Goal: Communication & Community: Answer question/provide support

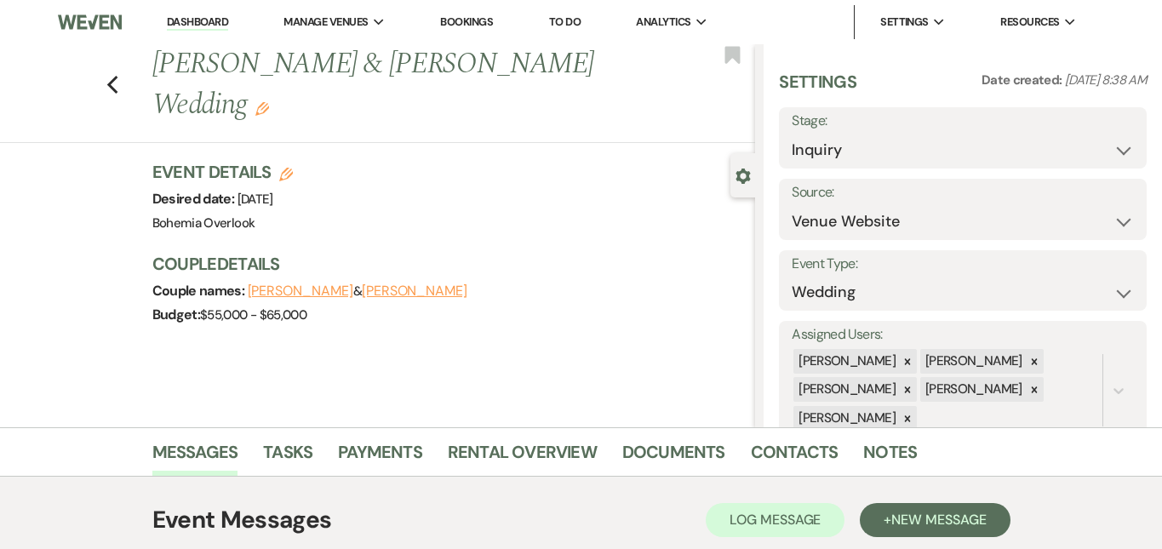
select select "5"
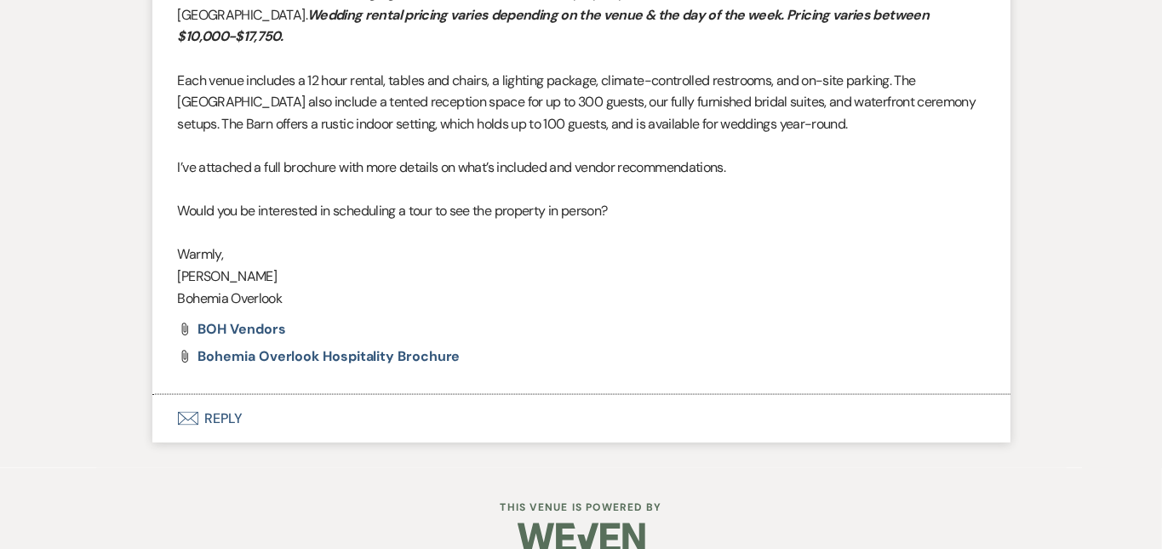
scroll to position [37, 0]
drag, startPoint x: 989, startPoint y: 2, endPoint x: 1136, endPoint y: 165, distance: 219.5
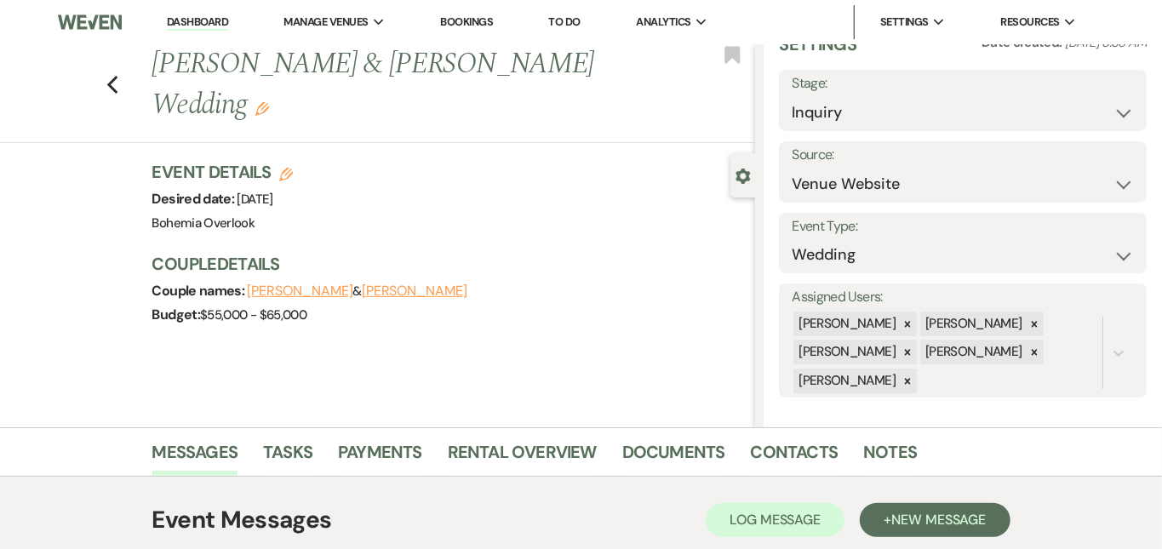
scroll to position [0, 0]
click at [205, 21] on link "Dashboard" at bounding box center [197, 22] width 61 height 16
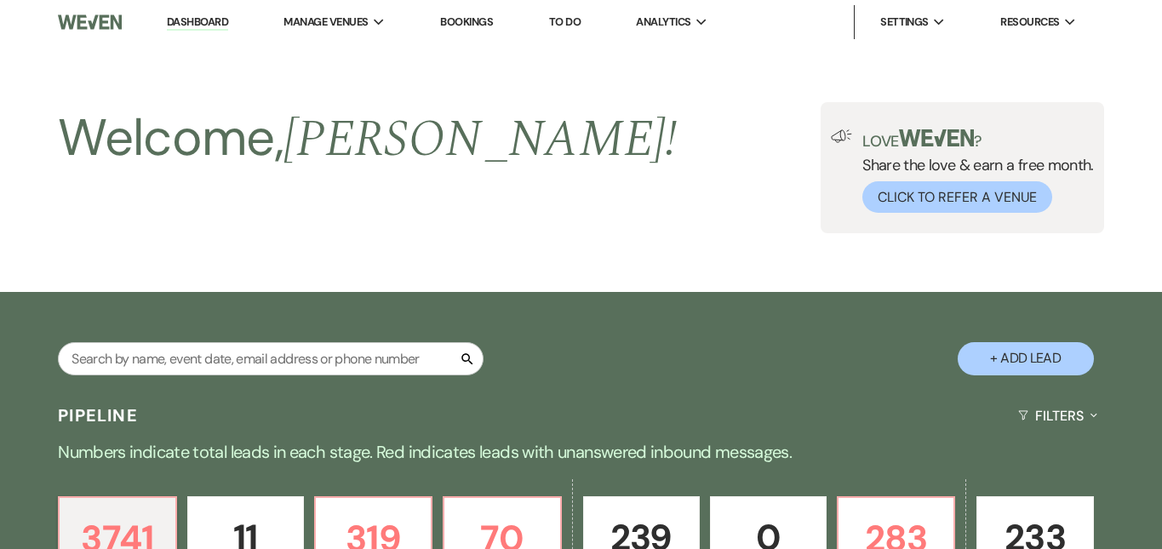
click at [421, 510] on p "319" at bounding box center [373, 538] width 95 height 57
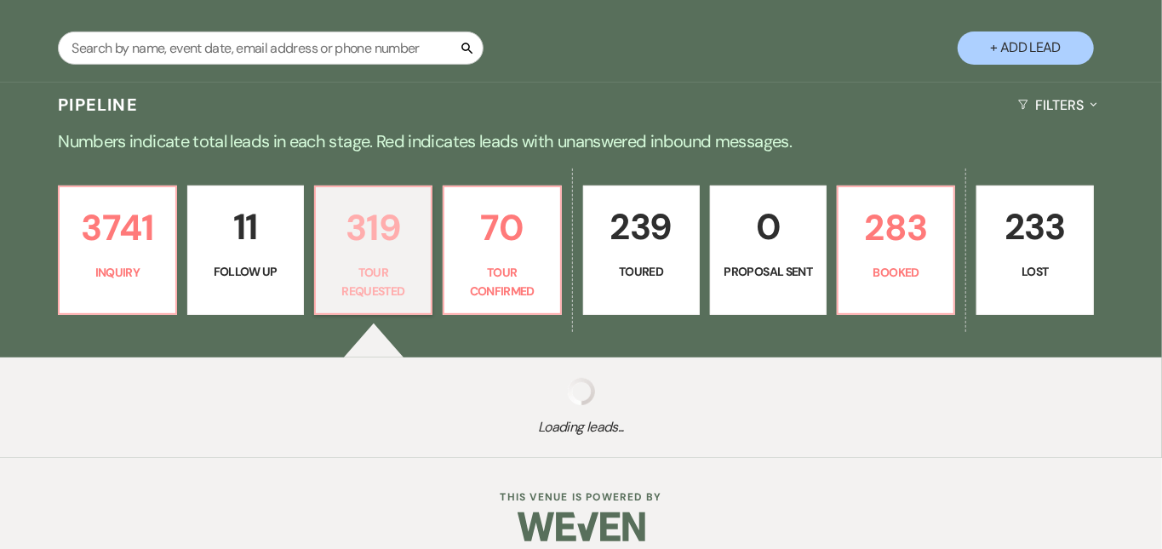
select select "2"
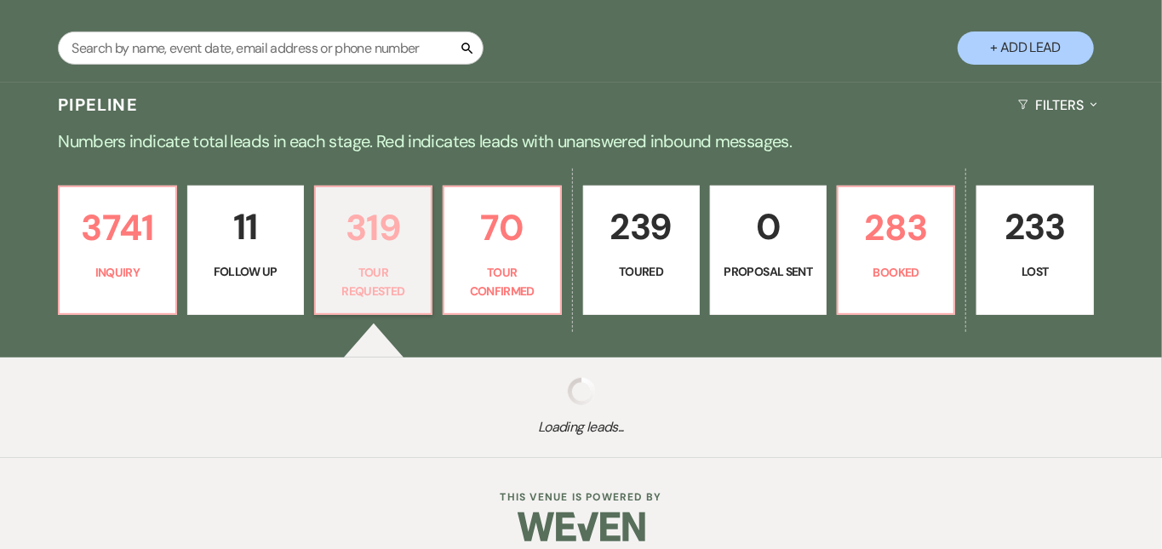
select select "2"
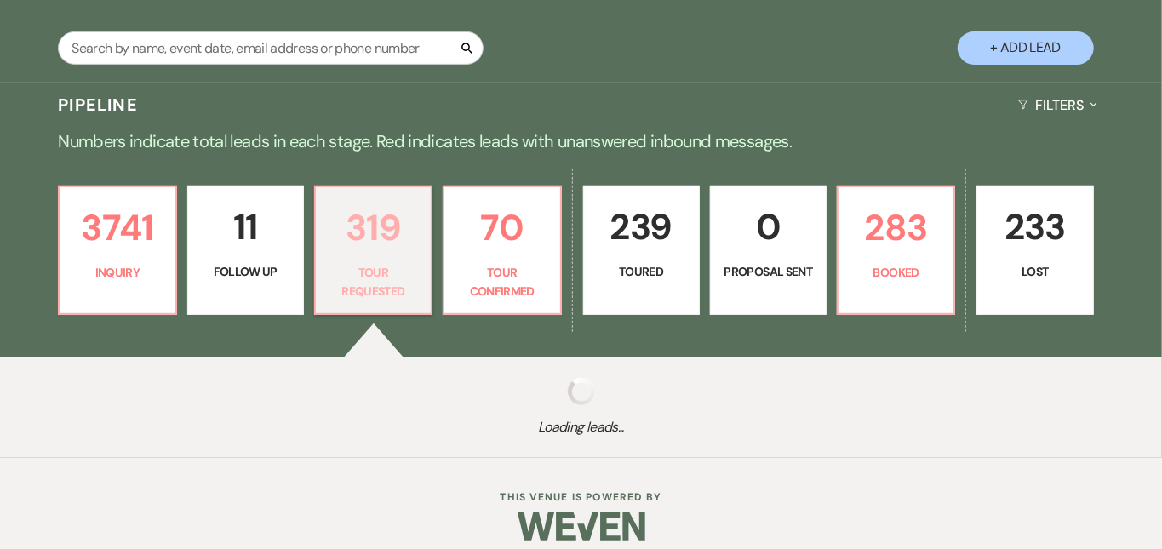
select select "2"
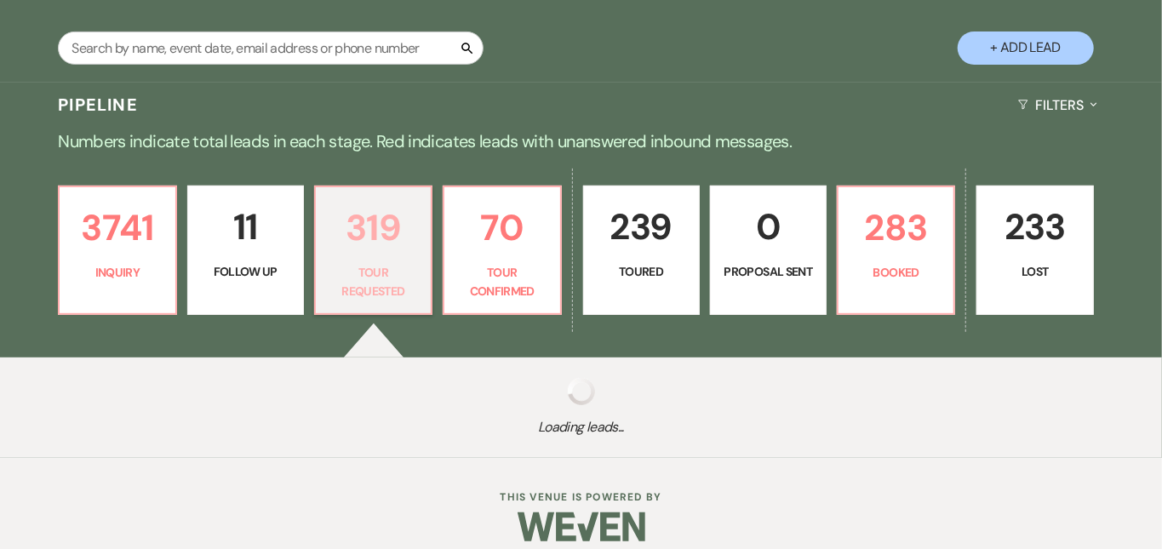
select select "2"
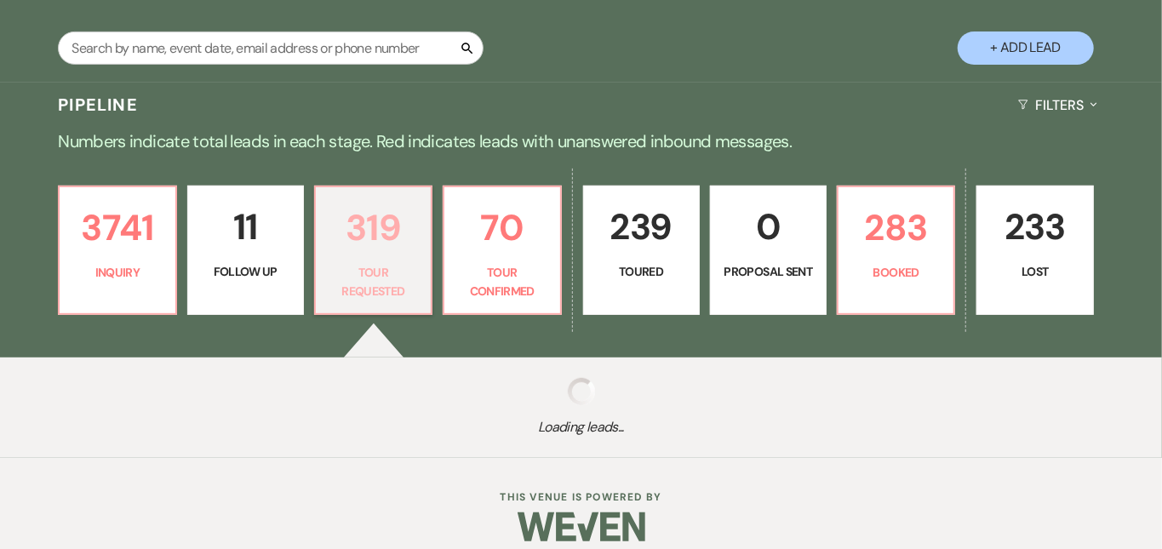
select select "2"
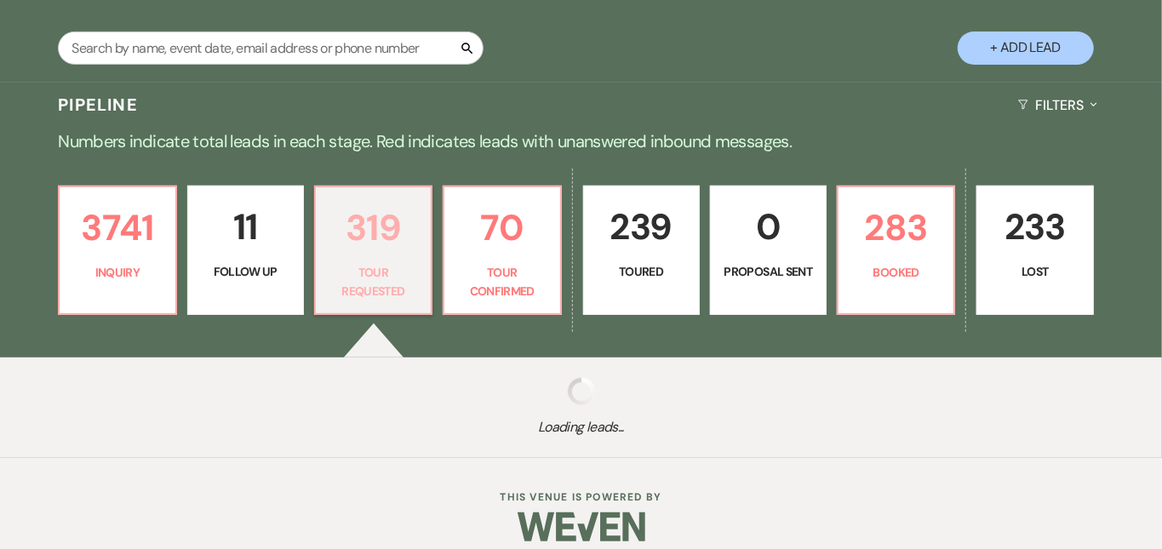
select select "2"
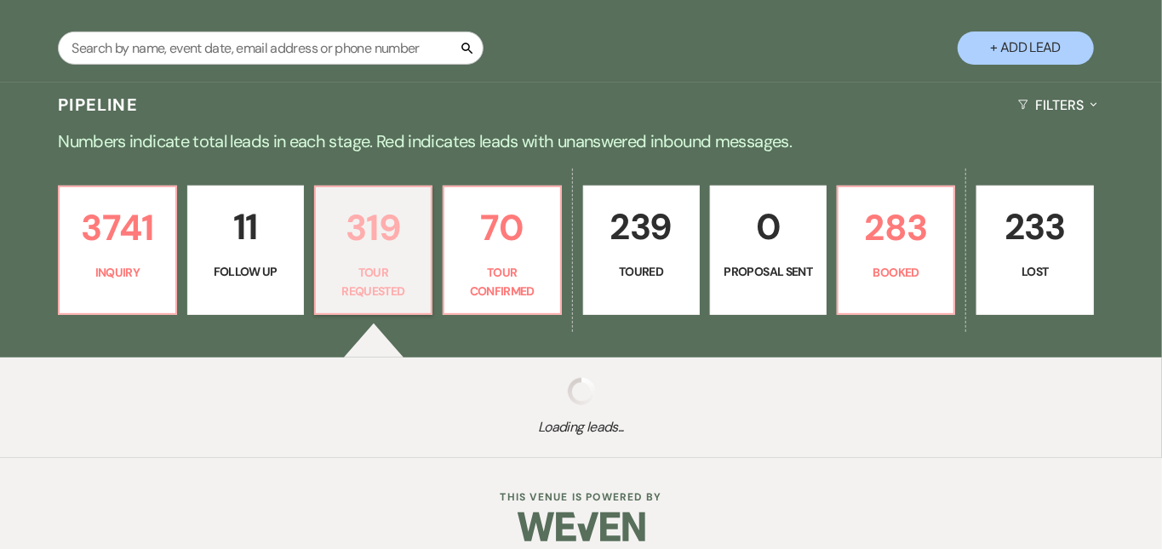
select select "2"
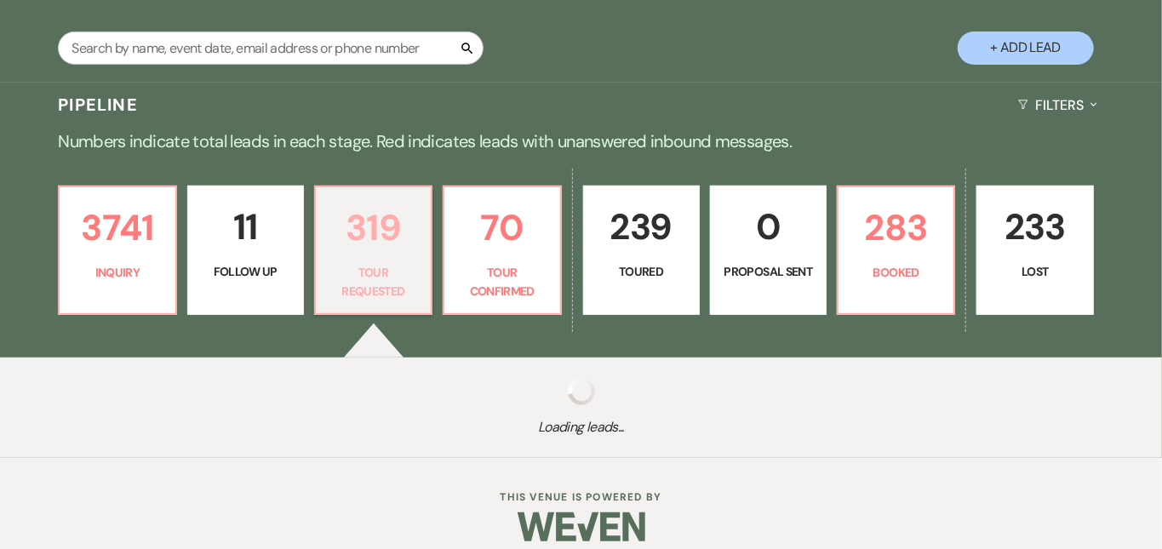
select select "2"
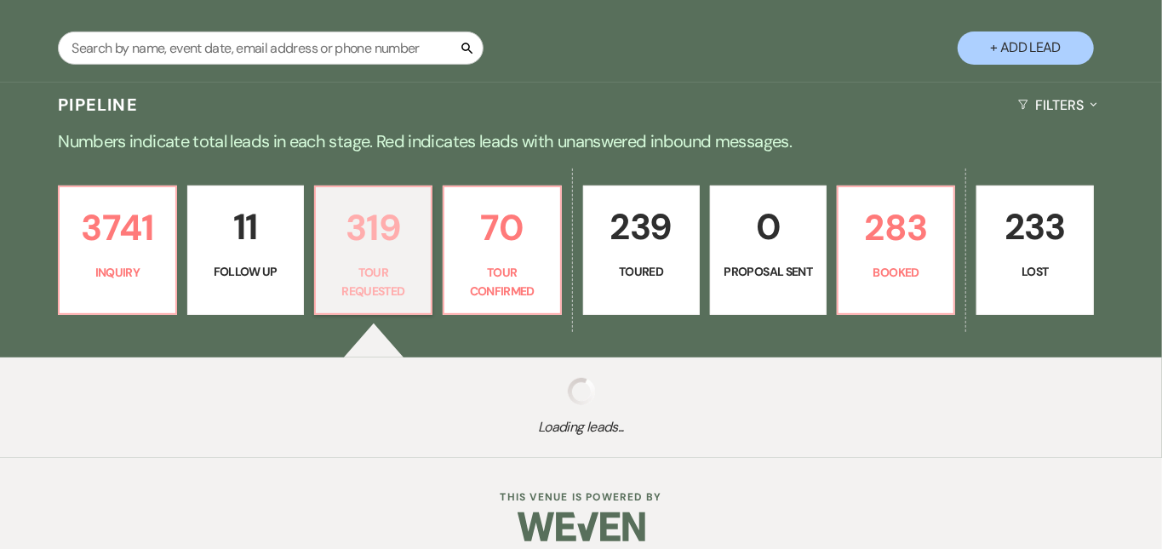
select select "2"
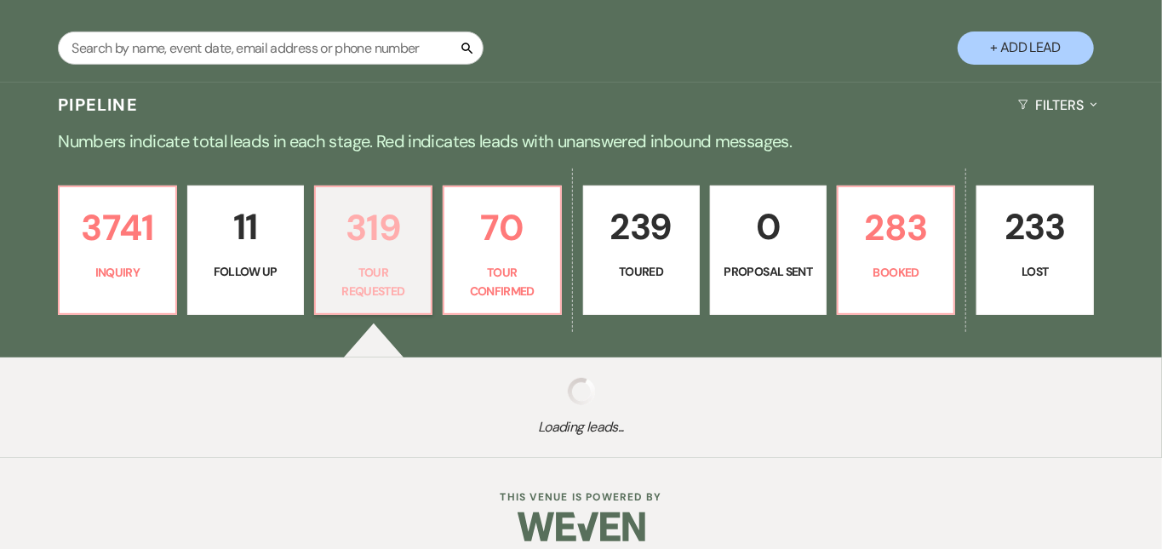
select select "2"
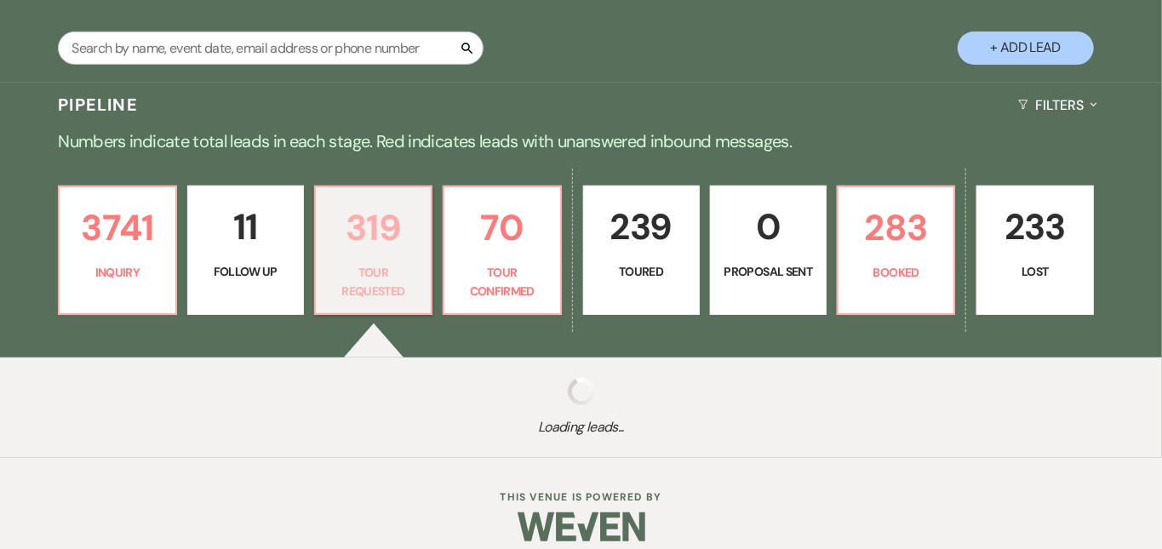
select select "2"
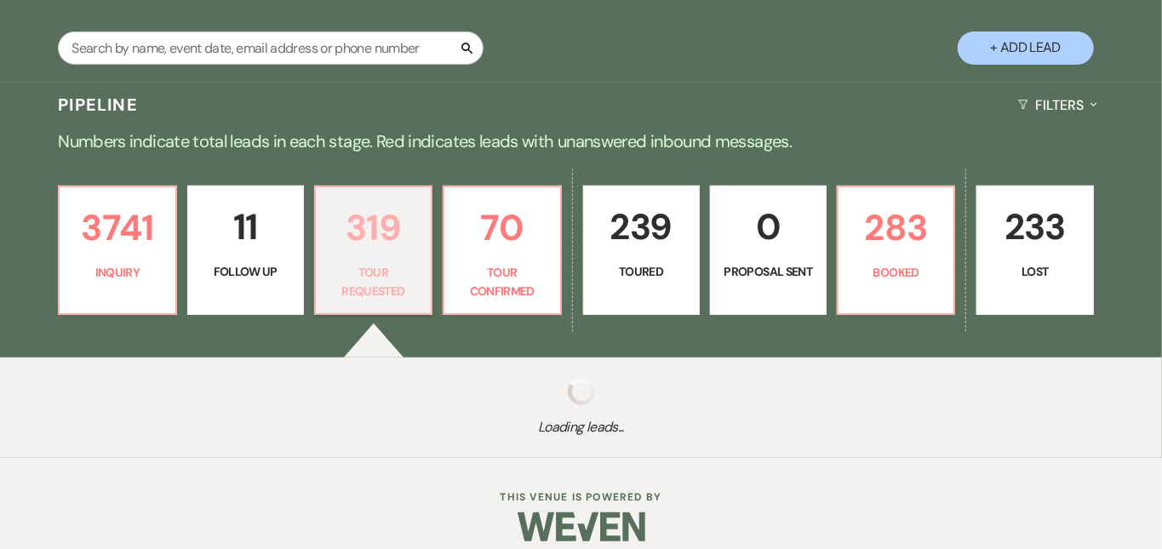
select select "2"
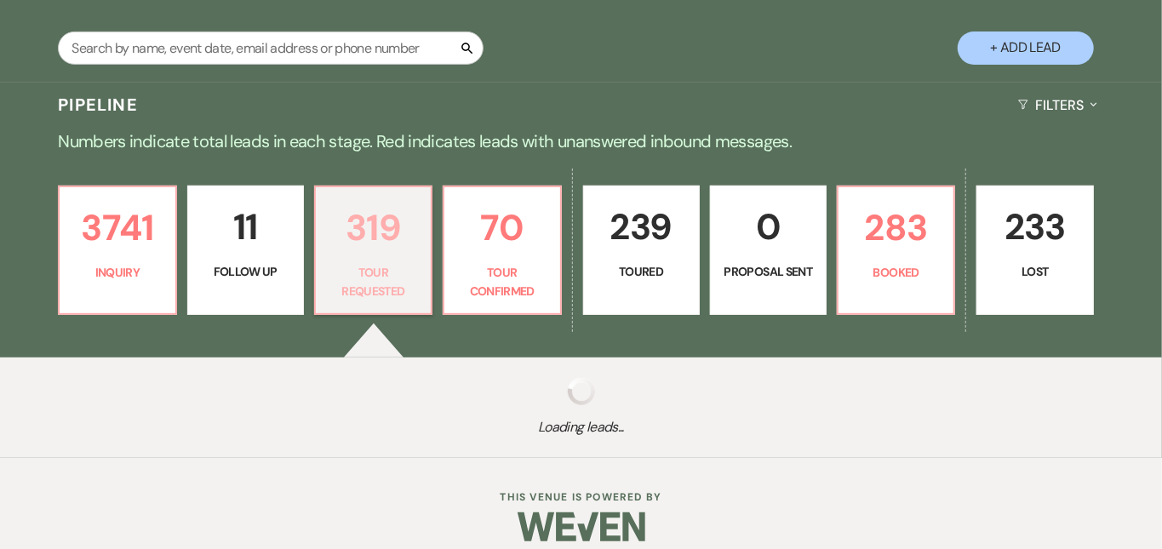
select select "2"
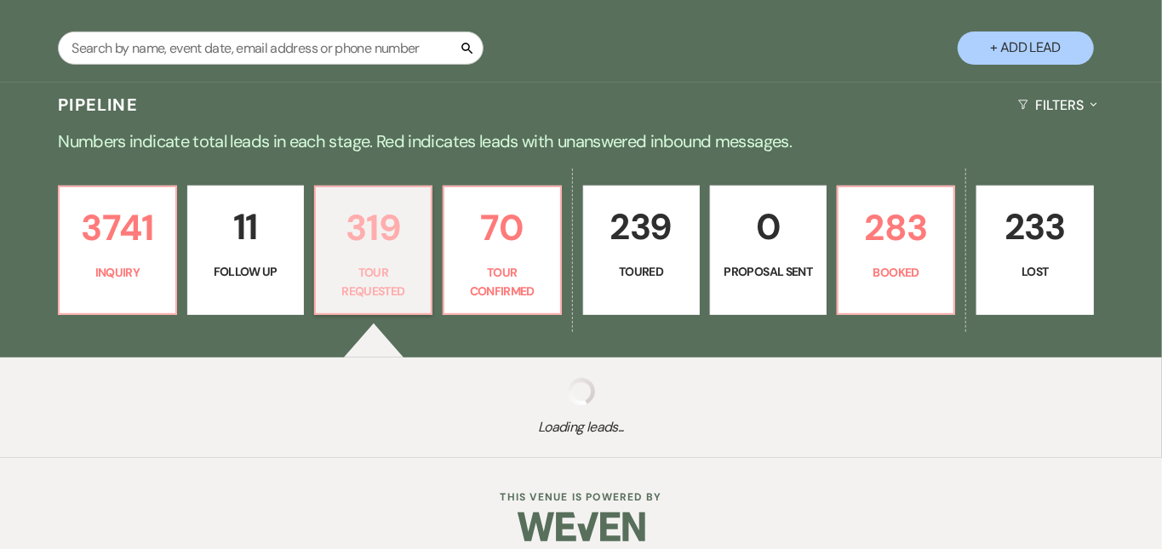
select select "2"
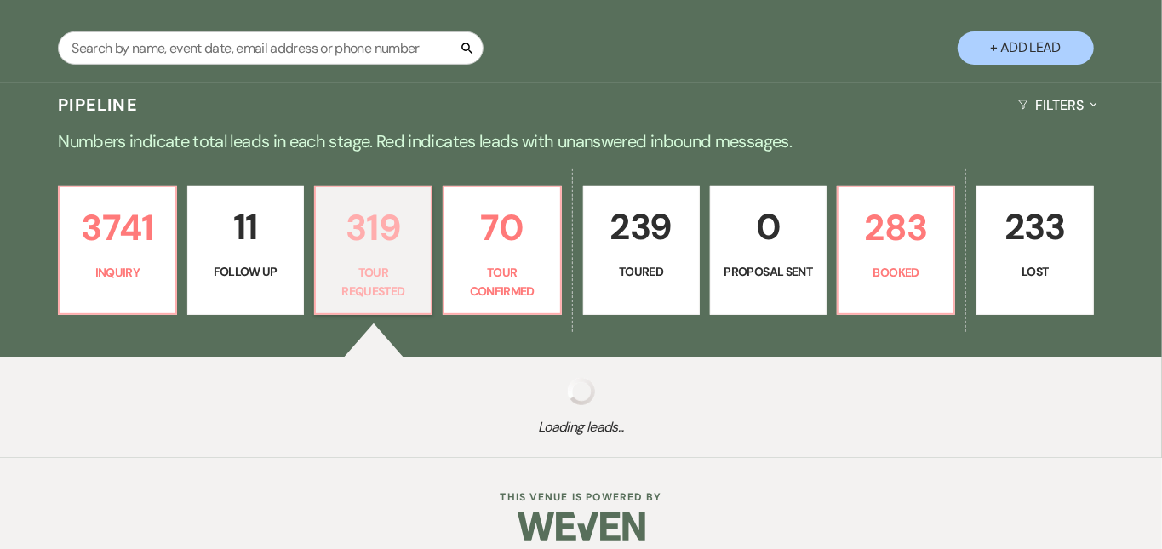
select select "2"
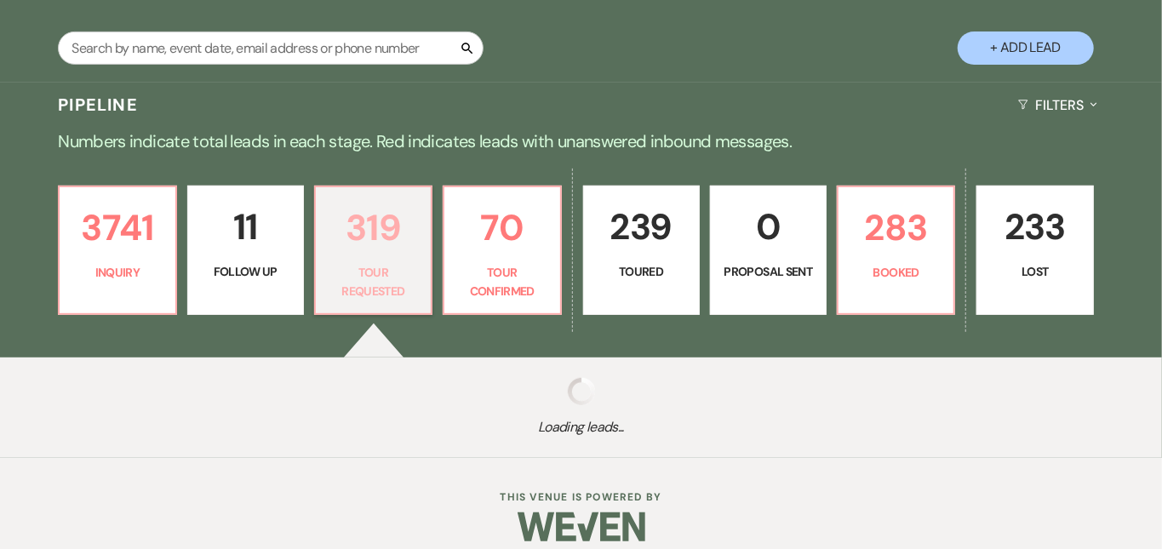
select select "2"
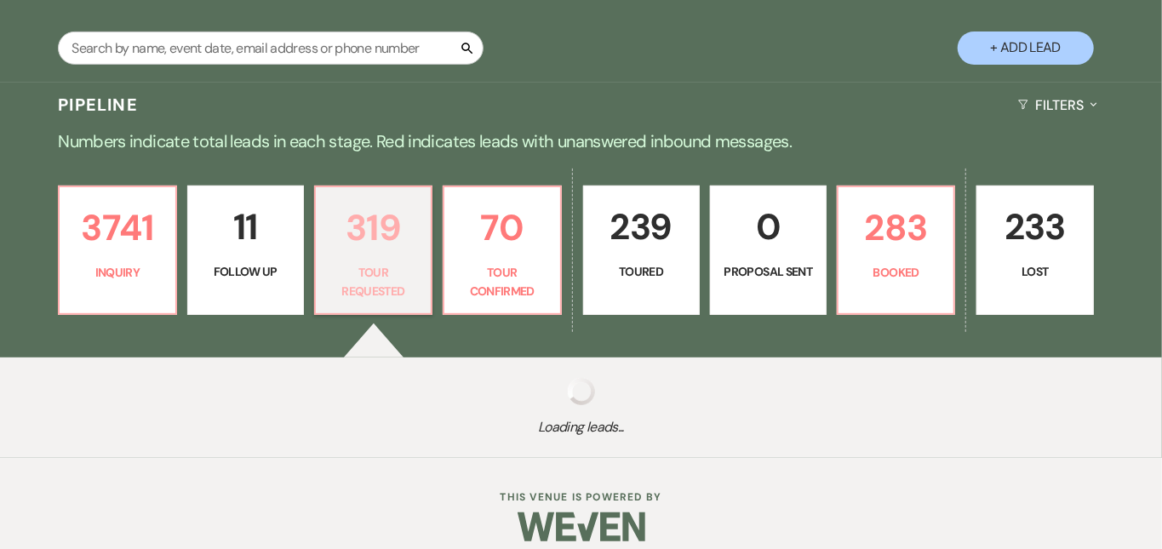
select select "2"
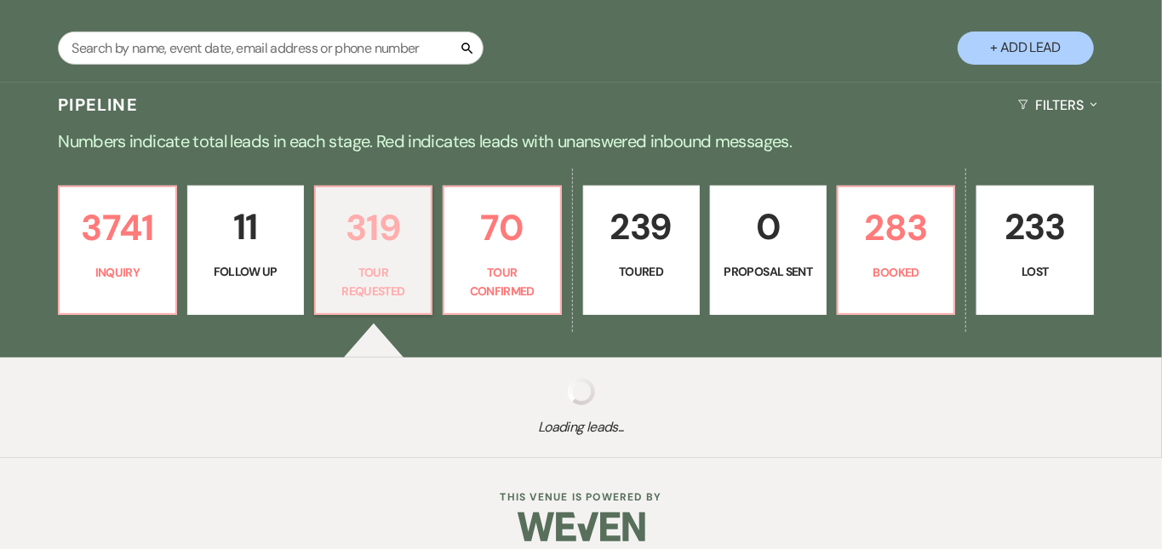
select select "2"
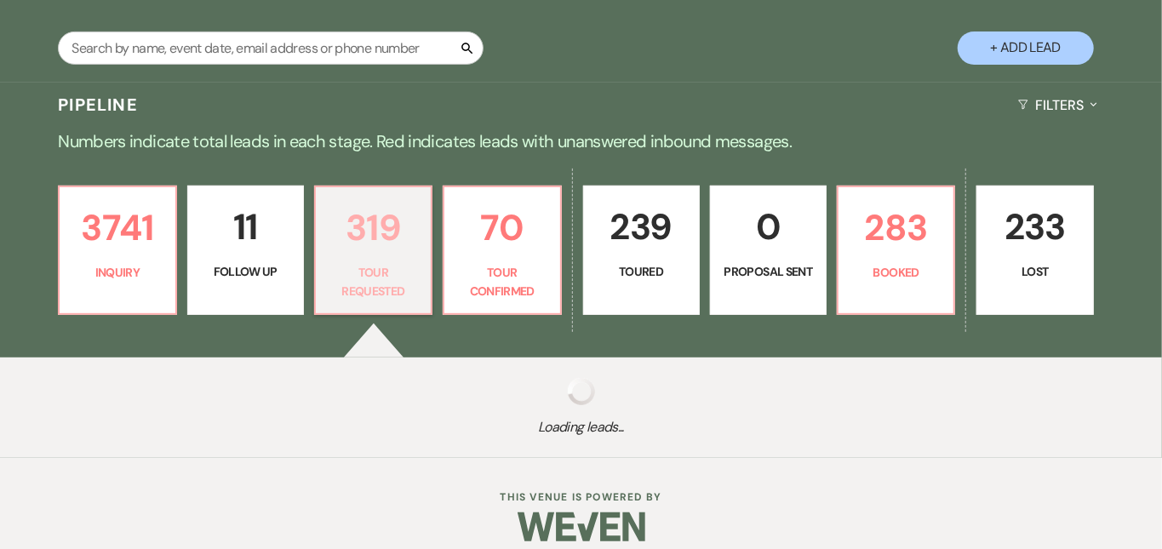
select select "2"
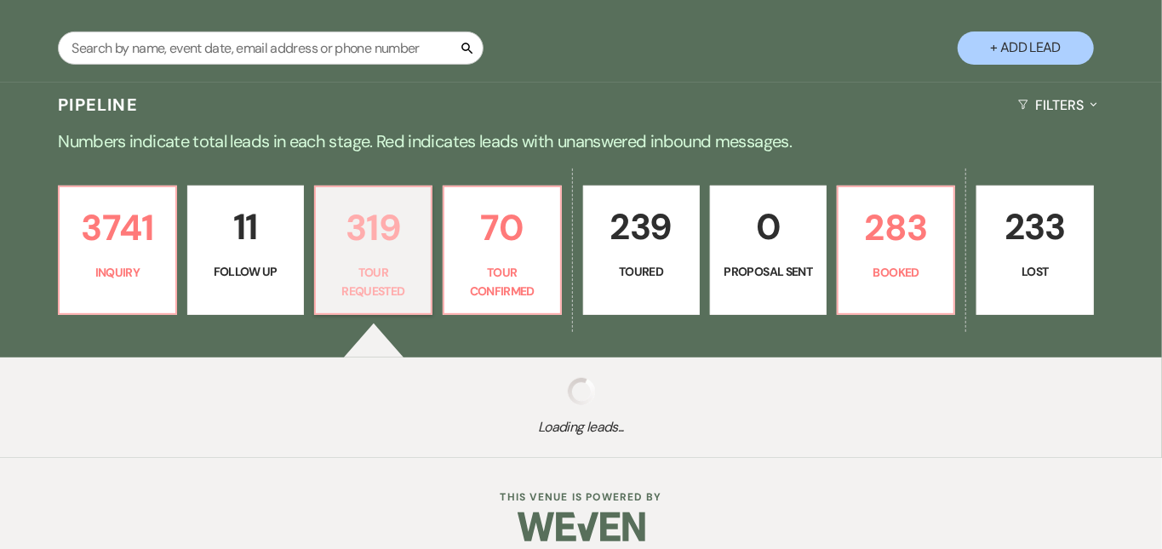
select select "2"
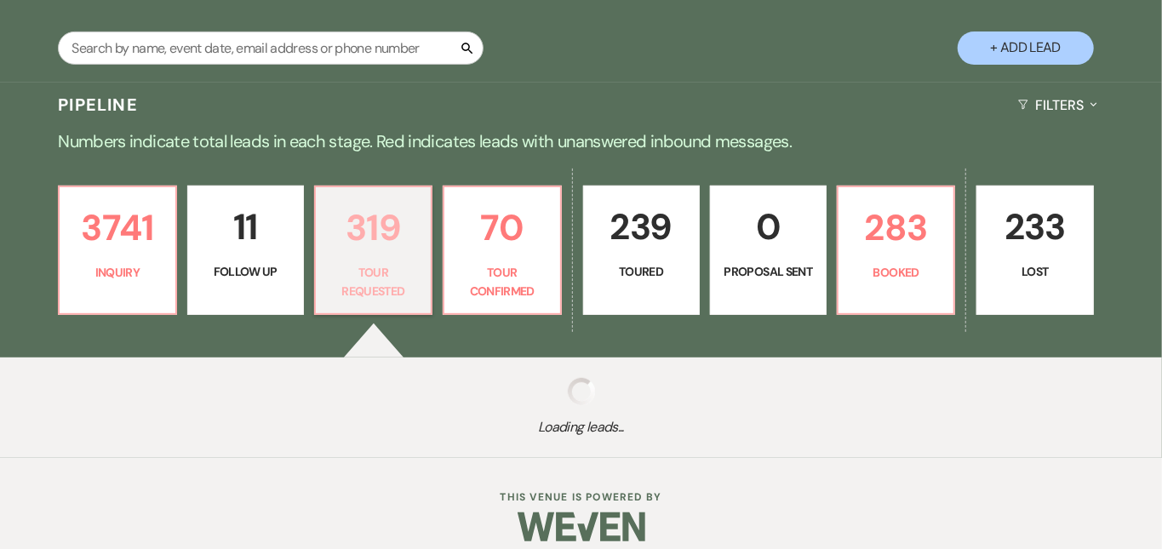
select select "2"
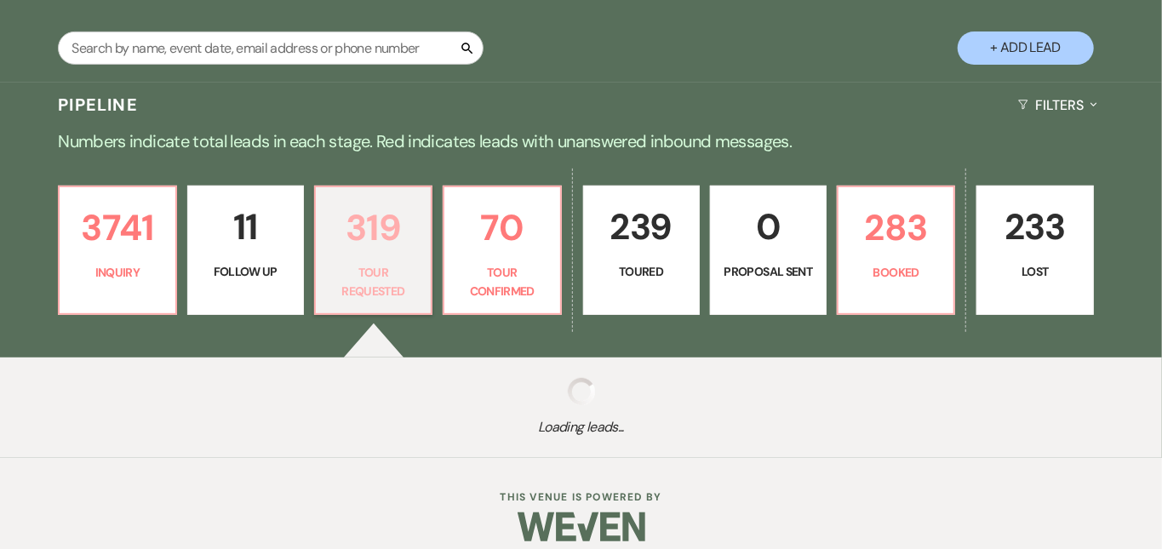
select select "2"
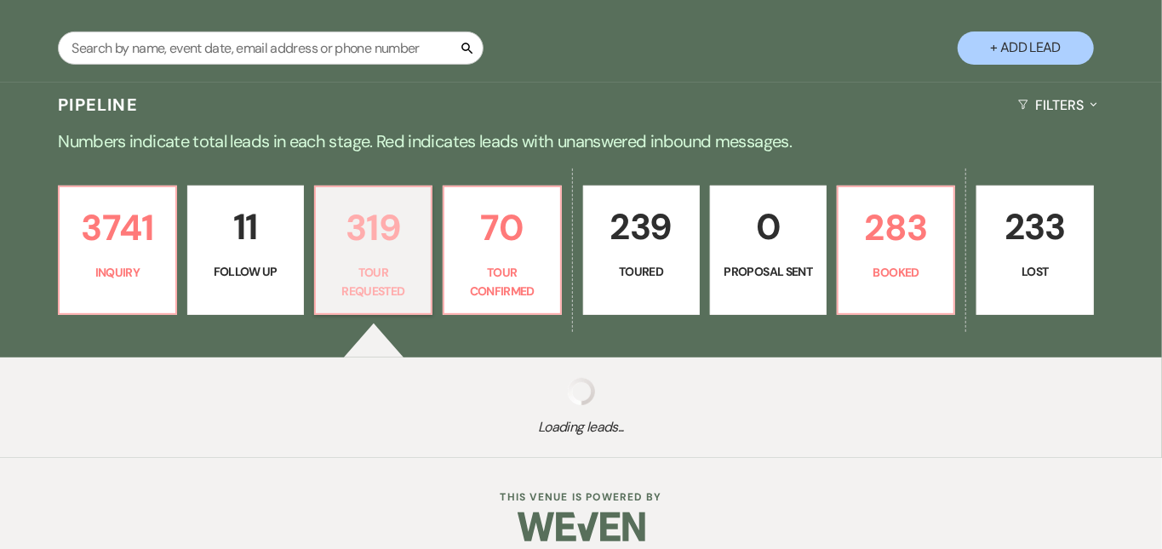
select select "2"
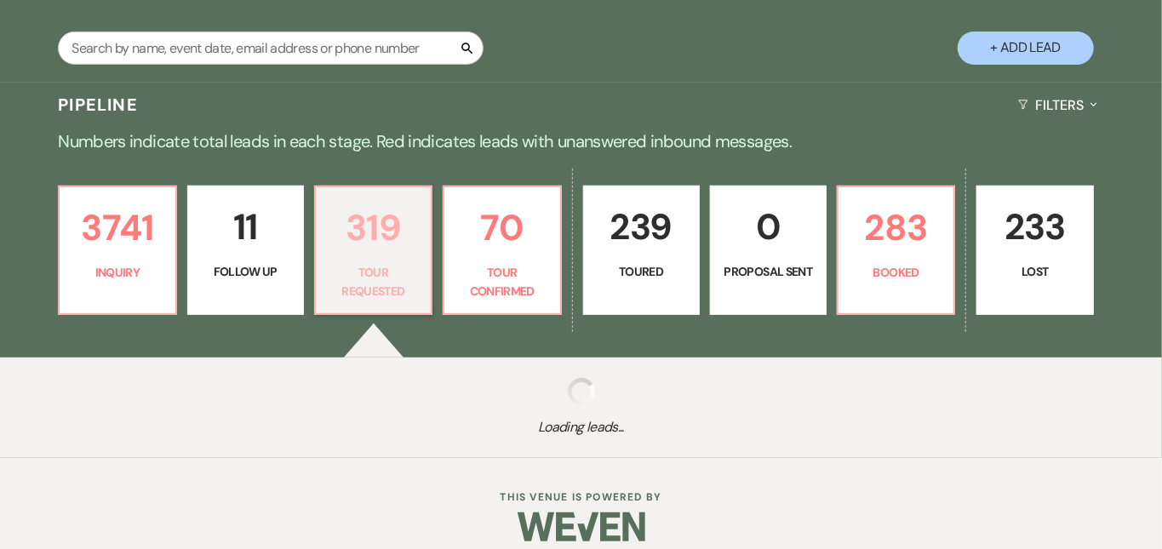
select select "2"
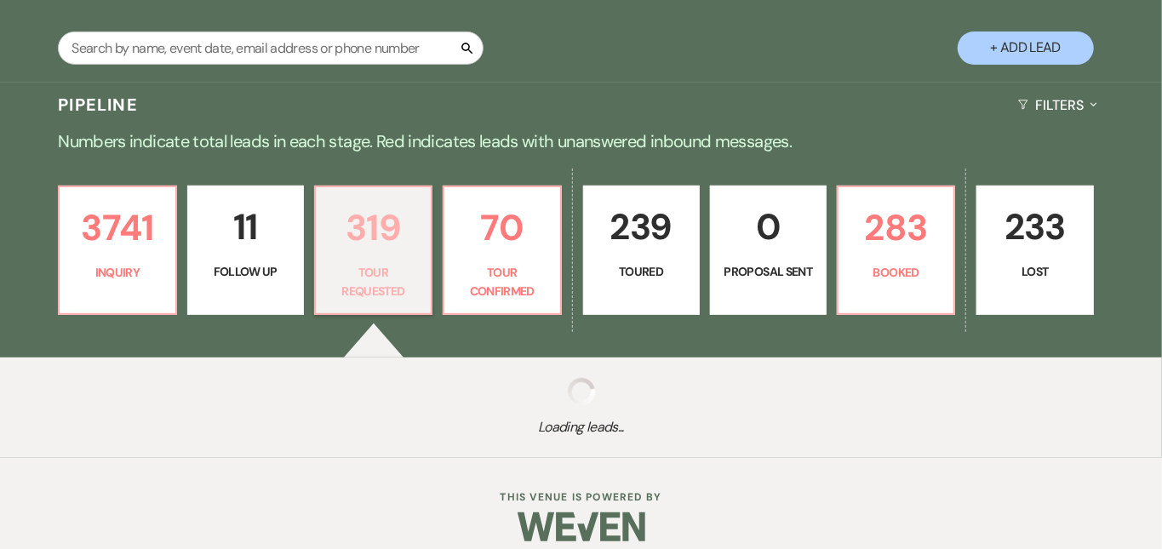
select select "2"
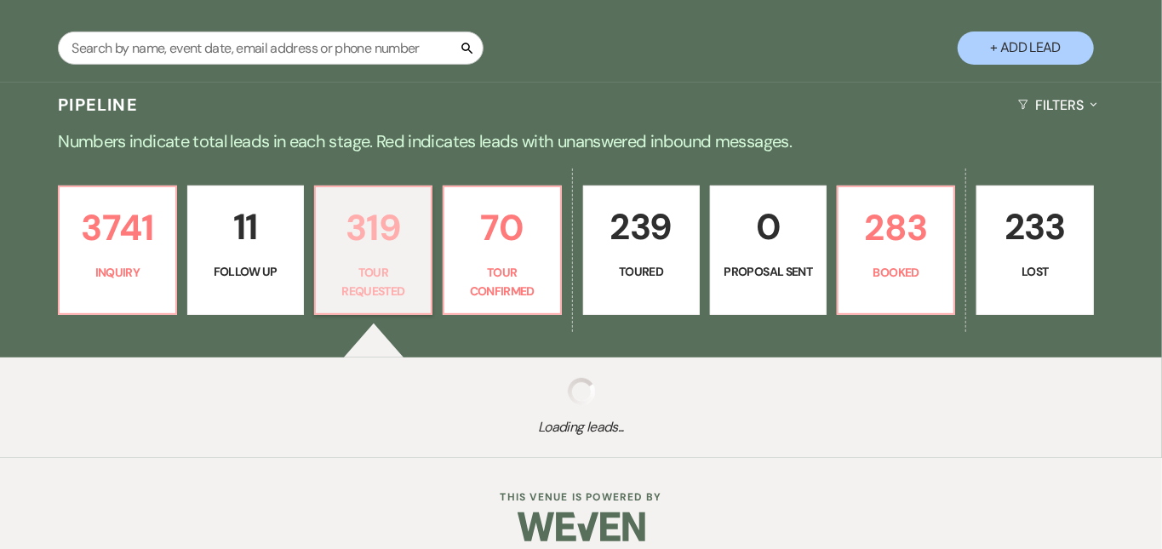
select select "2"
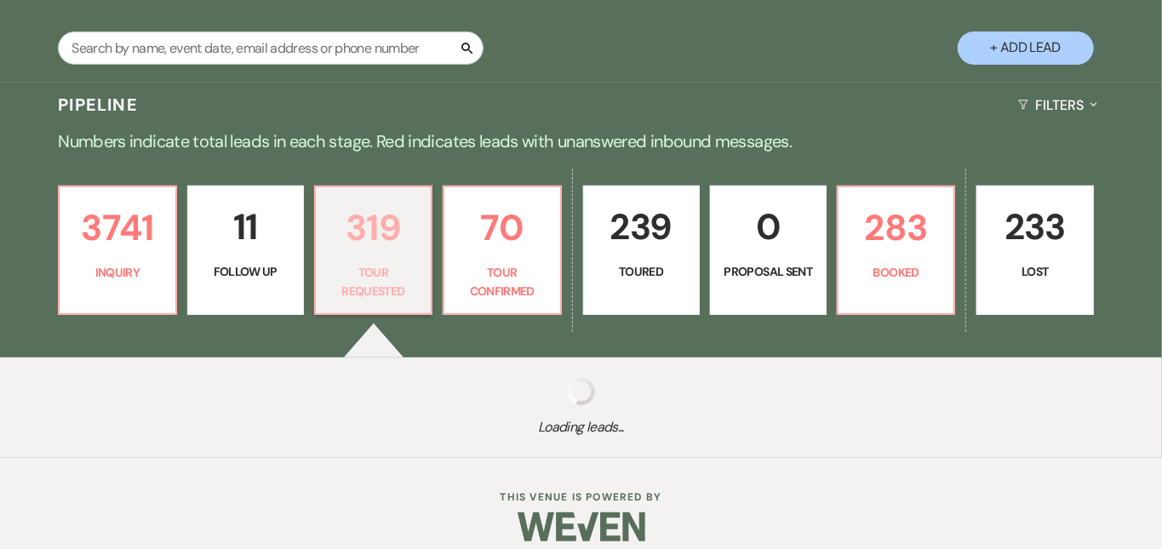
select select "2"
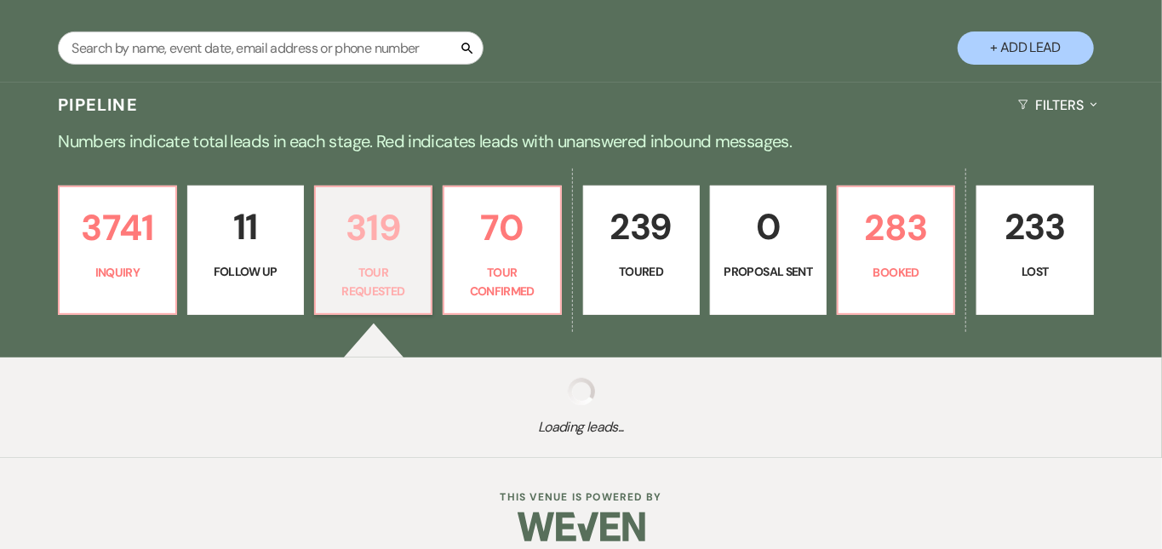
select select "2"
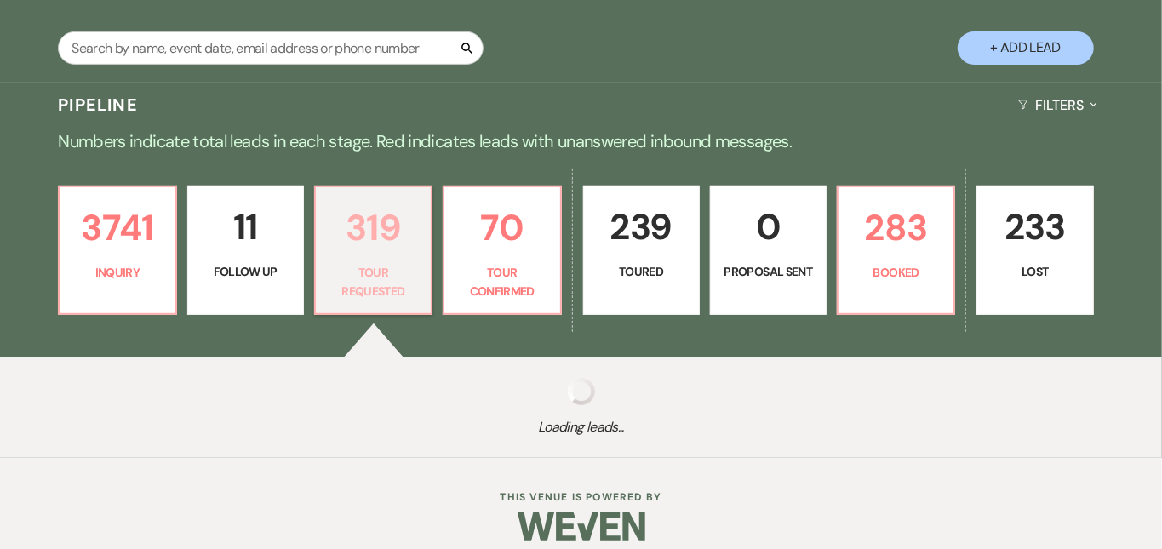
select select "2"
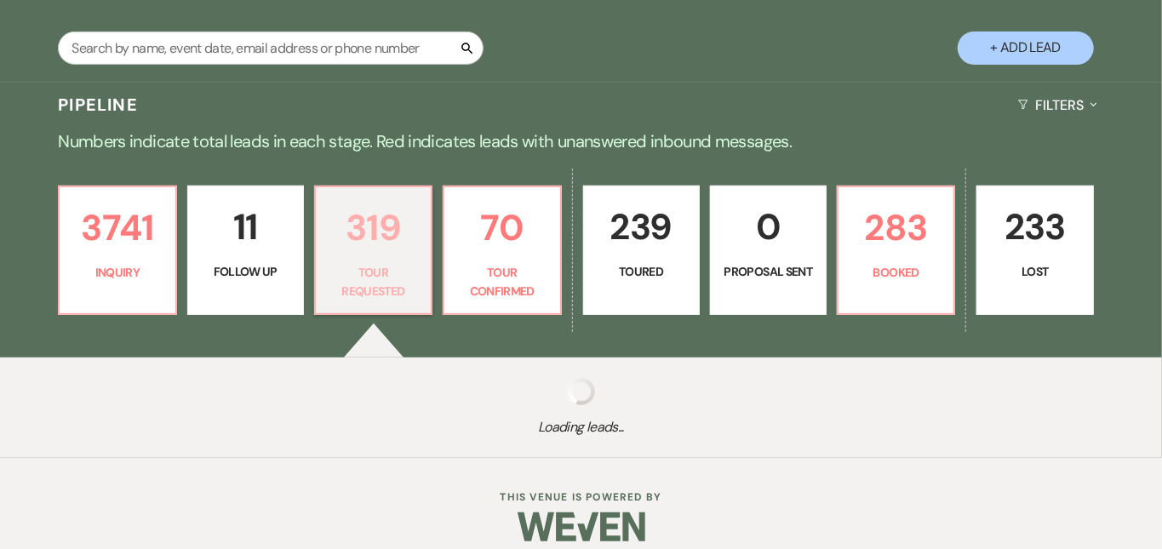
select select "2"
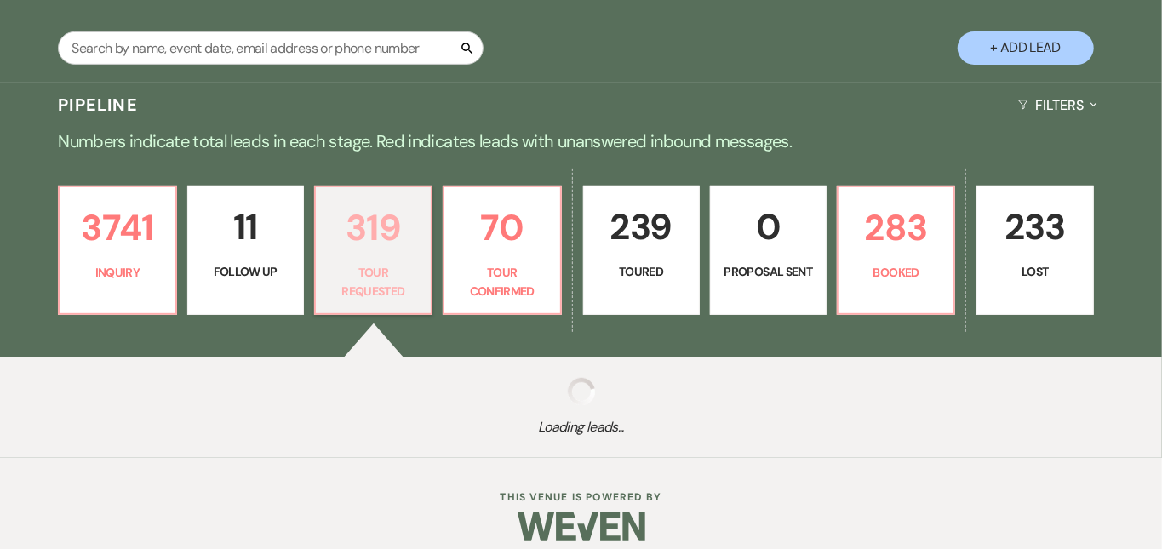
select select "2"
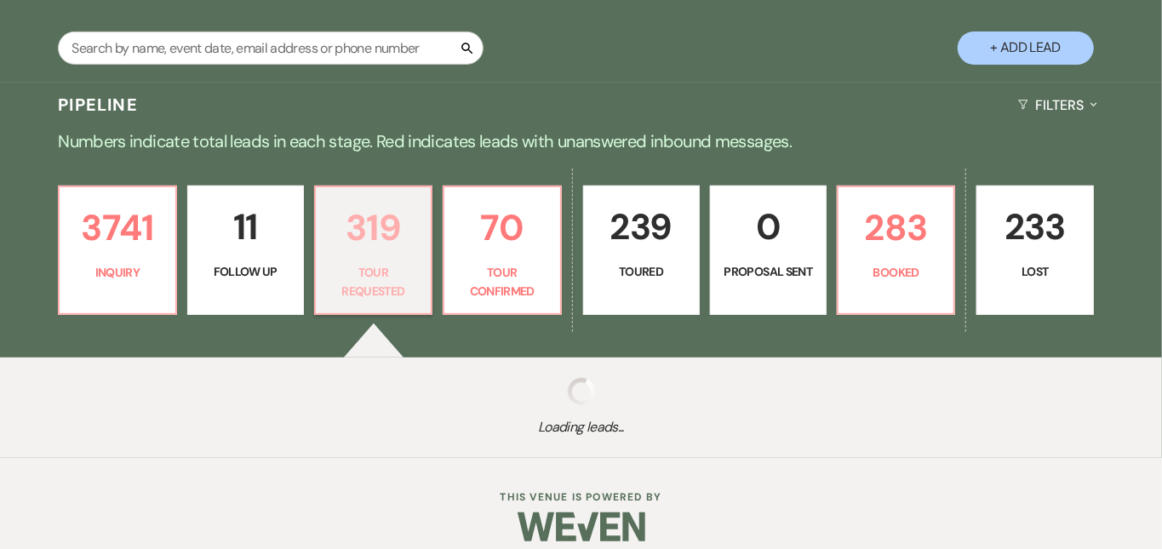
select select "2"
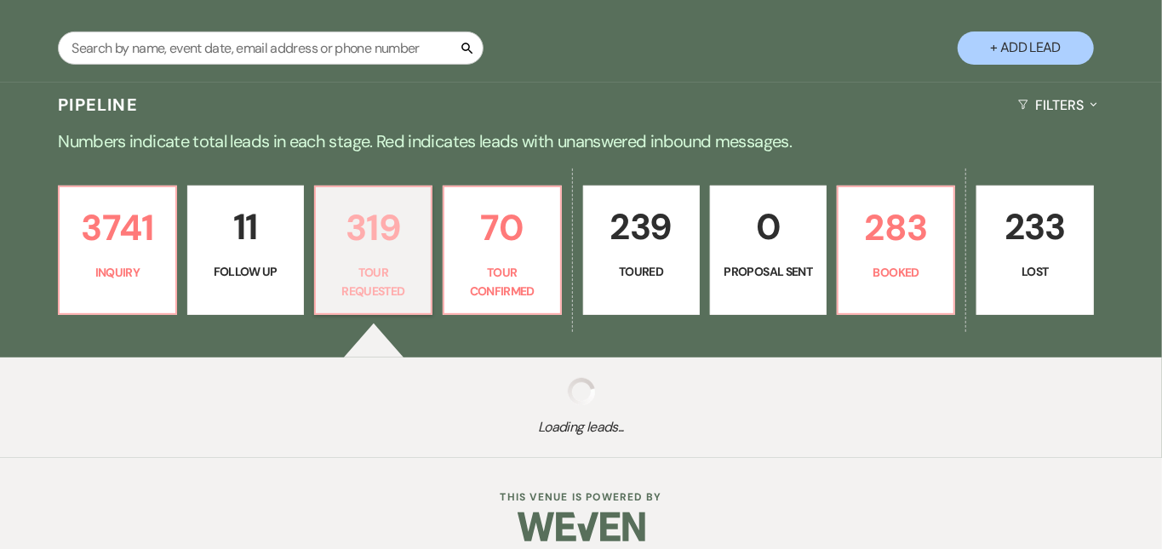
select select "2"
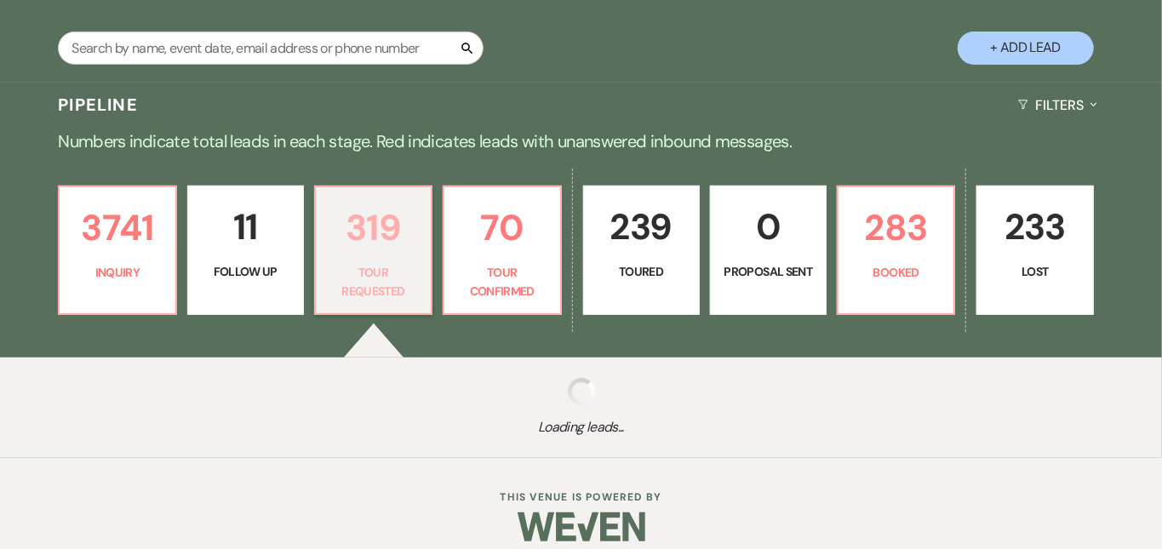
select select "2"
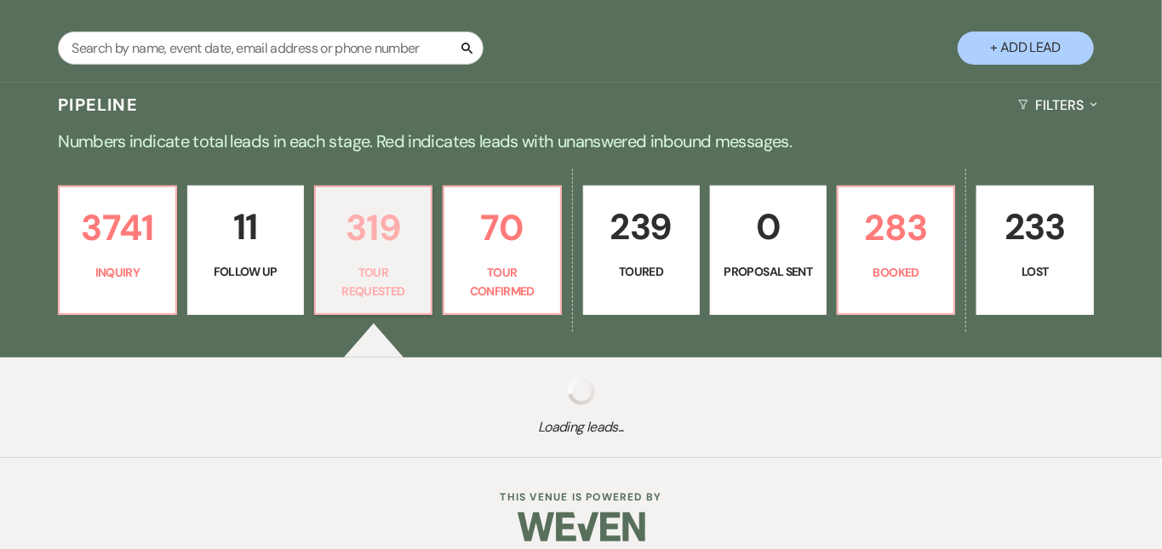
select select "2"
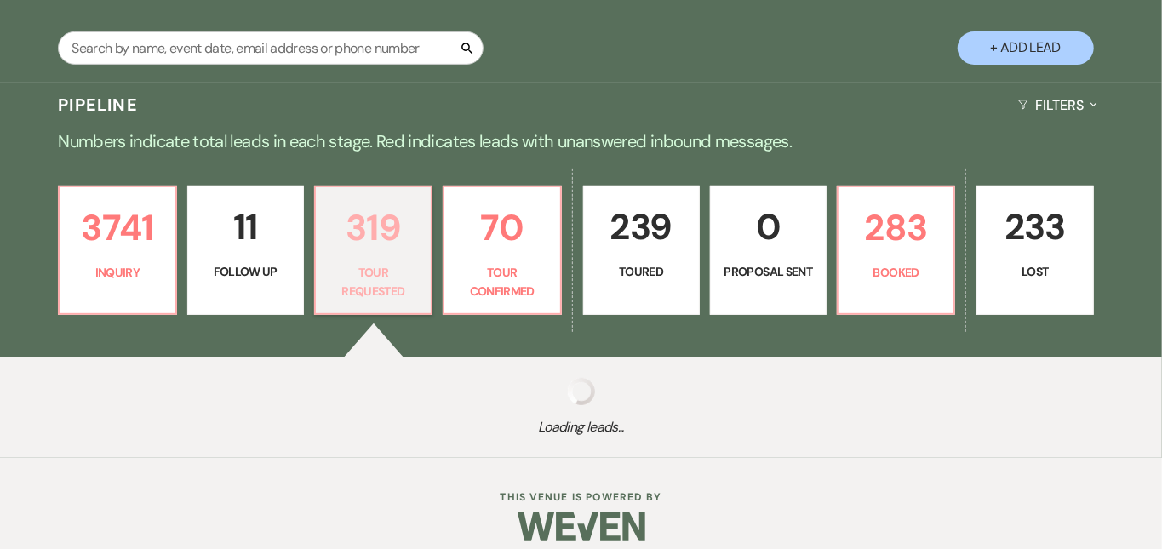
select select "2"
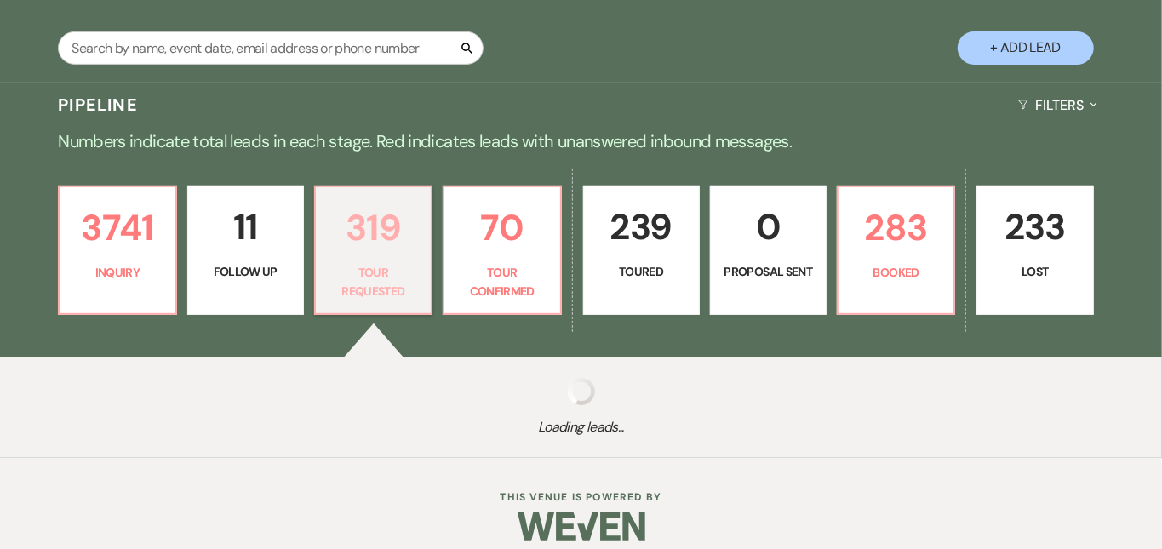
select select "2"
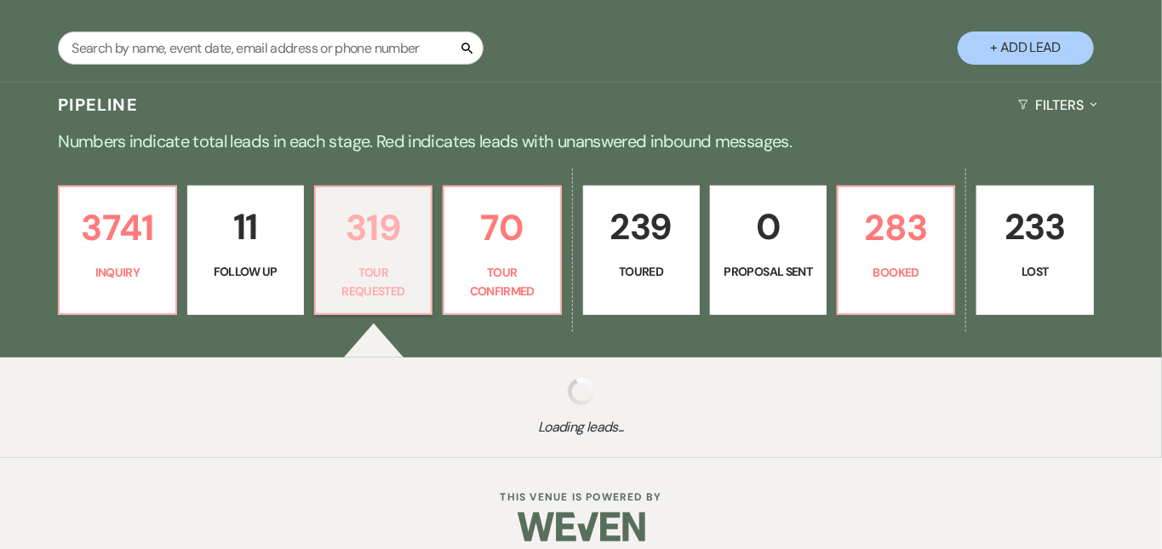
select select "2"
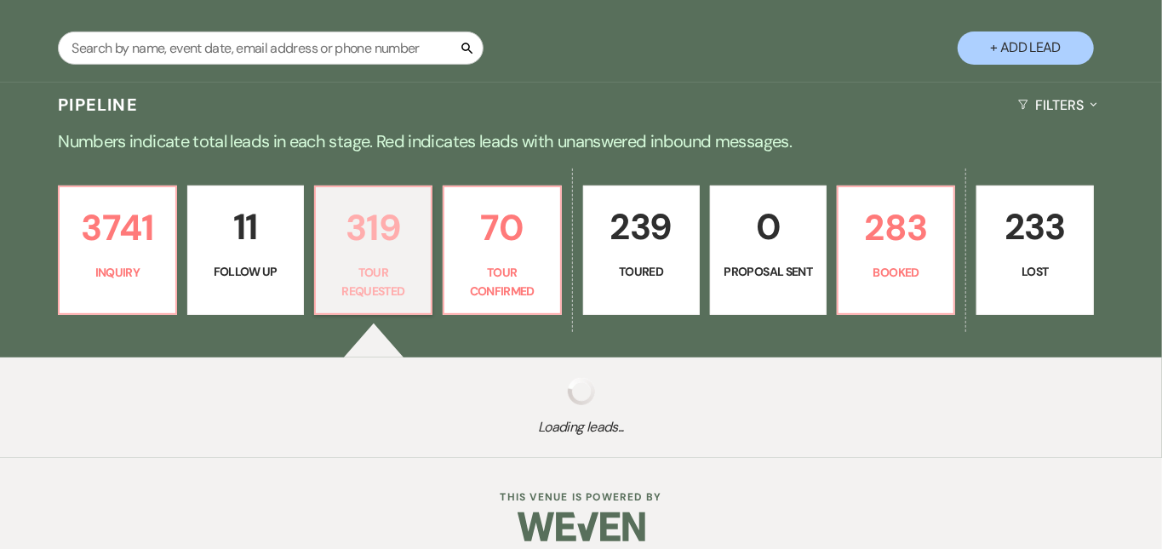
select select "2"
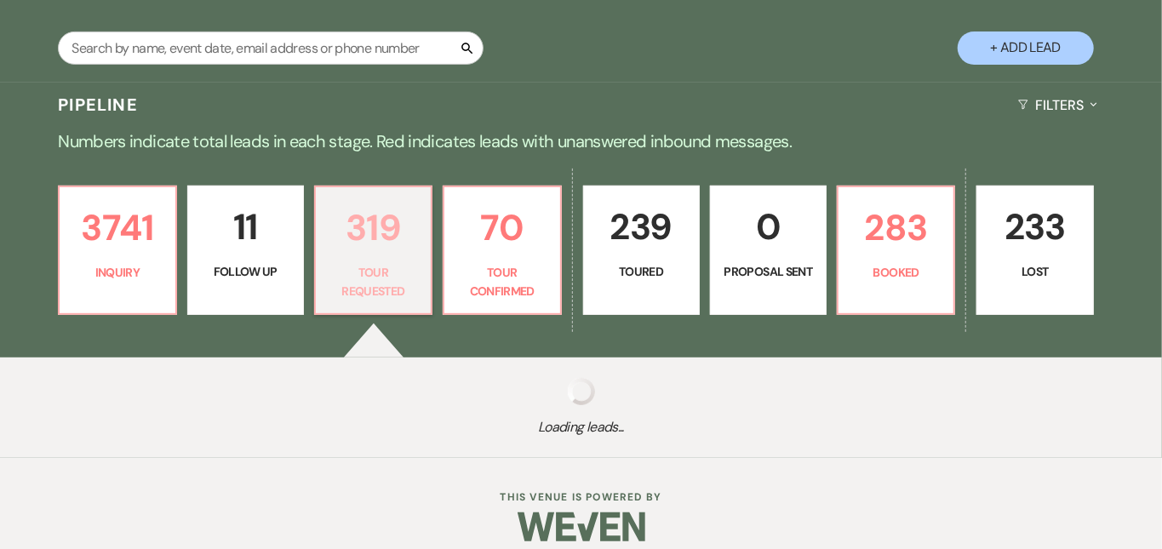
select select "2"
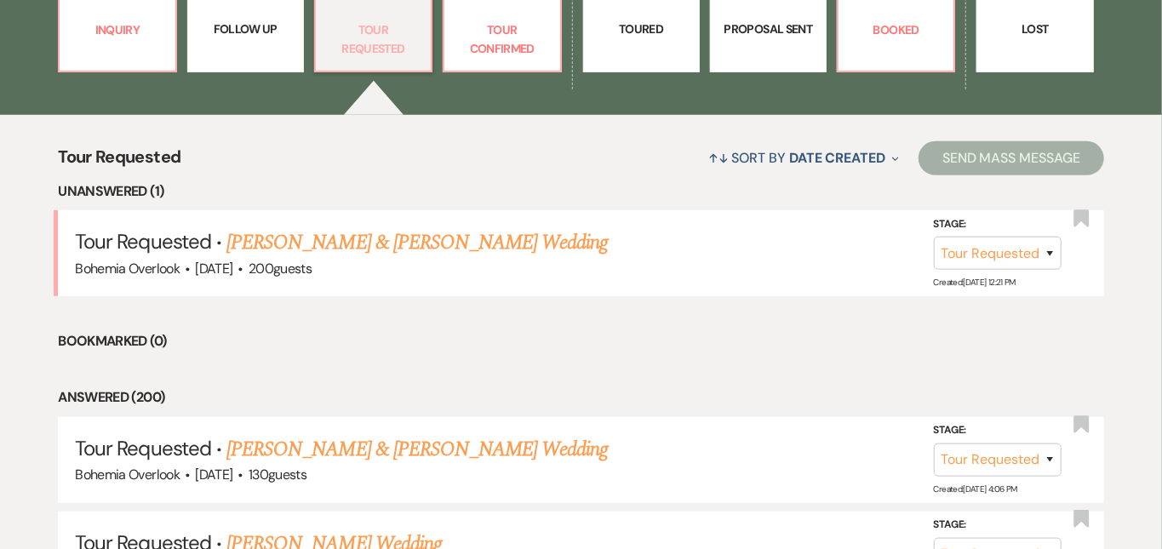
scroll to position [566, 0]
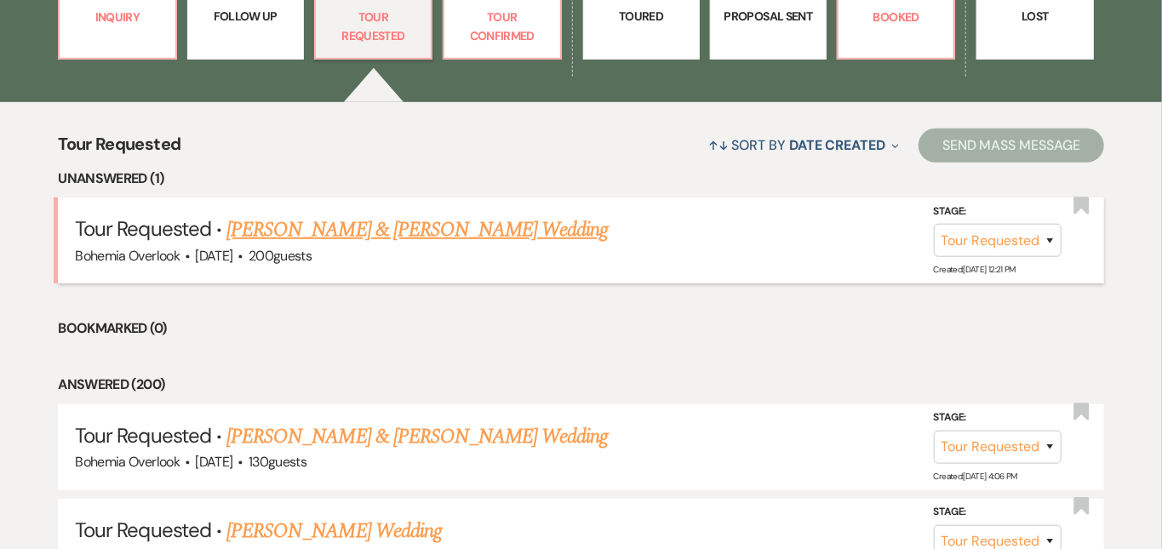
click at [382, 215] on link "Danny & Reilly's Wedding" at bounding box center [417, 230] width 381 height 31
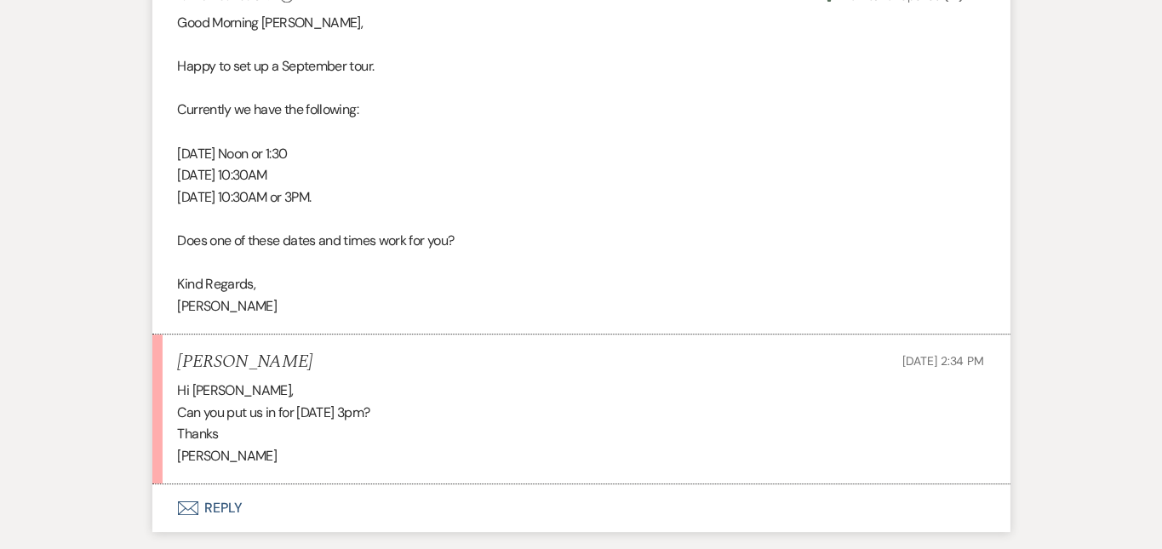
scroll to position [2558, 0]
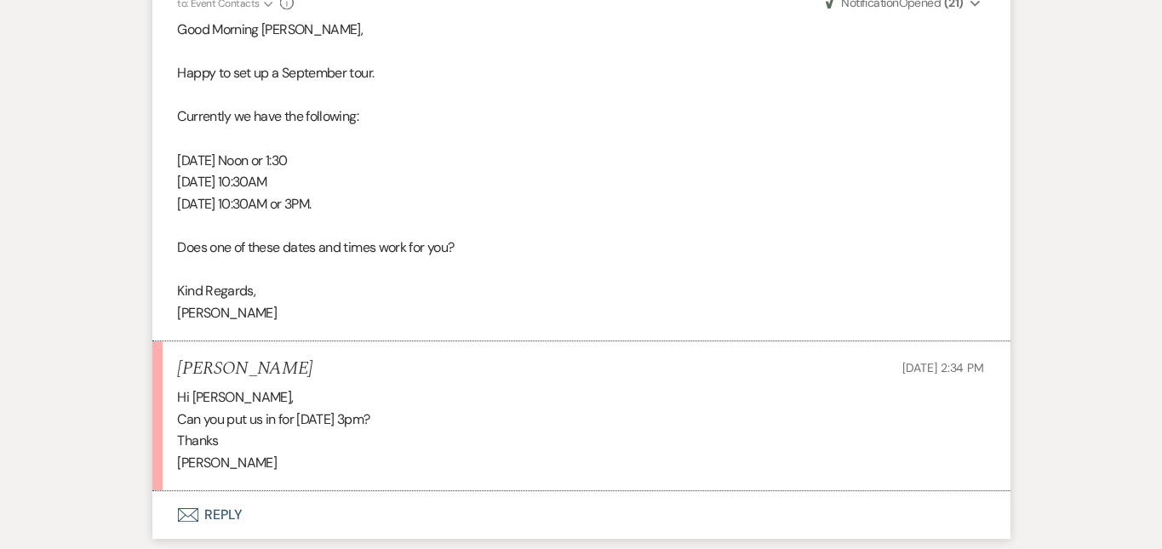
drag, startPoint x: 247, startPoint y: 334, endPoint x: 123, endPoint y: 327, distance: 123.7
click at [178, 358] on div "Dena Dibenardo Aug 19, 2025, 2:34 PM" at bounding box center [581, 368] width 807 height 21
copy h5 "Dena Dibenardo"
click at [331, 491] on button "Envelope Reply" at bounding box center [581, 515] width 858 height 48
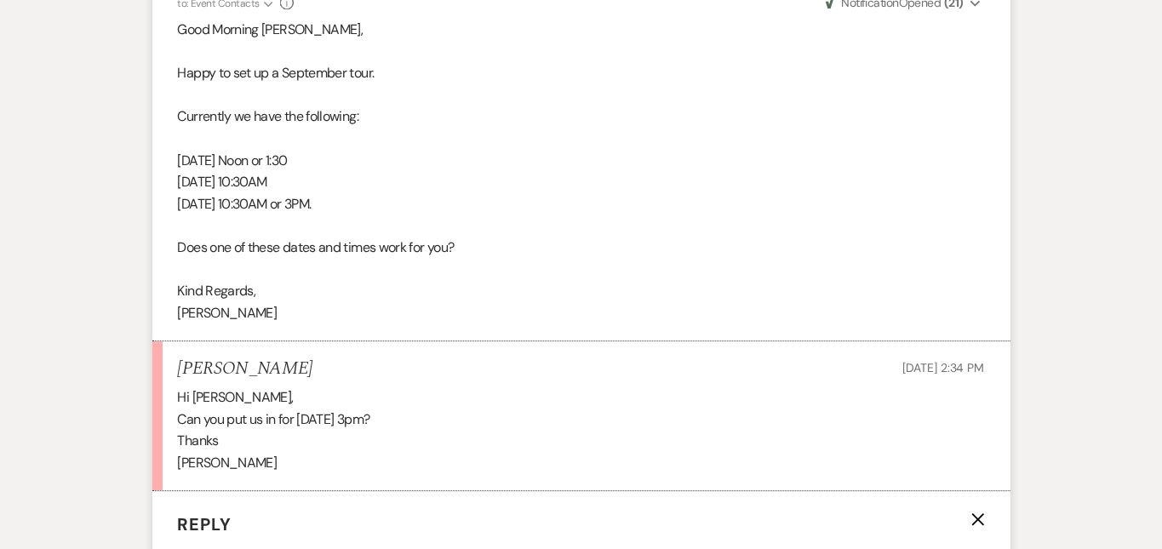
scroll to position [2919, 0]
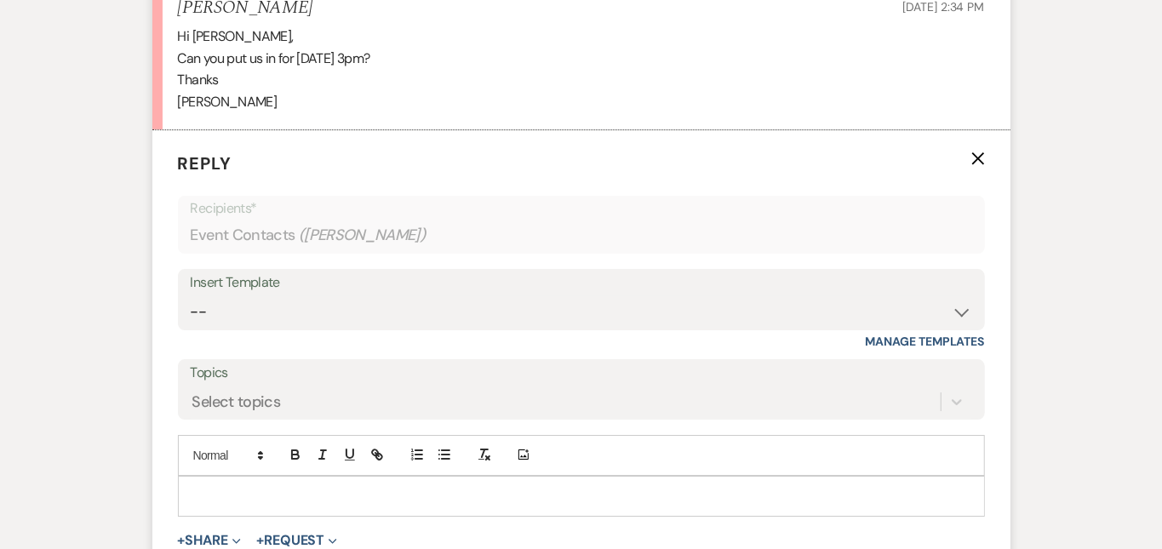
click at [330, 487] on p at bounding box center [582, 496] width 780 height 19
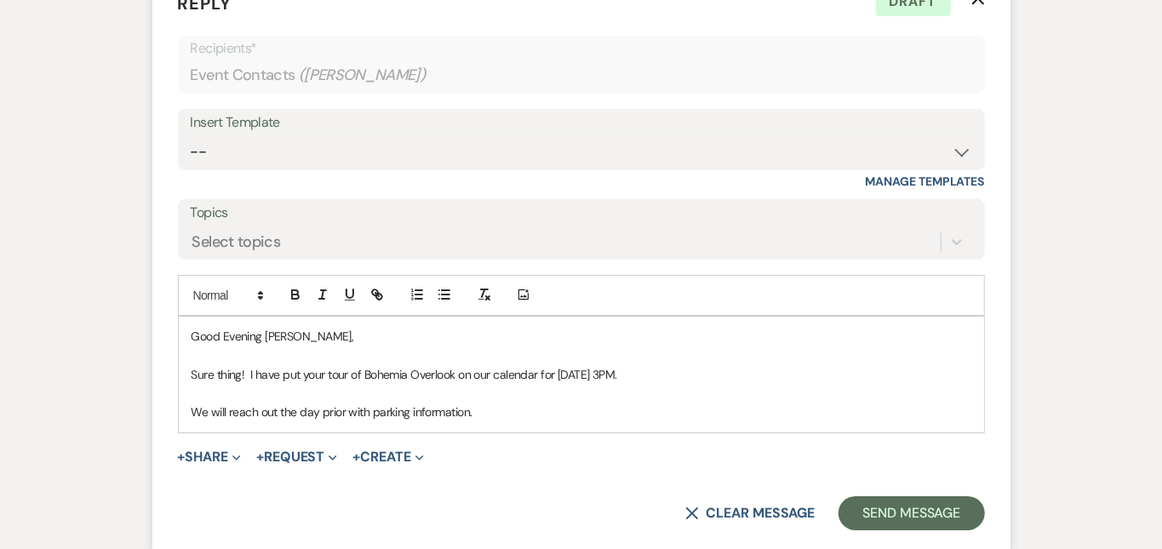
scroll to position [3087, 0]
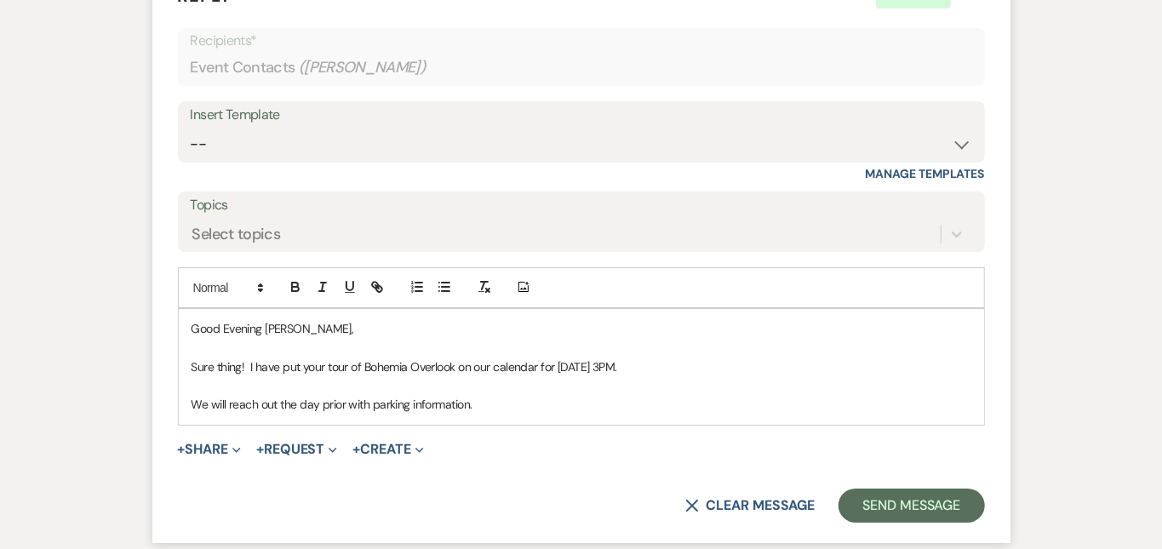
click at [577, 395] on p "We will reach out the day prior with parking information." at bounding box center [582, 404] width 780 height 19
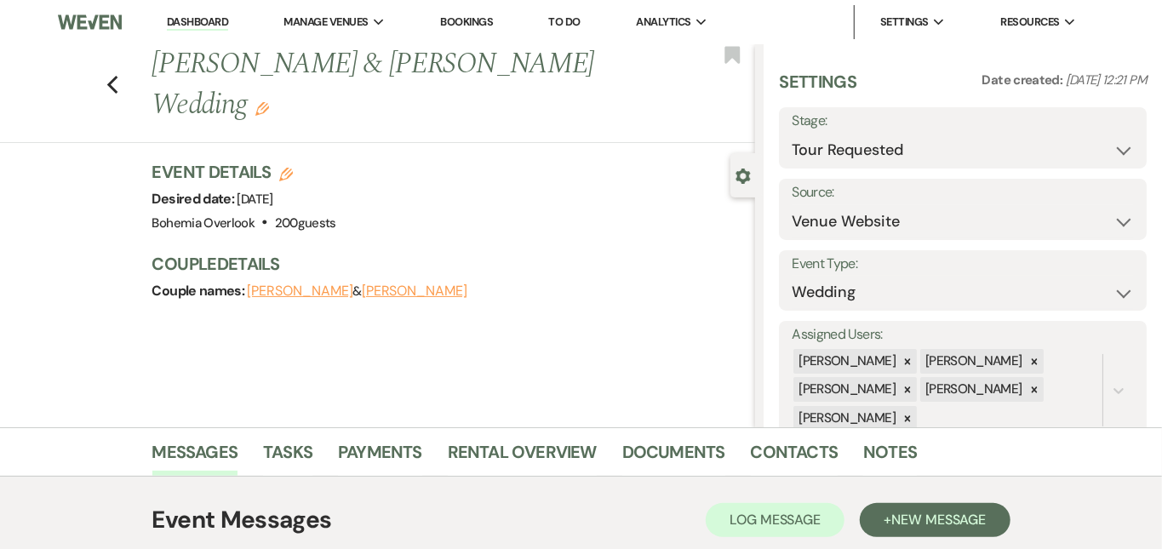
scroll to position [0, 0]
click at [223, 22] on link "Dashboard" at bounding box center [197, 22] width 61 height 16
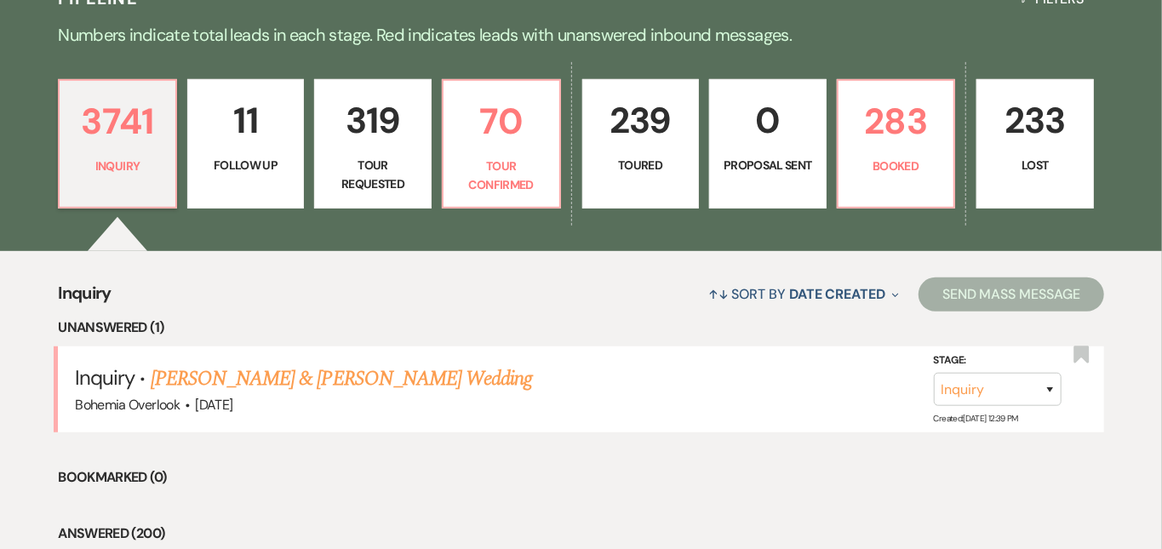
scroll to position [427, 0]
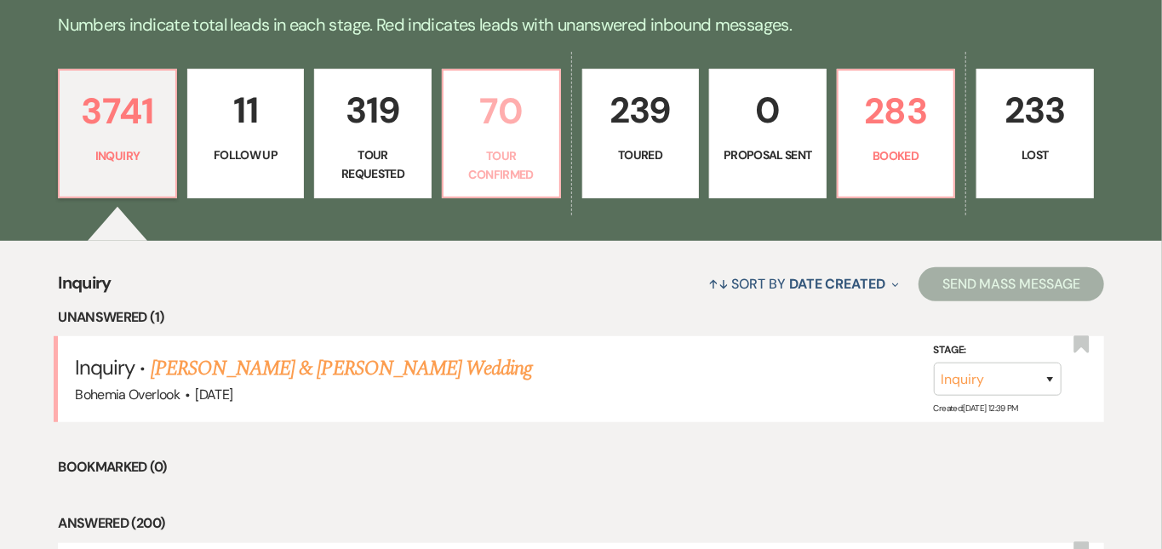
click at [525, 146] on link "70 Tour Confirmed" at bounding box center [501, 133] width 119 height 129
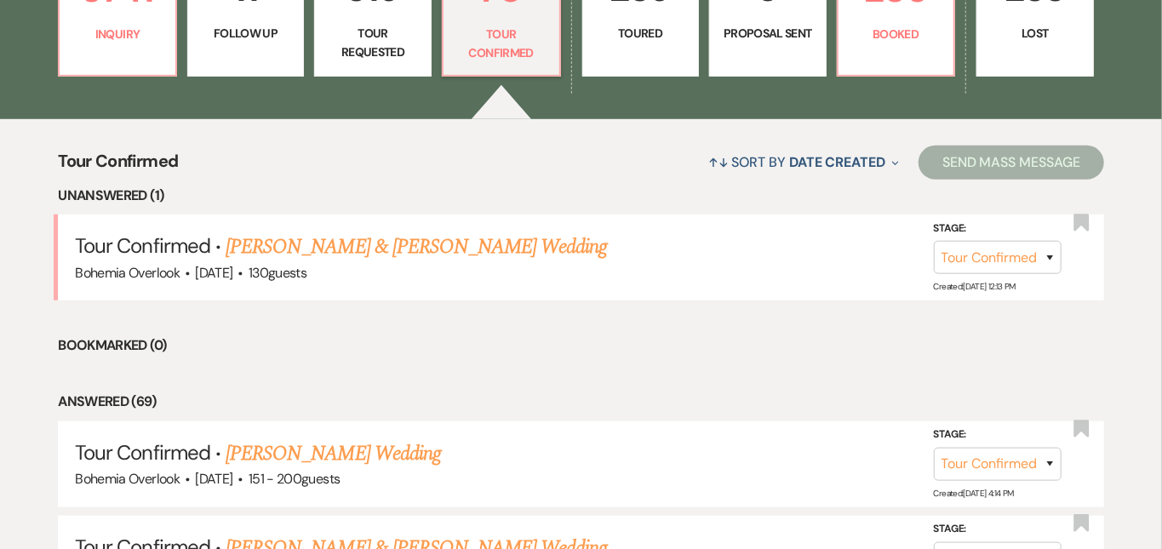
scroll to position [562, 0]
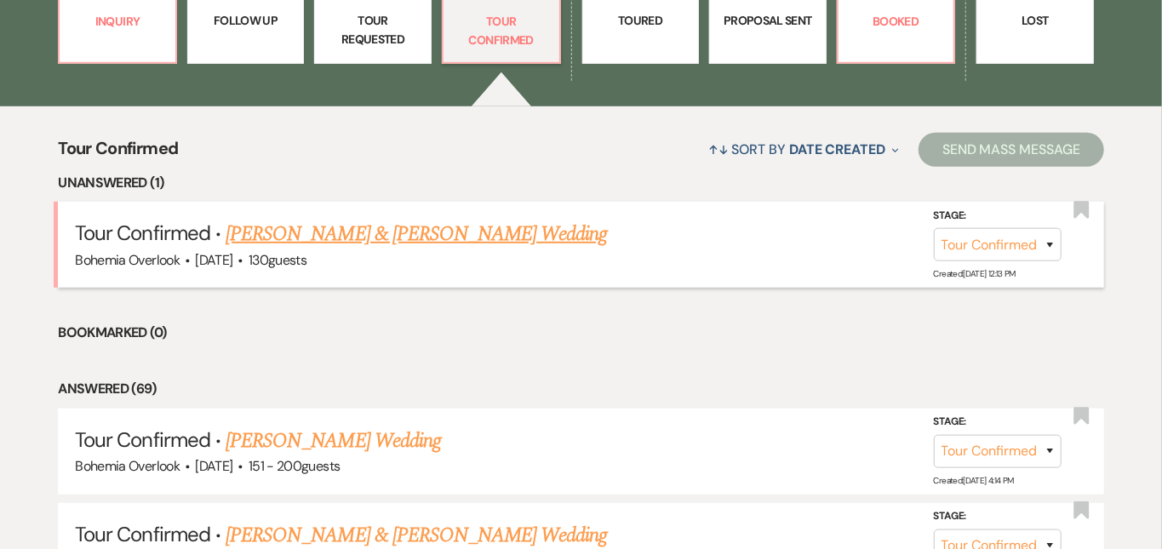
click at [505, 219] on link "Ryan Yashinskie & Meaghan Szkalak's Wedding" at bounding box center [416, 234] width 381 height 31
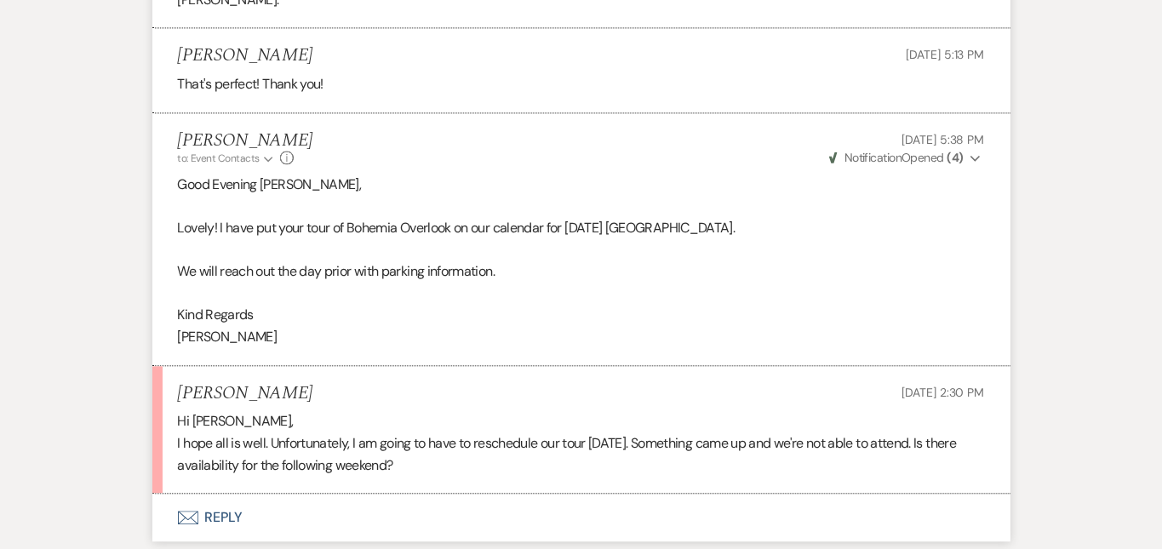
scroll to position [2004, 0]
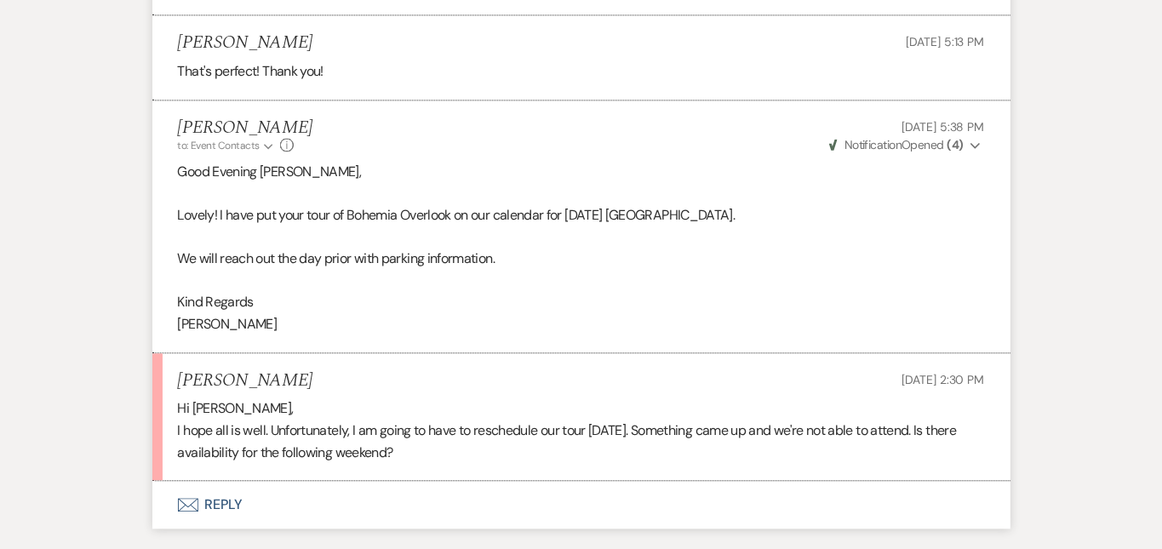
click at [419, 481] on button "Envelope Reply" at bounding box center [581, 505] width 858 height 48
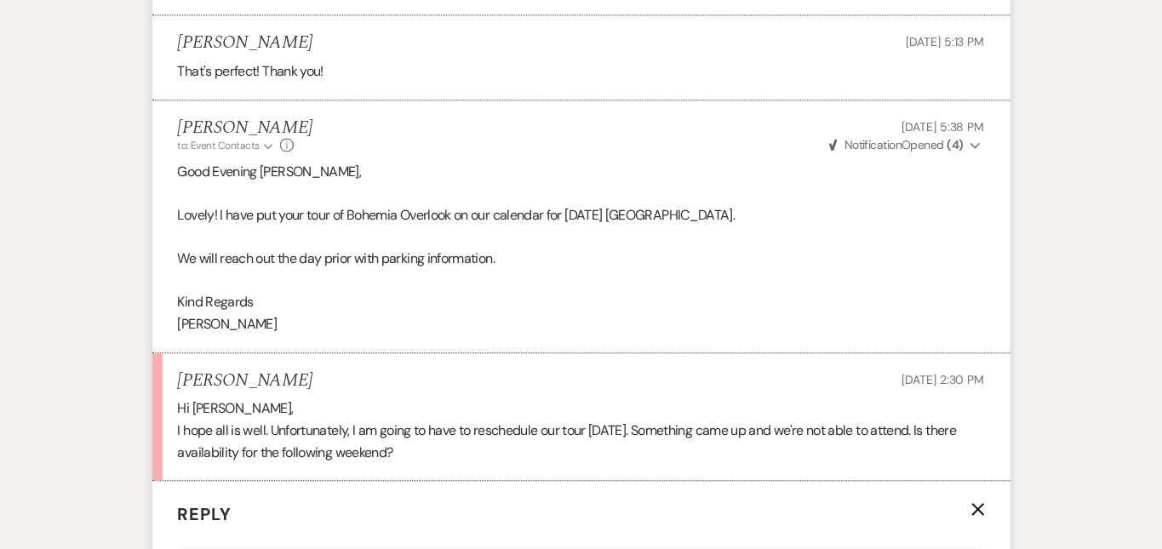
scroll to position [2411, 0]
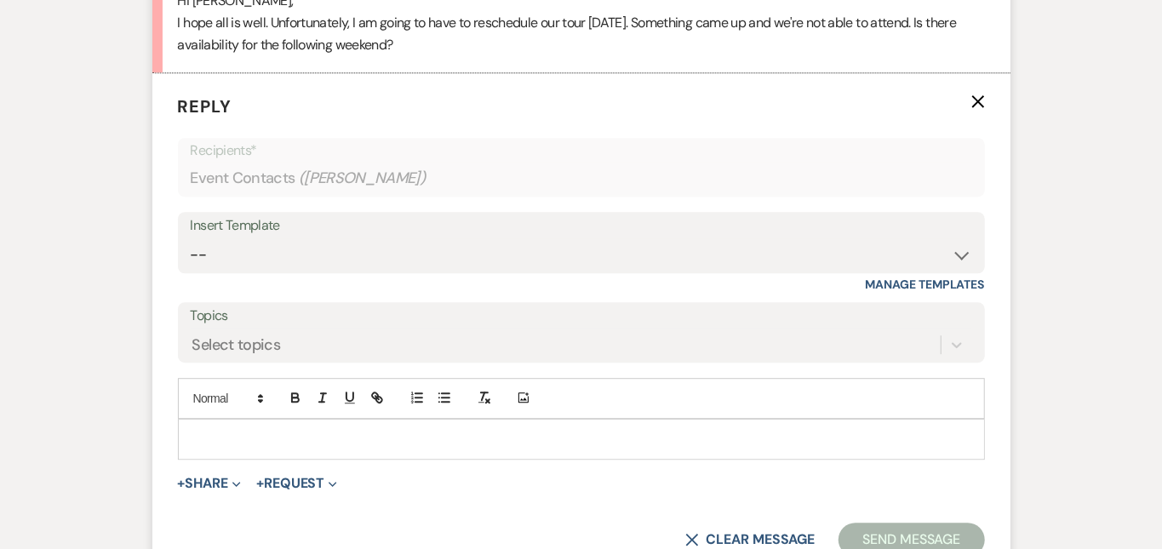
click at [403, 430] on p at bounding box center [582, 439] width 780 height 19
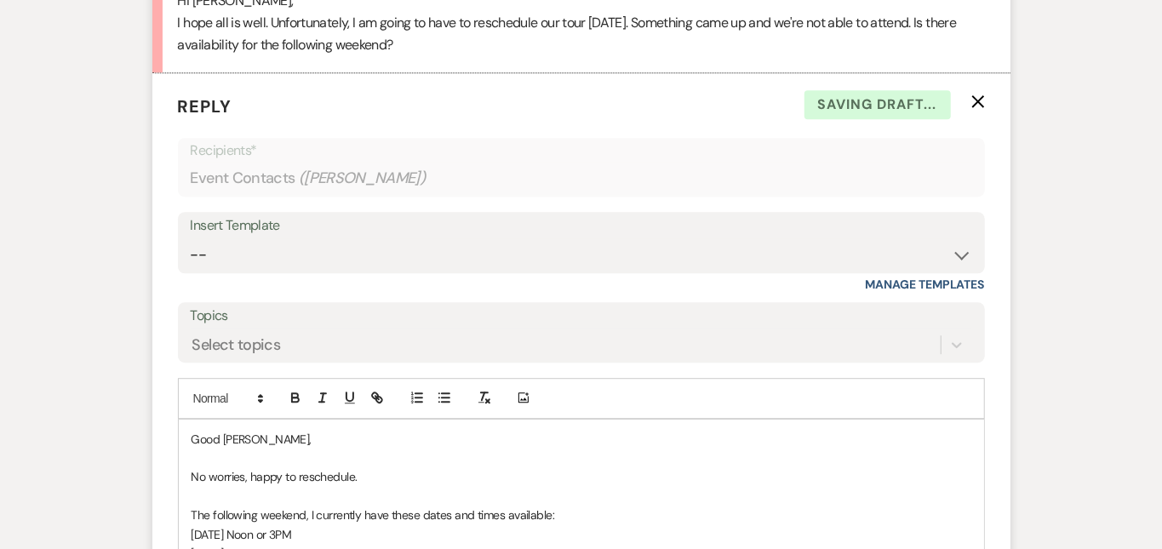
click at [553, 506] on p "The following weekend, I currently have these dates and times available:" at bounding box center [582, 515] width 780 height 19
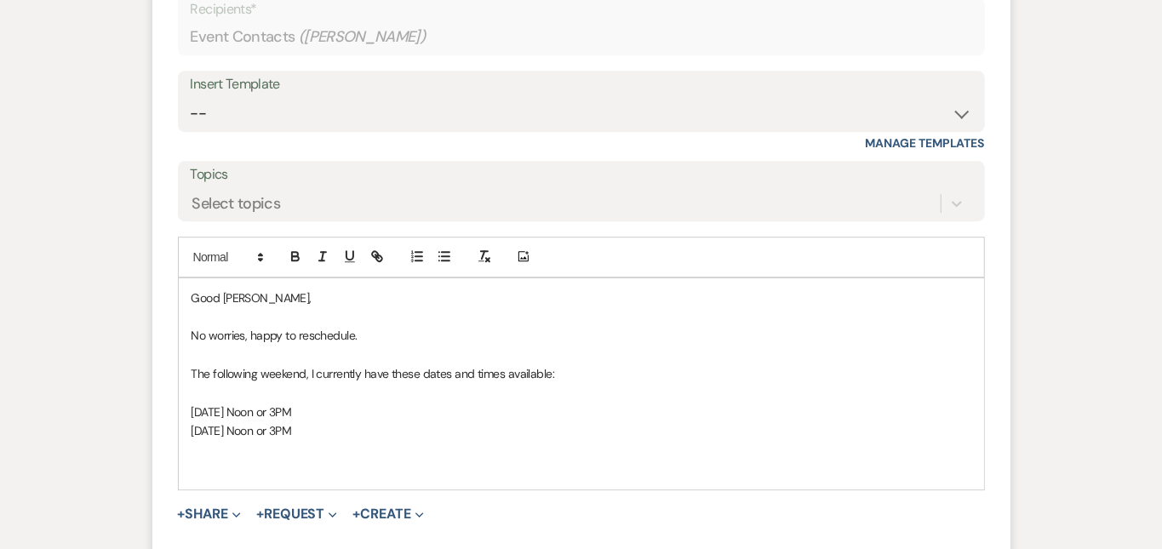
scroll to position [2560, 0]
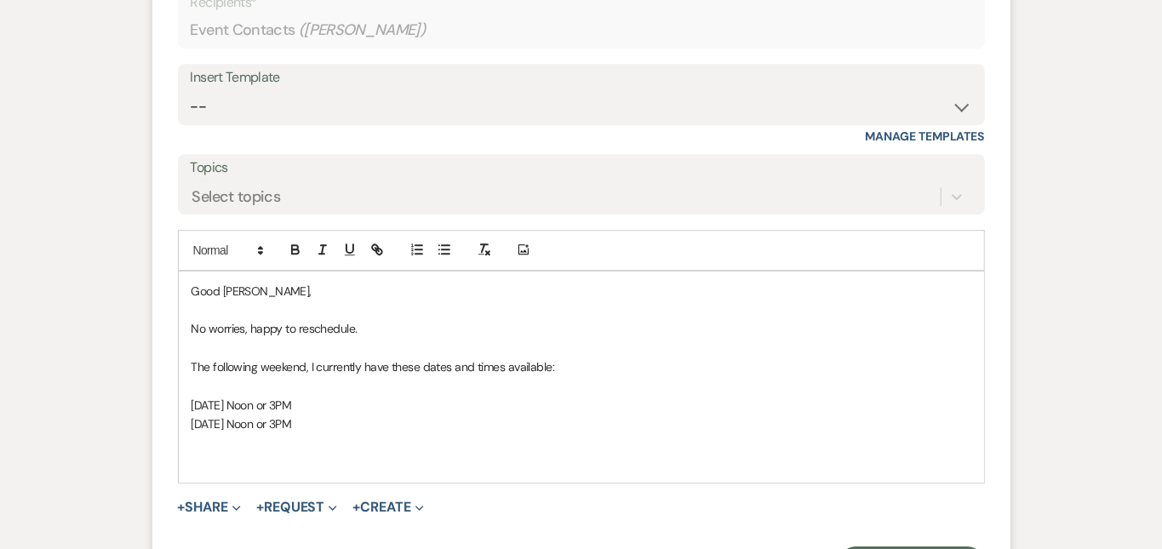
click at [564, 453] on p at bounding box center [582, 462] width 780 height 19
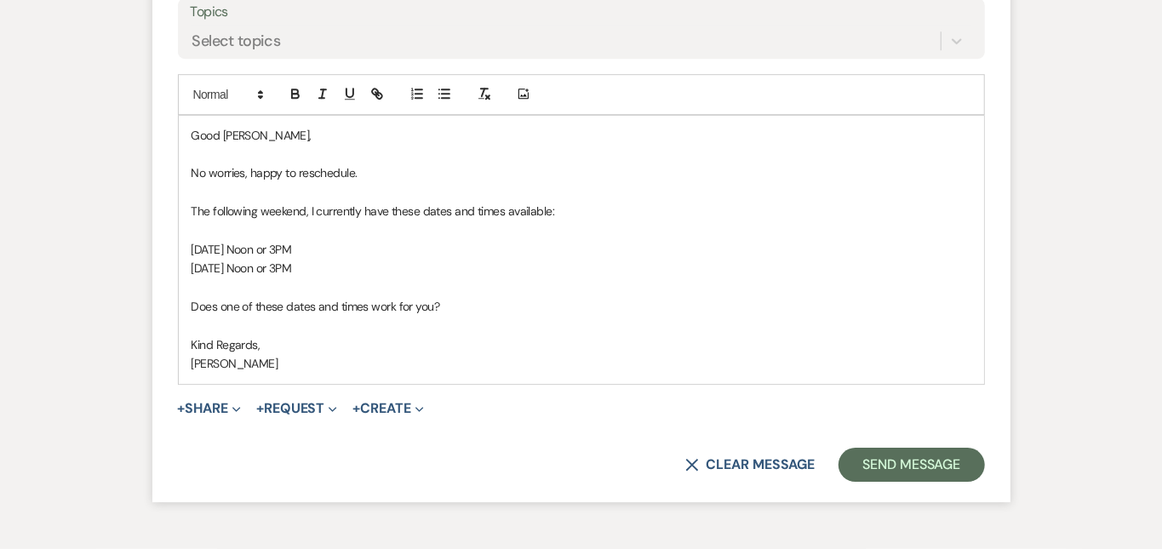
scroll to position [2725, 0]
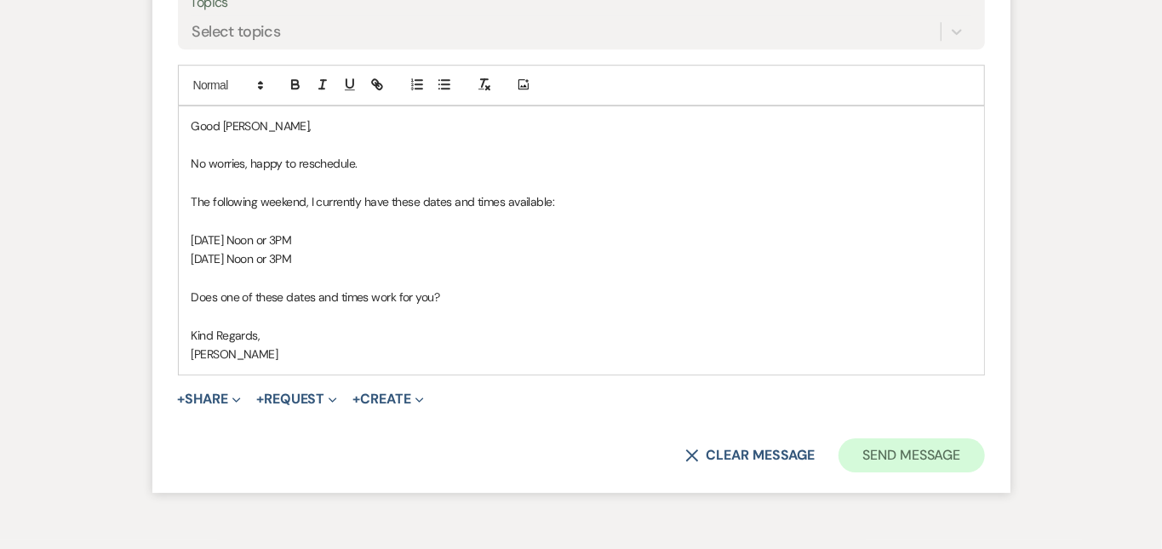
click at [984, 439] on button "Send Message" at bounding box center [912, 456] width 146 height 34
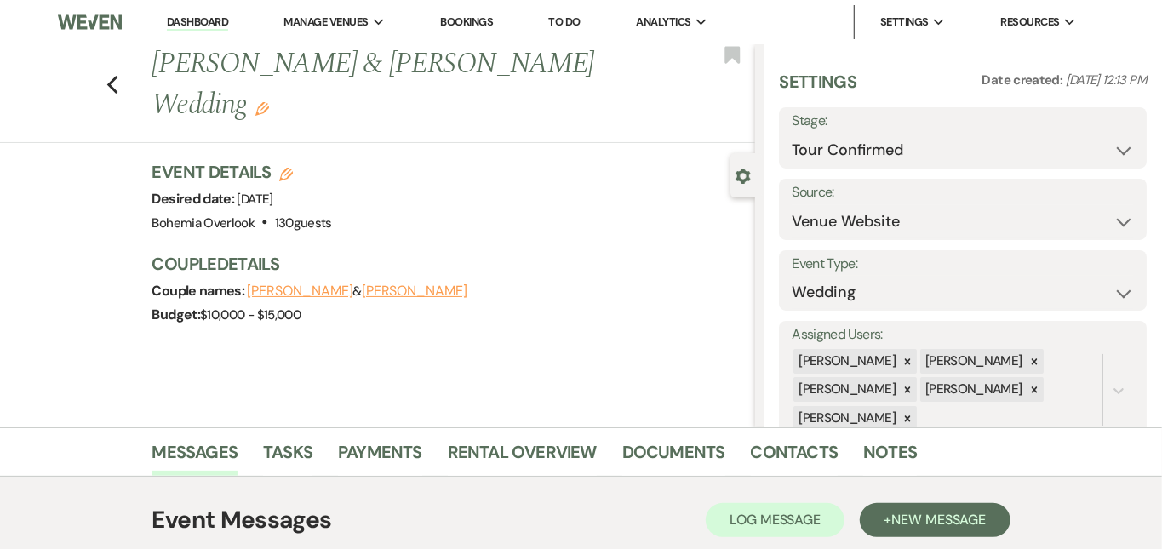
scroll to position [0, 0]
click at [218, 20] on link "Dashboard" at bounding box center [197, 22] width 61 height 16
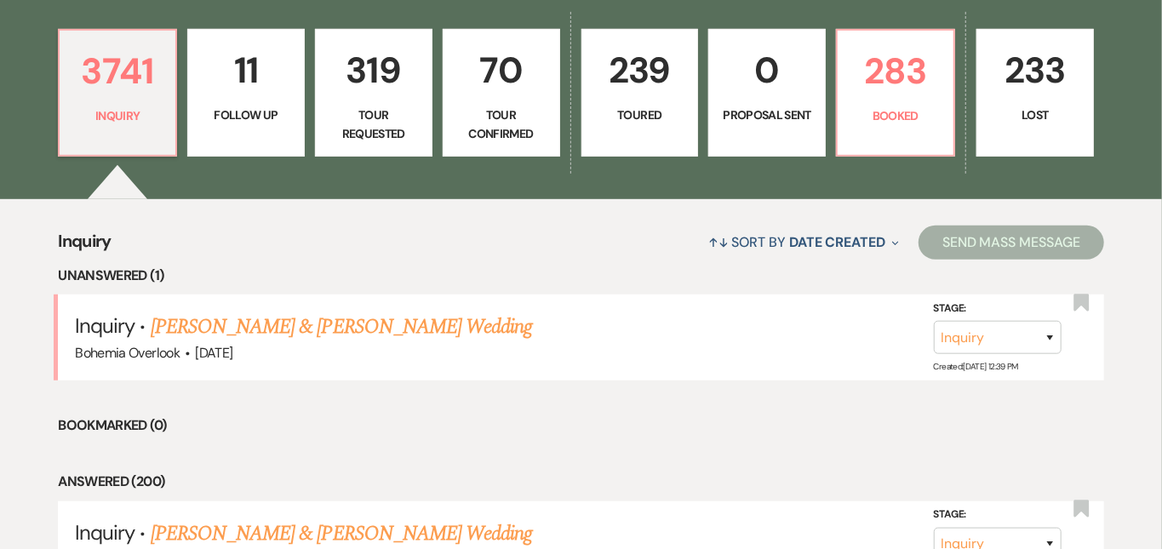
scroll to position [485, 0]
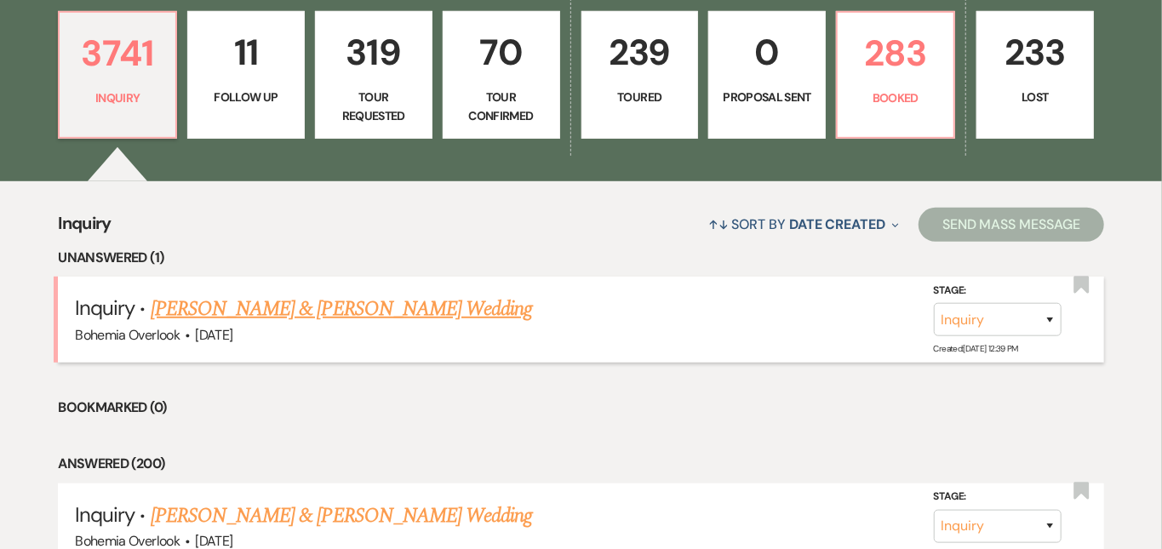
click at [433, 294] on link "Jaime Garcia & Hailey Jenkins's Wedding" at bounding box center [341, 309] width 381 height 31
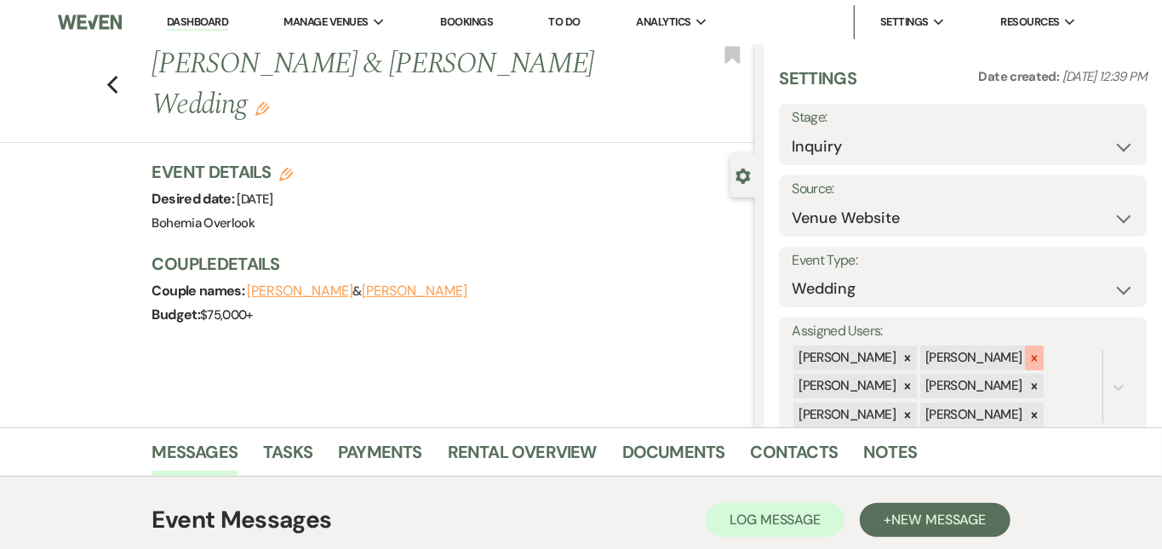
click at [1041, 353] on icon at bounding box center [1035, 359] width 12 height 12
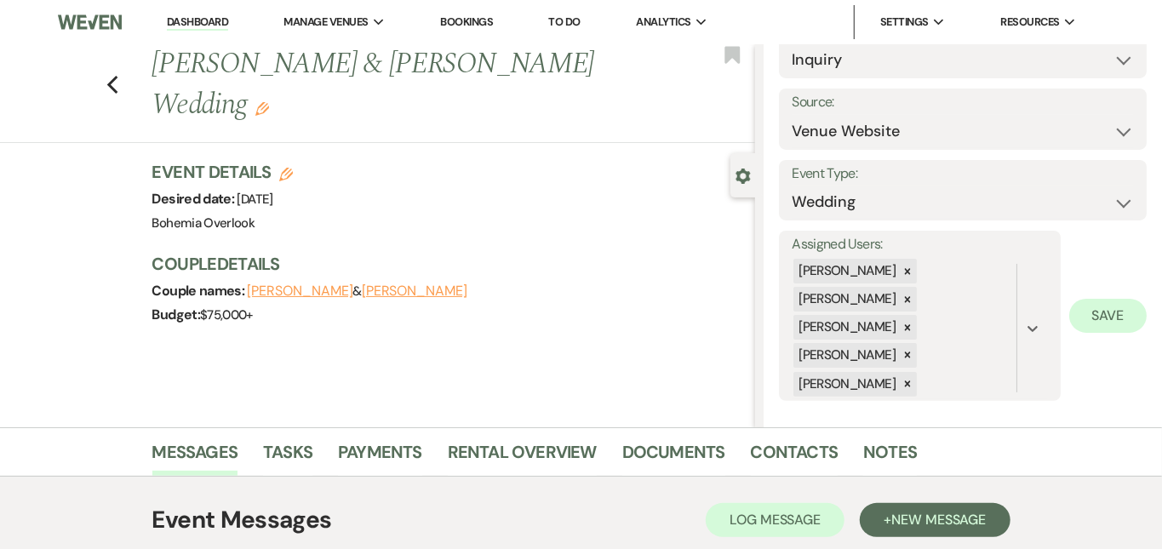
click at [1102, 307] on button "Save" at bounding box center [1107, 316] width 77 height 34
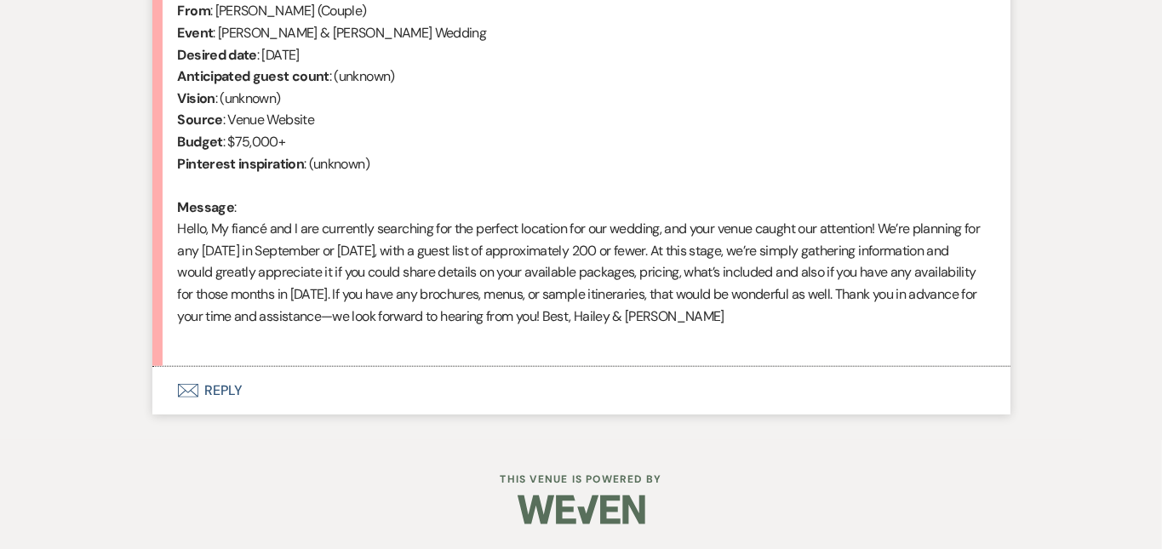
scroll to position [707, 0]
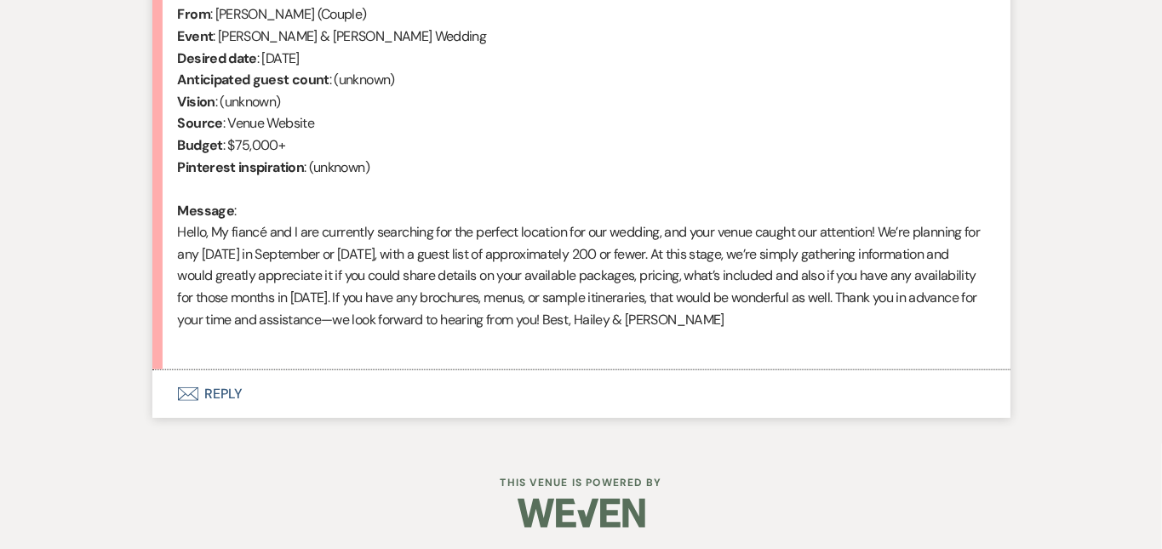
click at [693, 391] on button "Envelope Reply" at bounding box center [581, 394] width 858 height 48
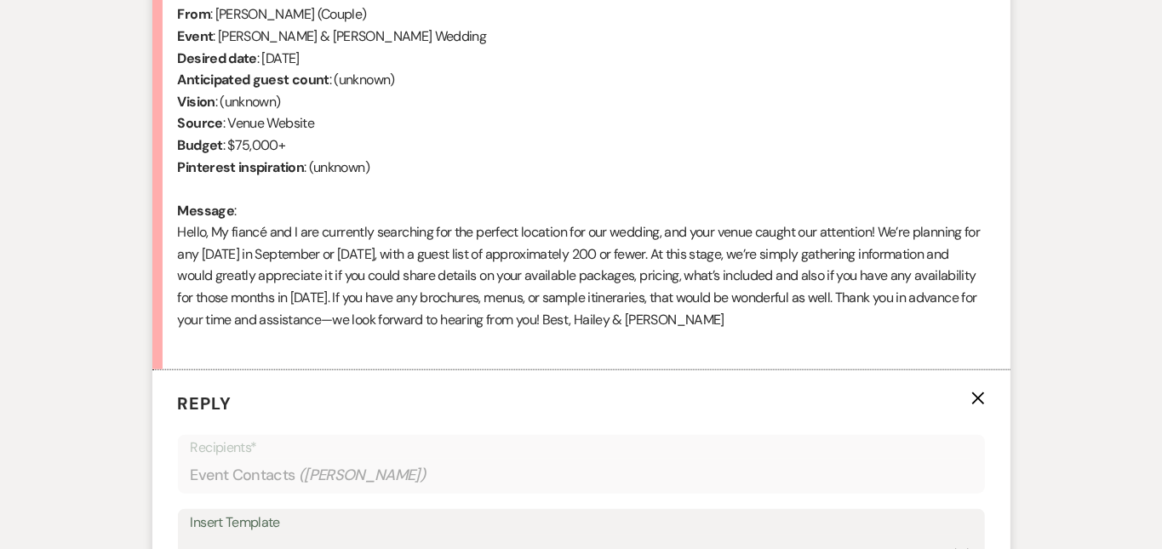
scroll to position [1051, 0]
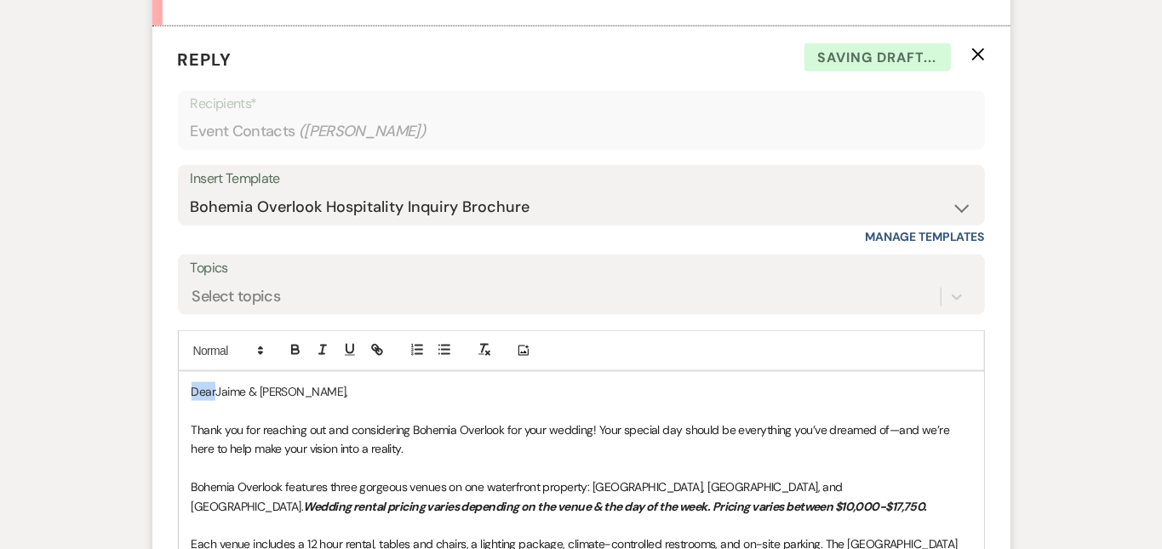
drag, startPoint x: 161, startPoint y: 387, endPoint x: 118, endPoint y: 335, distance: 67.7
click at [152, 335] on form "Reply X Saving draft... Recipients* Event Contacts ( Hailey Jenkins ) Insert Te…" at bounding box center [581, 477] width 858 height 902
click at [1139, 341] on div "Messages Tasks Payments Rental Overview Documents Contacts Notes Event Messages…" at bounding box center [581, 175] width 1162 height 1597
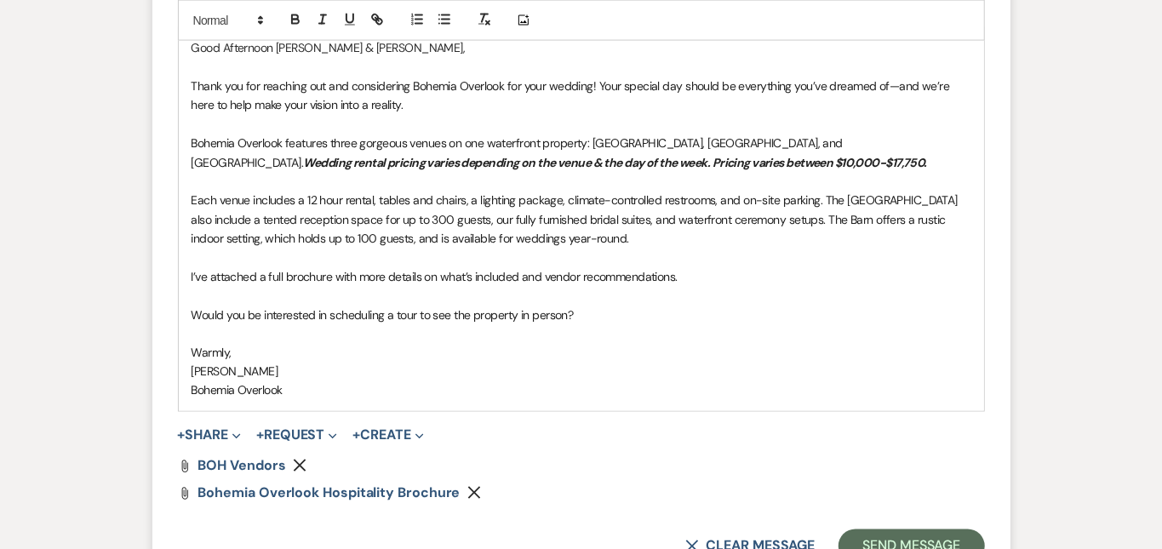
scroll to position [1401, 0]
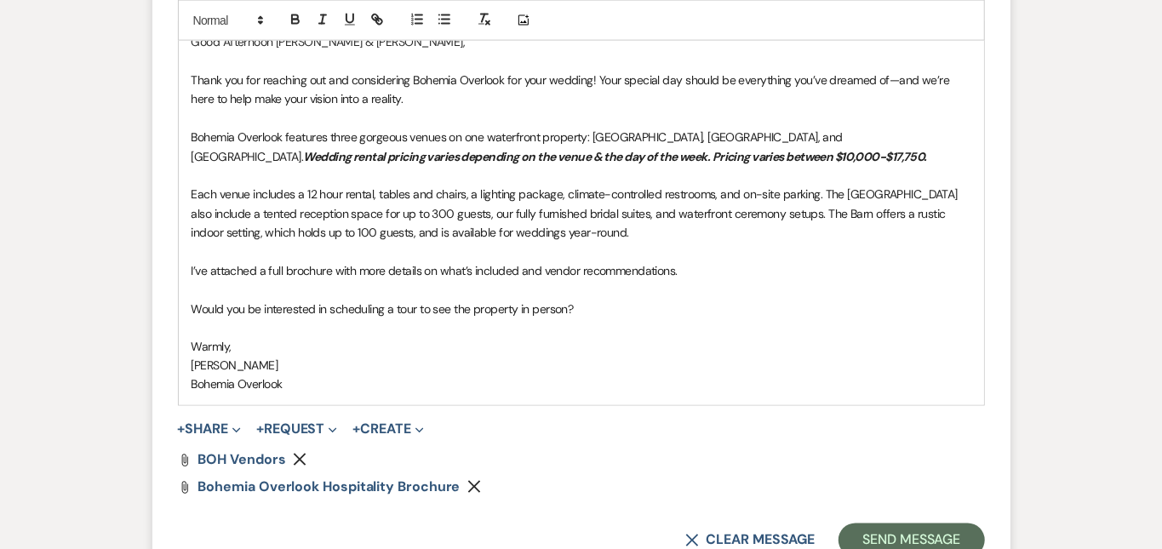
click at [662, 226] on p "Each venue includes a 12 hour rental, tables and chairs, a lighting package, cl…" at bounding box center [582, 213] width 780 height 57
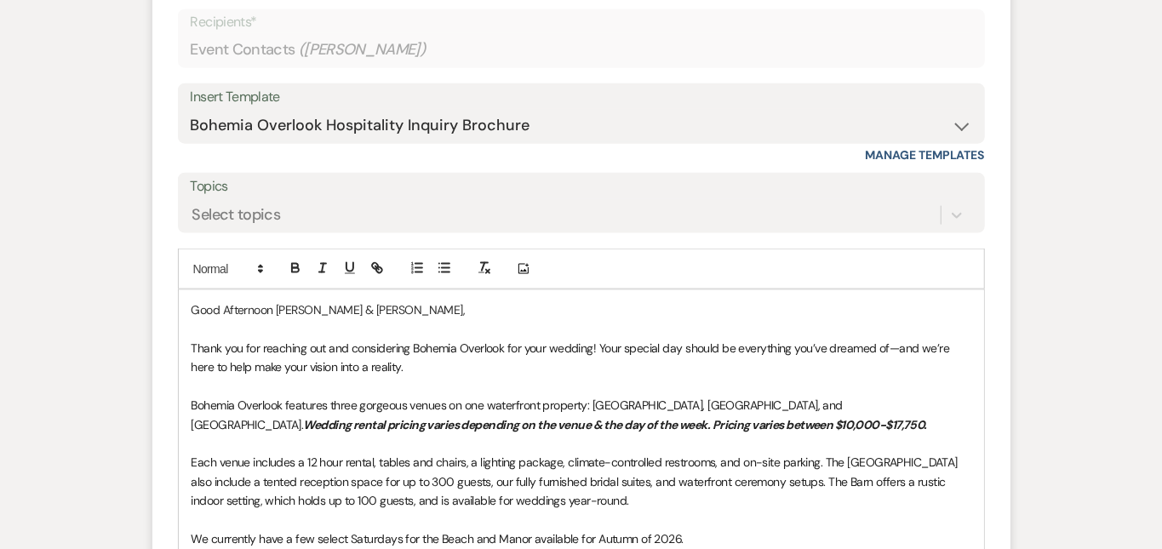
scroll to position [1108, 0]
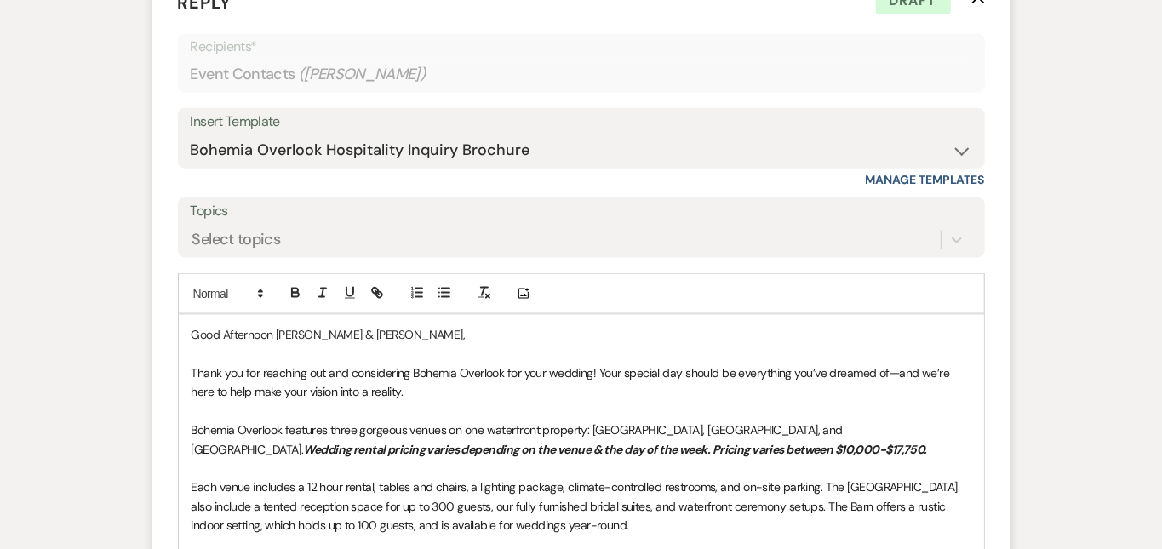
click at [1125, 244] on div "Messages Tasks Payments Rental Overview Documents Contacts Notes Event Messages…" at bounding box center [581, 138] width 1162 height 1636
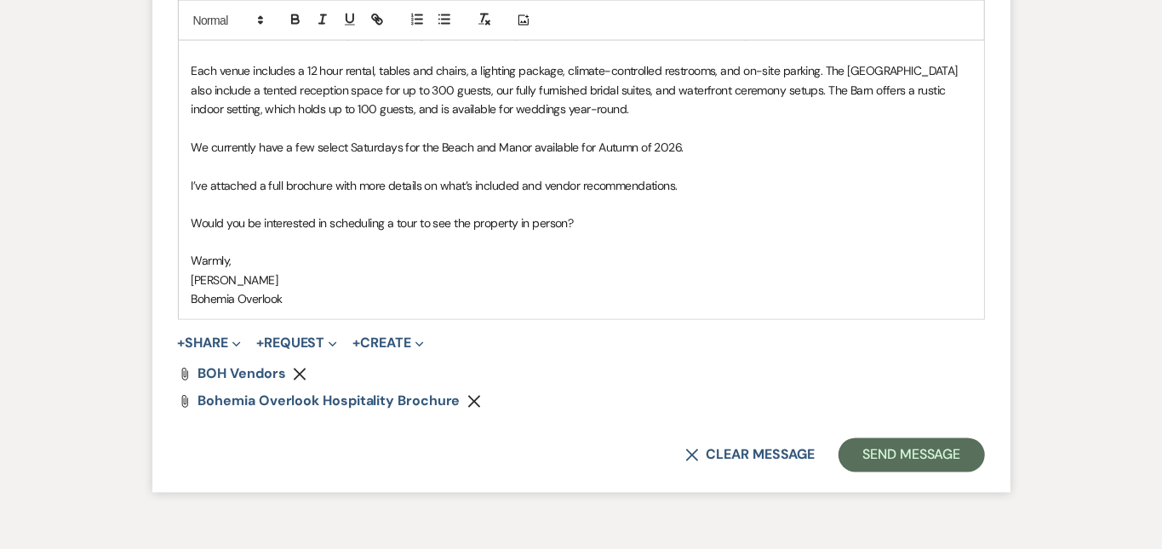
scroll to position [1550, 0]
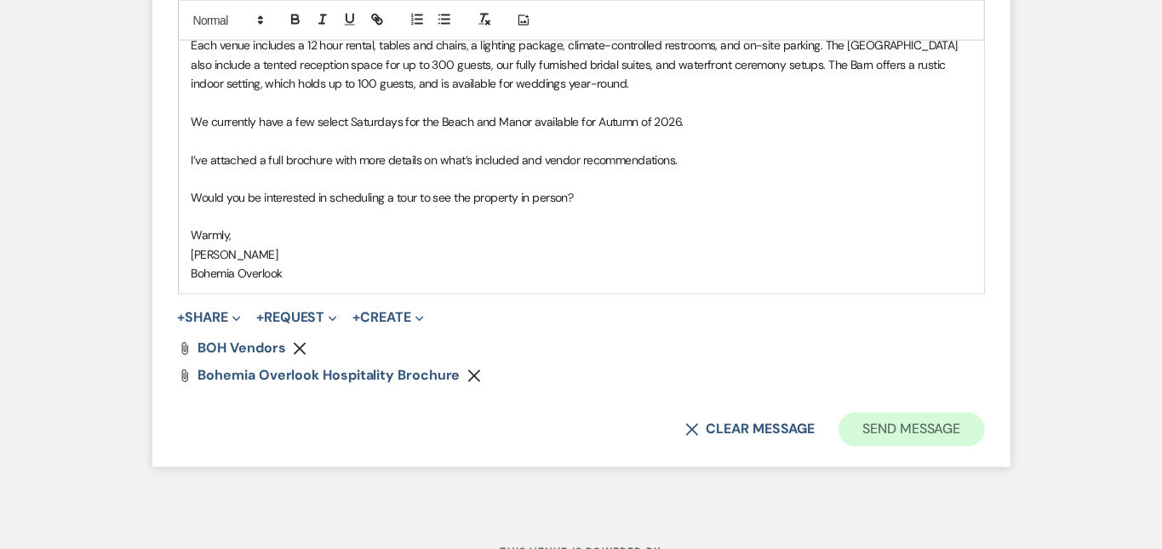
click at [984, 433] on button "Send Message" at bounding box center [912, 430] width 146 height 34
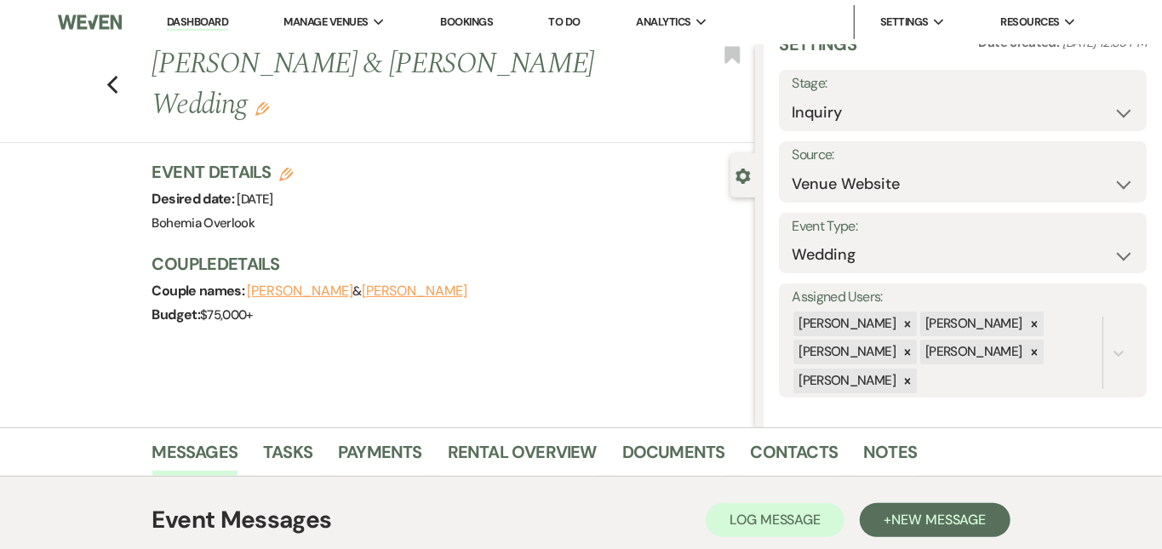
scroll to position [0, 0]
click at [219, 20] on link "Dashboard" at bounding box center [197, 22] width 61 height 16
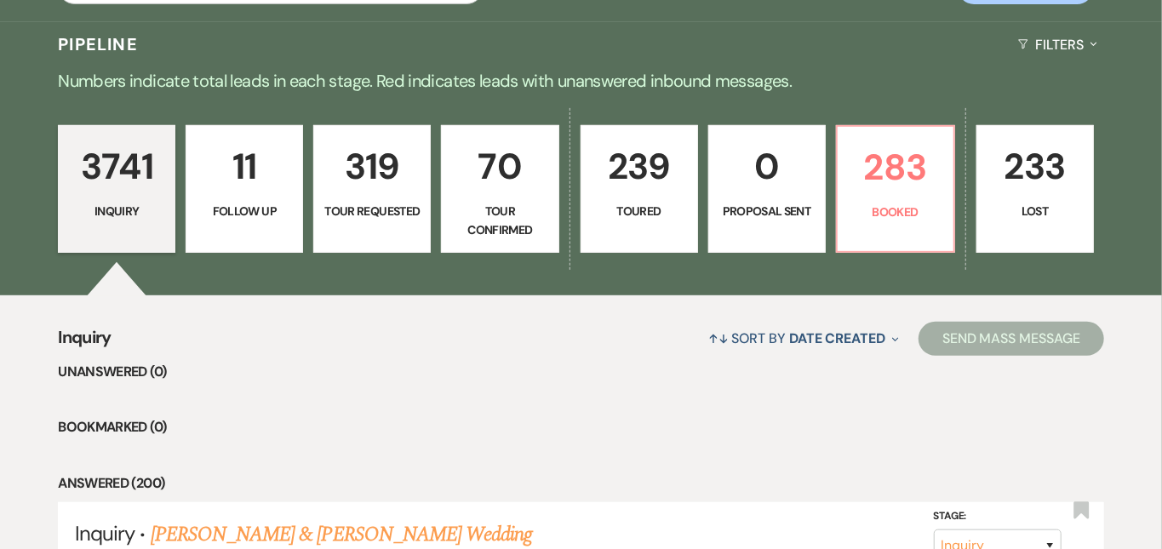
scroll to position [379, 0]
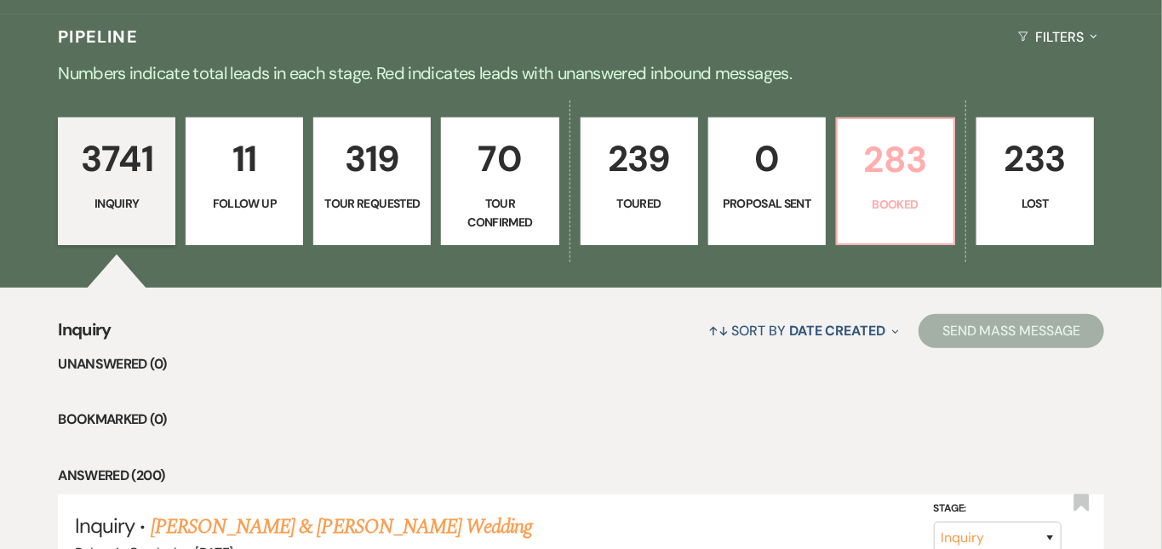
click at [915, 217] on link "283 Booked" at bounding box center [895, 182] width 119 height 128
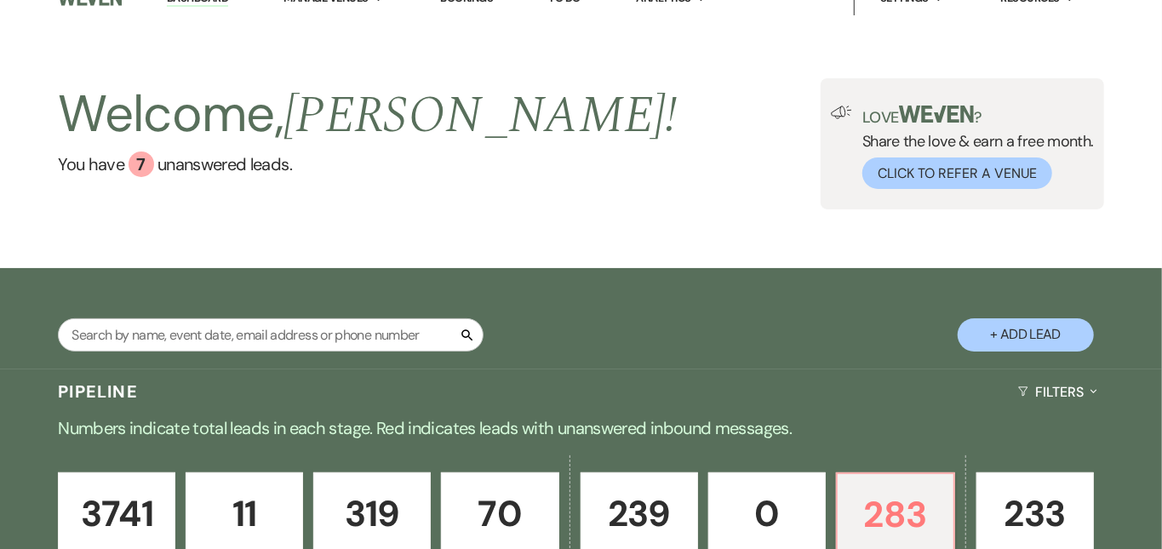
scroll to position [-8, 0]
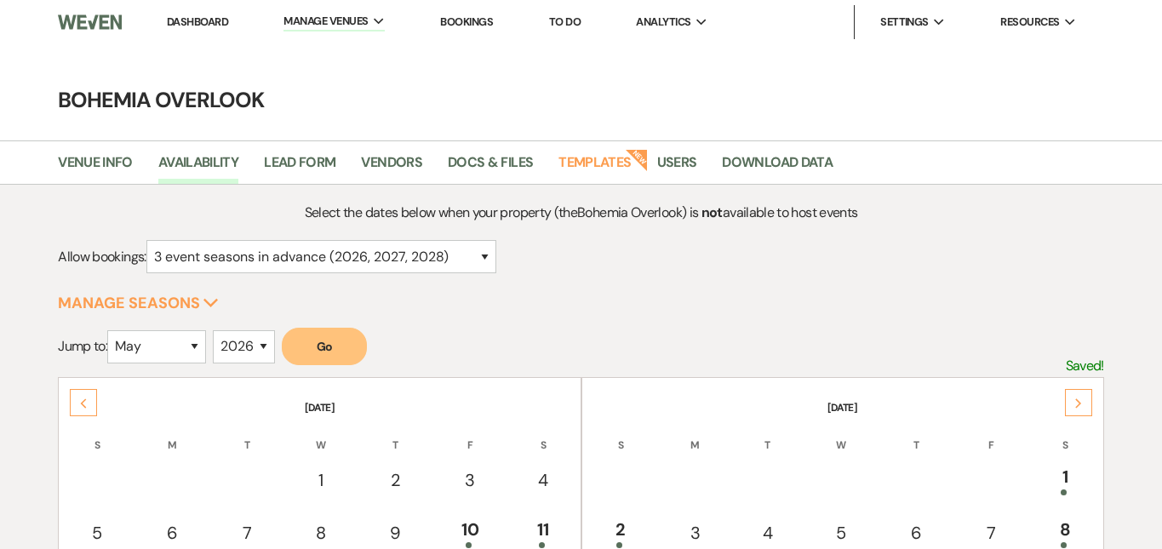
select select "3"
select select "5"
select select "2026"
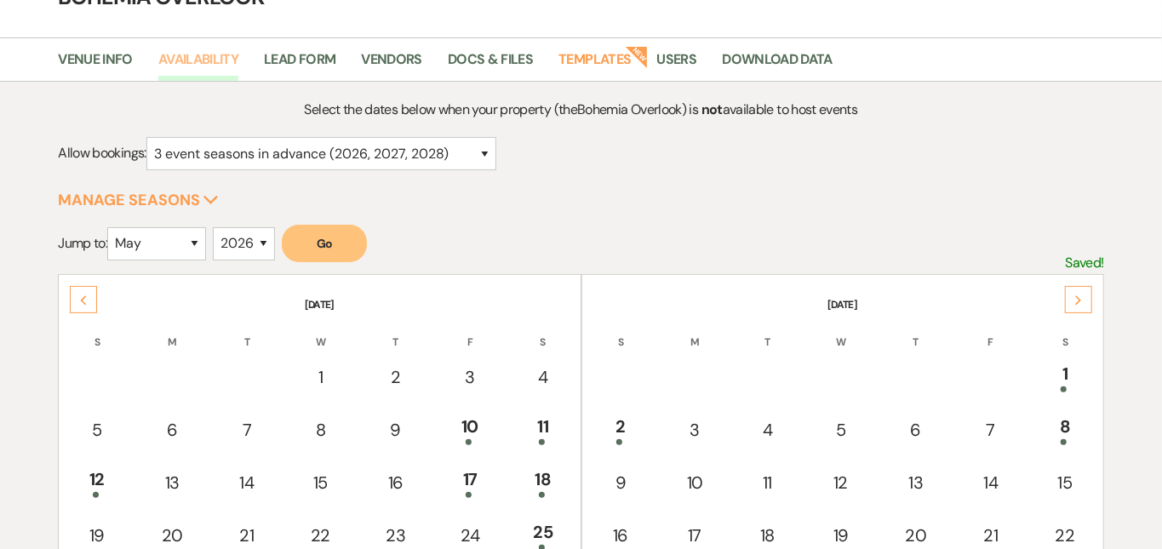
scroll to position [97, 0]
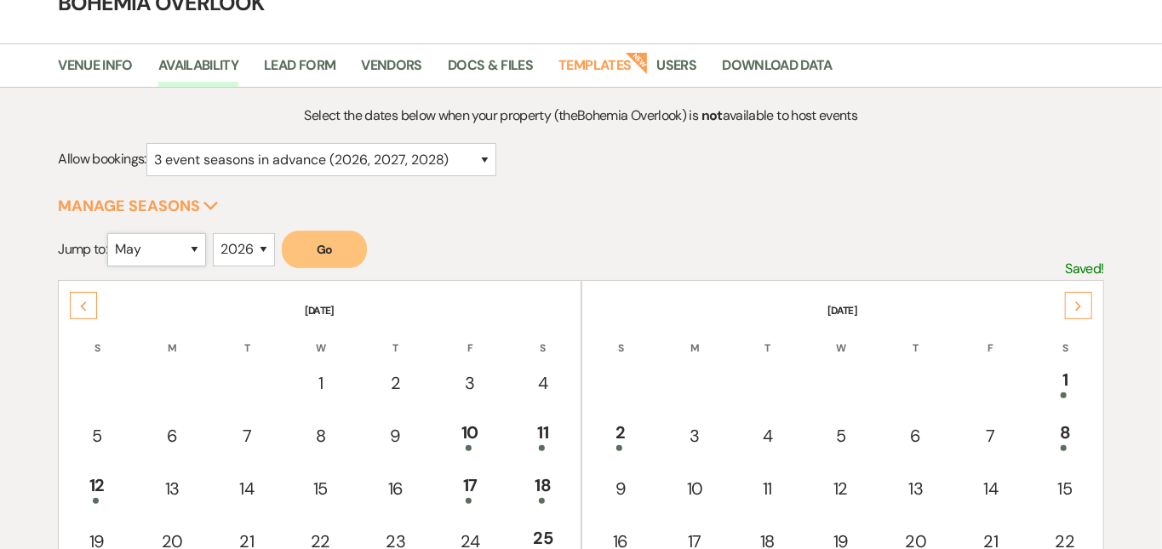
select select "10"
select select "2025"
click at [341, 254] on button "Go" at bounding box center [324, 249] width 85 height 37
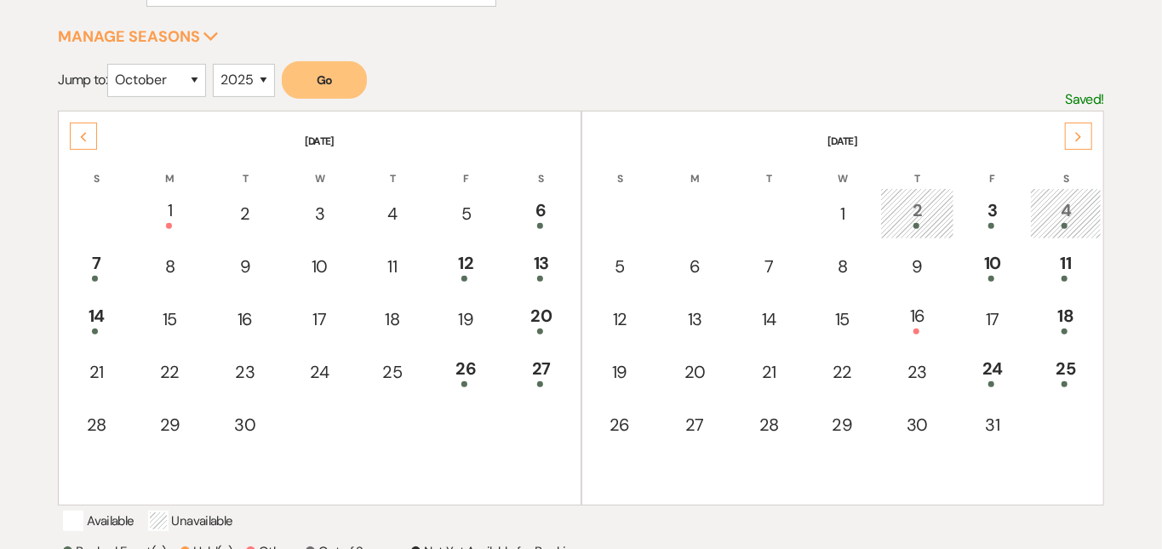
scroll to position [324, 0]
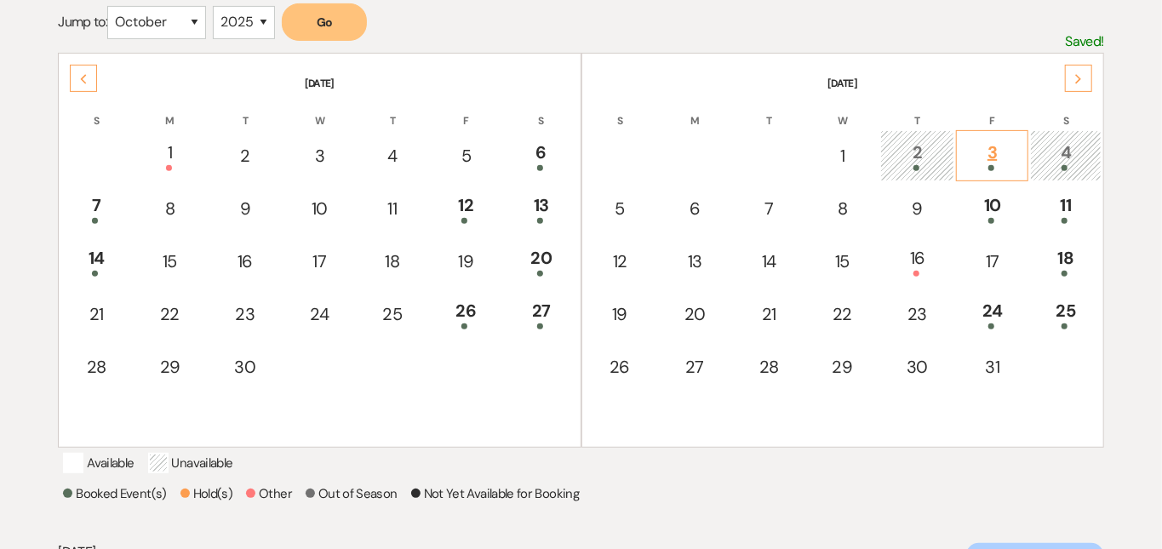
click at [1001, 141] on div "3" at bounding box center [993, 156] width 54 height 32
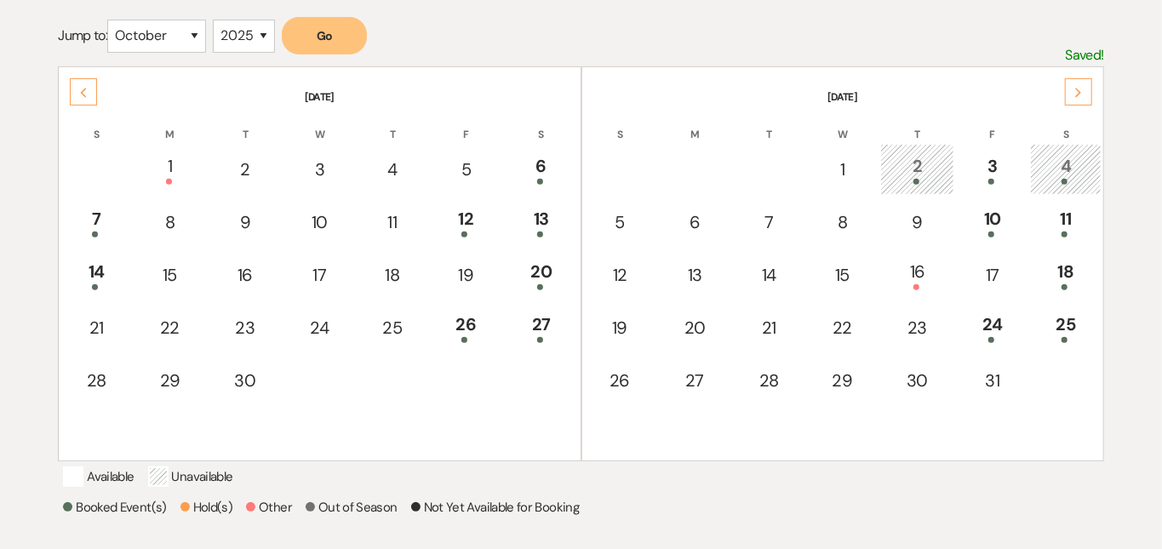
scroll to position [308, 0]
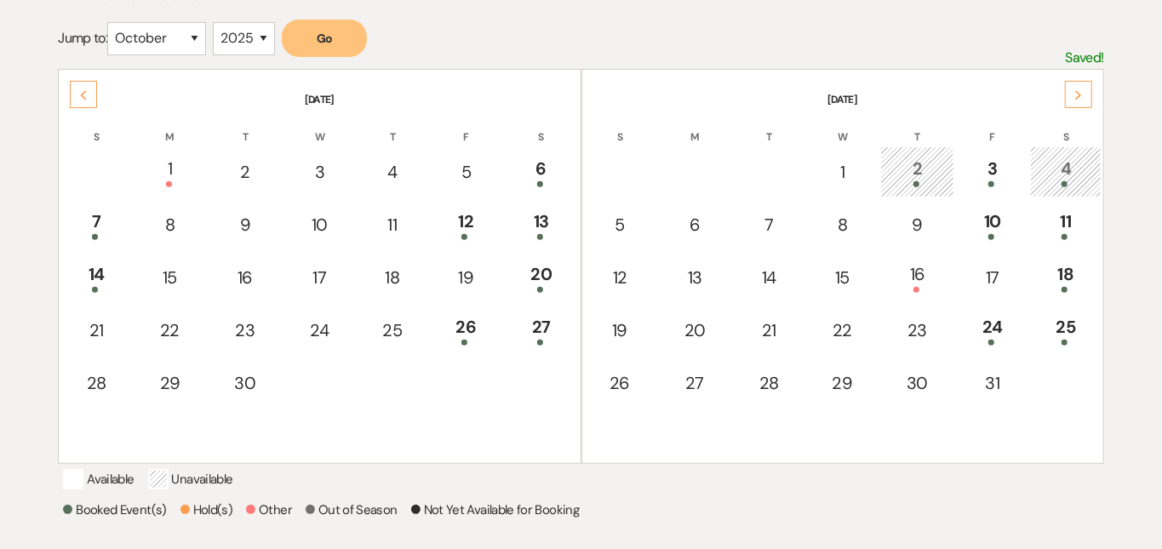
click at [925, 165] on div "2" at bounding box center [917, 172] width 55 height 32
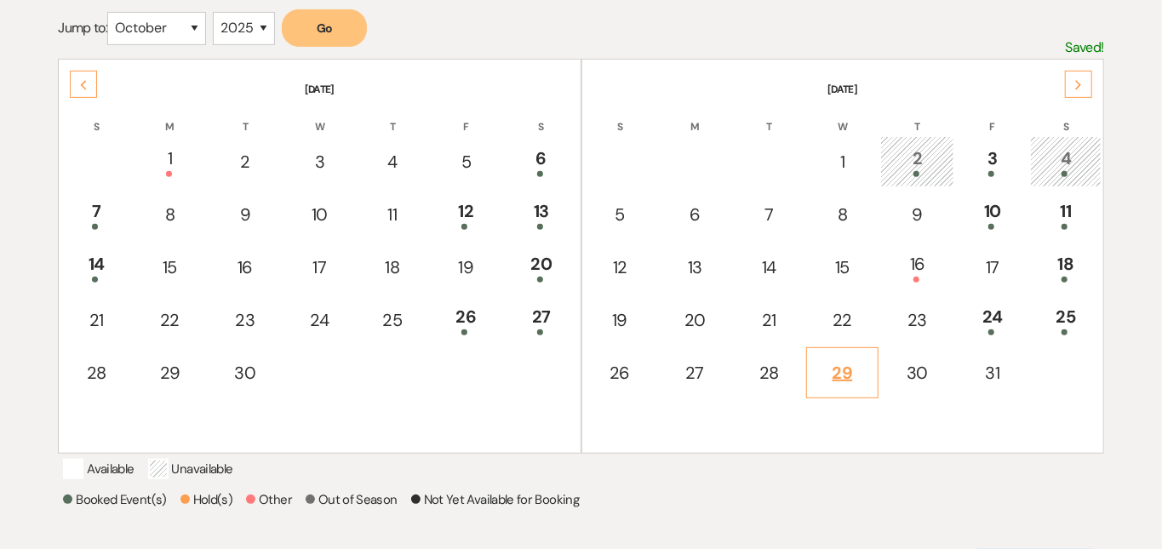
scroll to position [318, 0]
click at [1067, 155] on div "4" at bounding box center [1066, 162] width 52 height 32
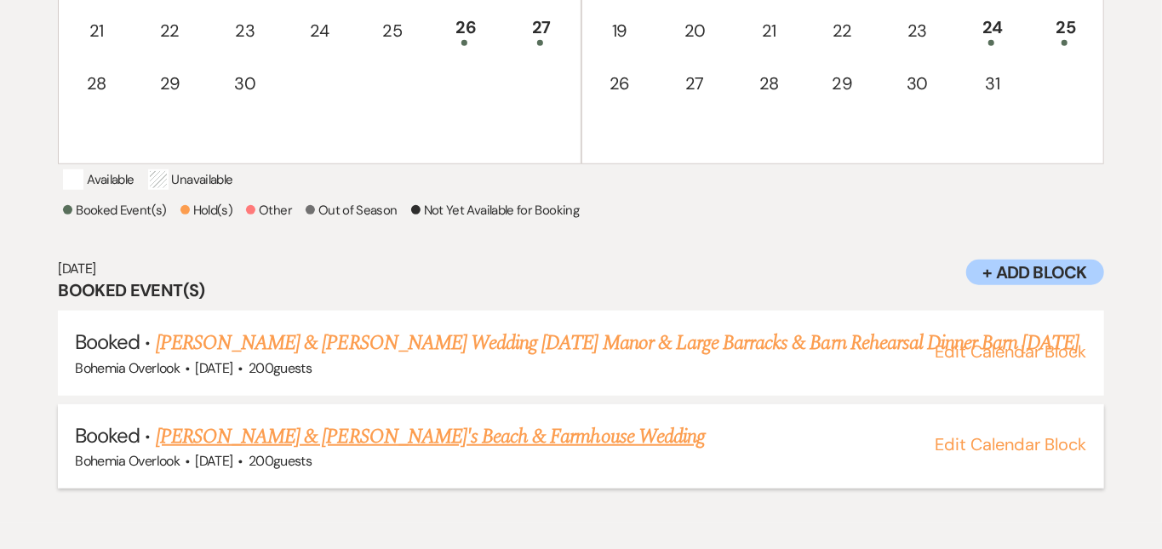
click at [632, 452] on link "[PERSON_NAME] & [PERSON_NAME]'s Beach & Farmhouse Wedding" at bounding box center [430, 436] width 549 height 31
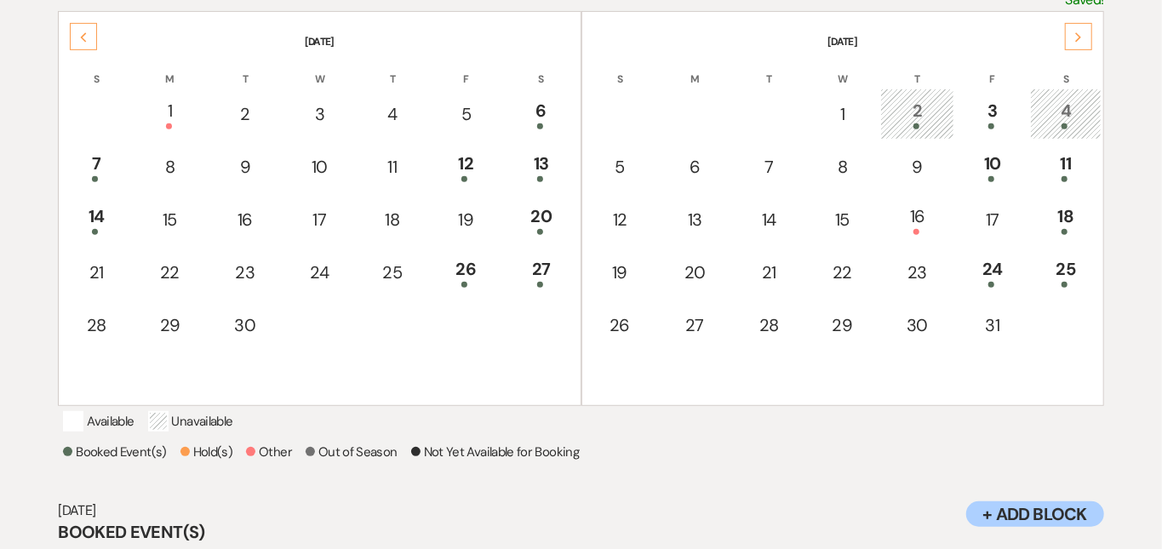
scroll to position [354, 0]
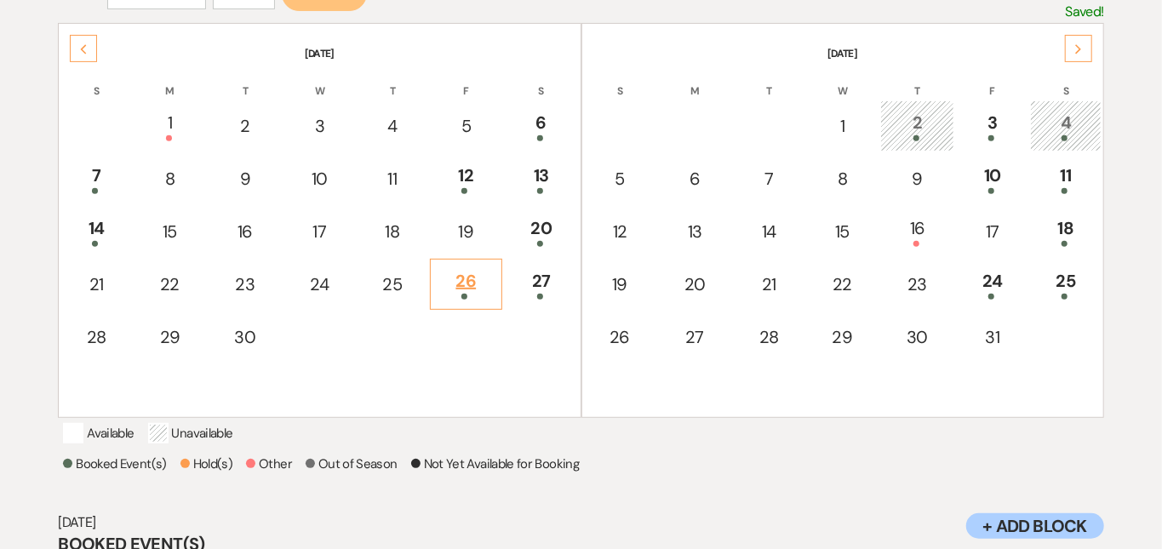
click at [467, 287] on div "26" at bounding box center [466, 284] width 54 height 32
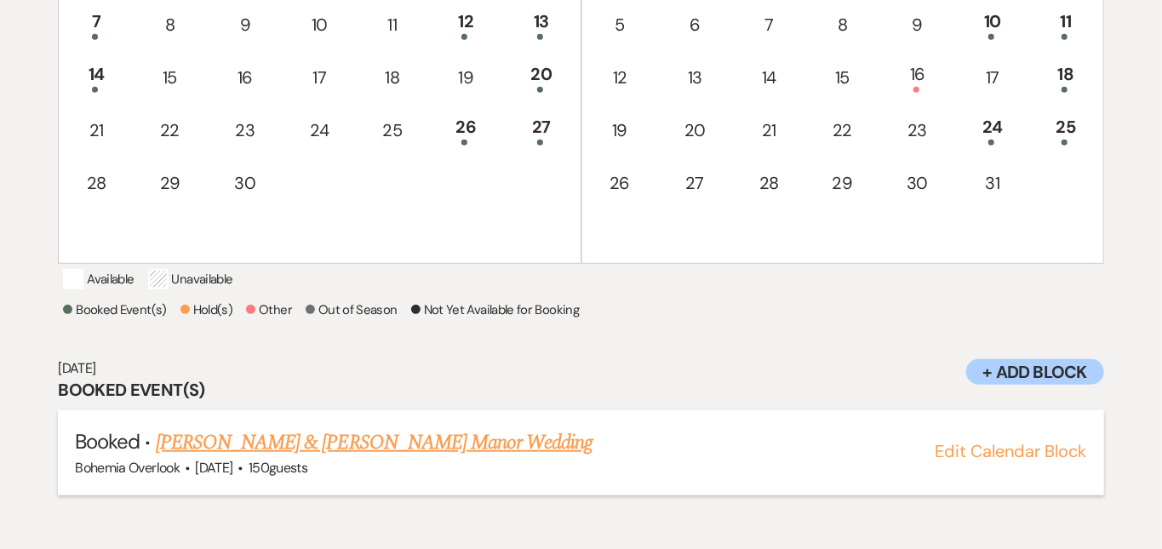
click at [404, 452] on link "[PERSON_NAME] & [PERSON_NAME] Manor Wedding" at bounding box center [375, 442] width 438 height 31
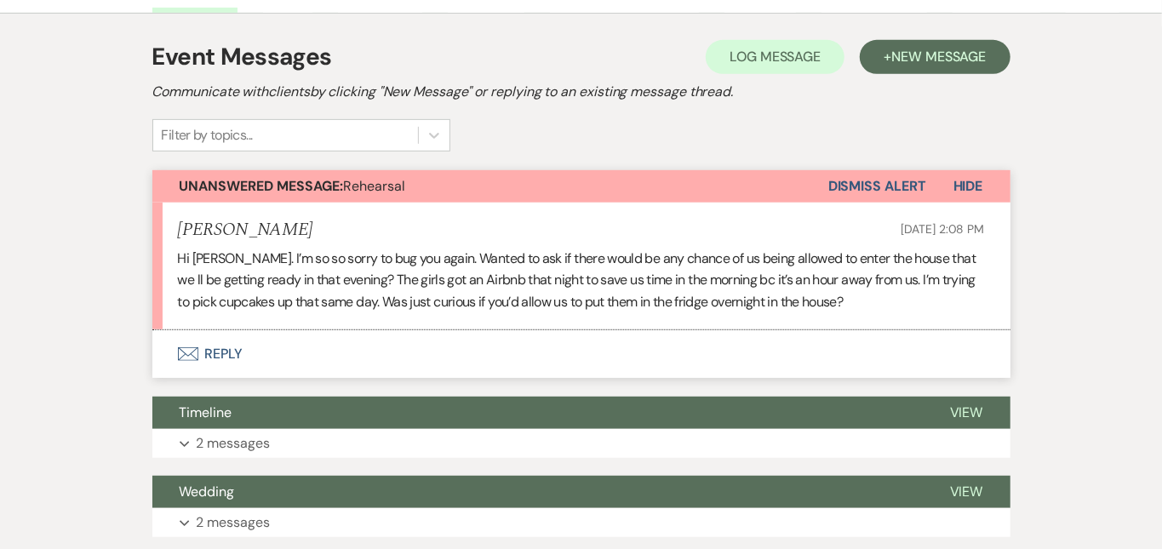
scroll to position [480, 0]
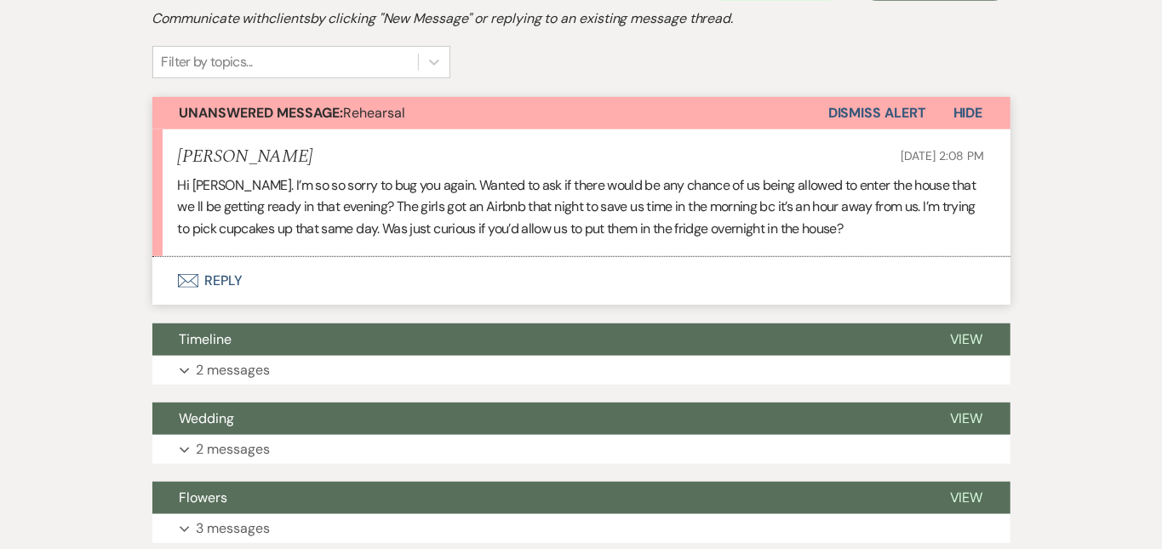
click at [497, 257] on button "Envelope Reply" at bounding box center [581, 281] width 858 height 48
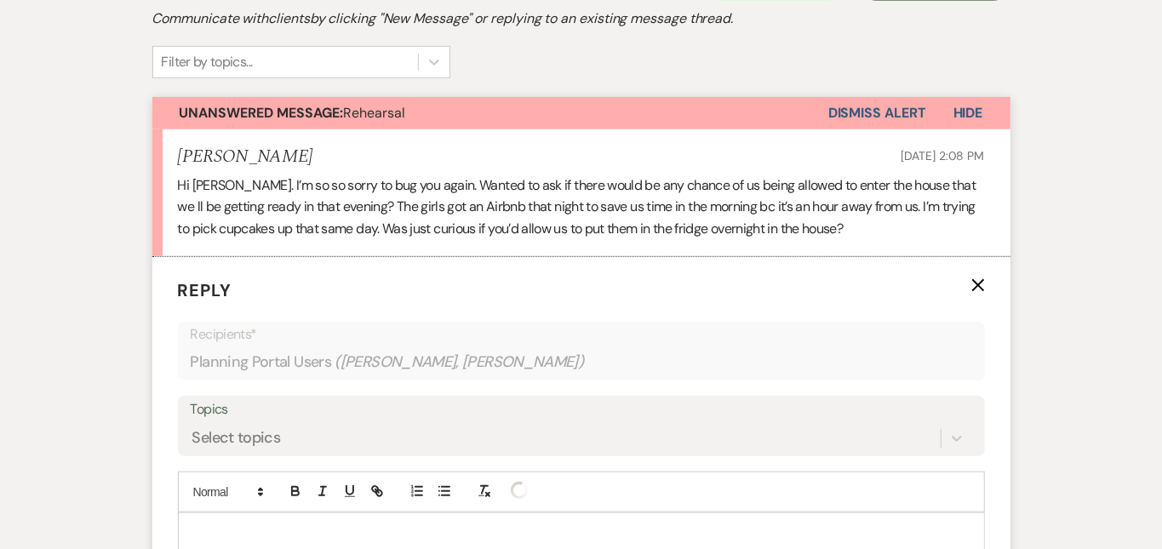
scroll to position [598, 0]
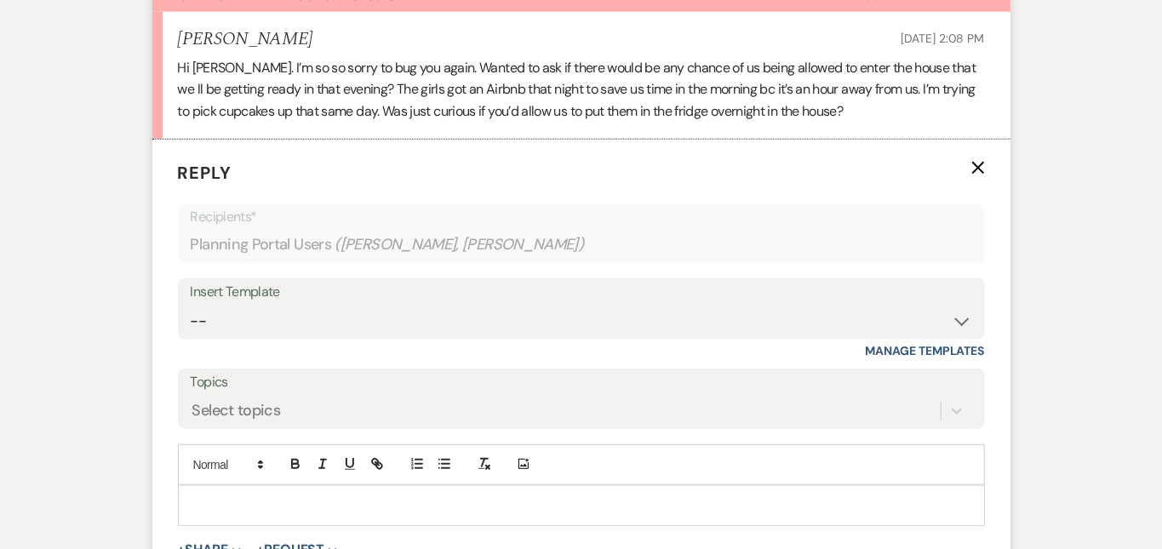
click at [431, 486] on div at bounding box center [582, 505] width 806 height 39
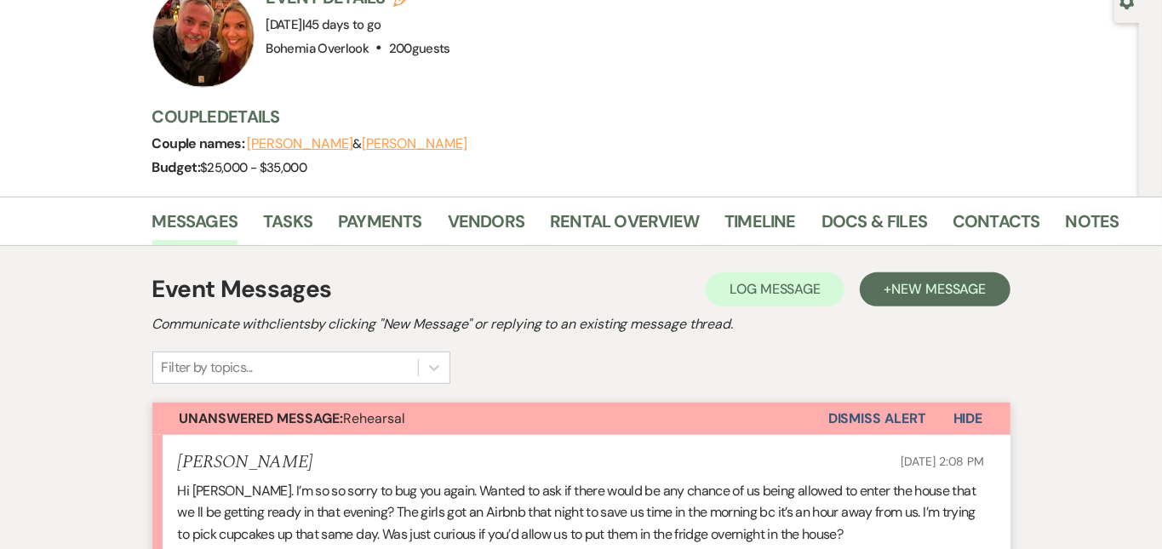
scroll to position [171, 0]
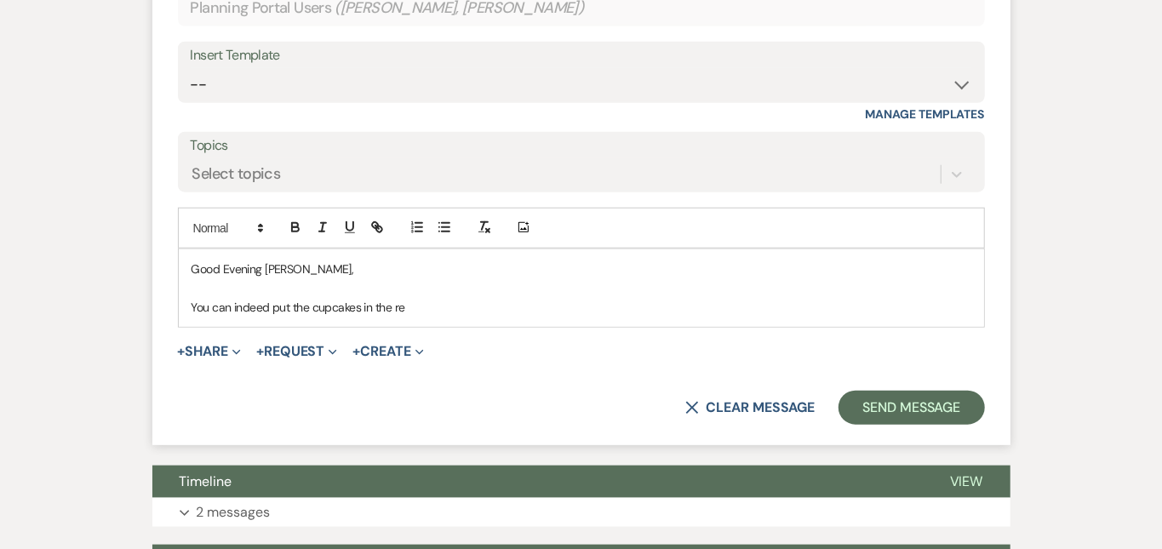
scroll to position [835, 0]
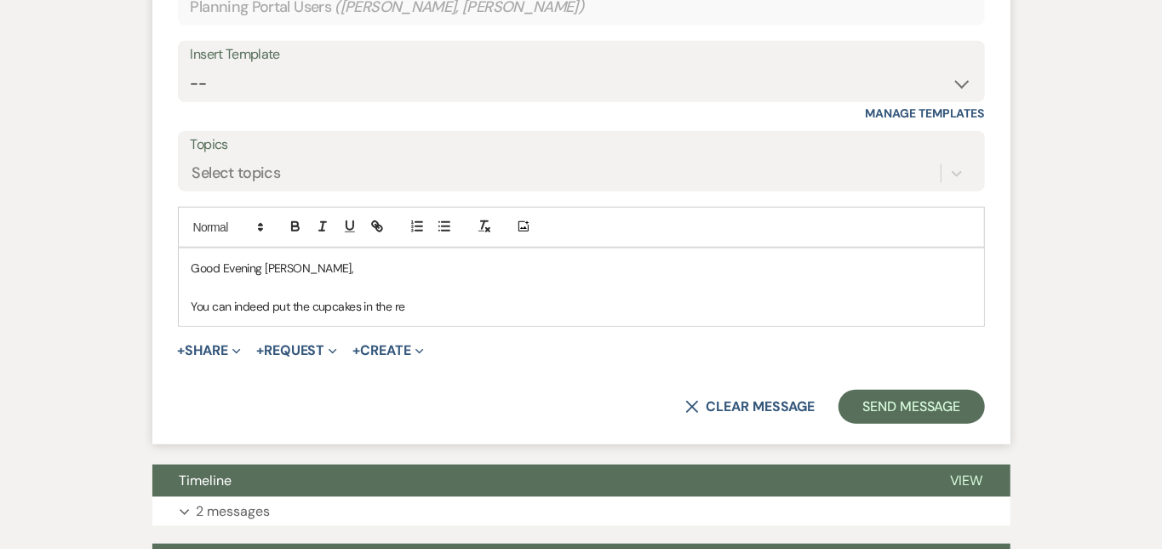
click at [395, 297] on p "You can indeed put the cupcakes in the re" at bounding box center [582, 306] width 780 height 19
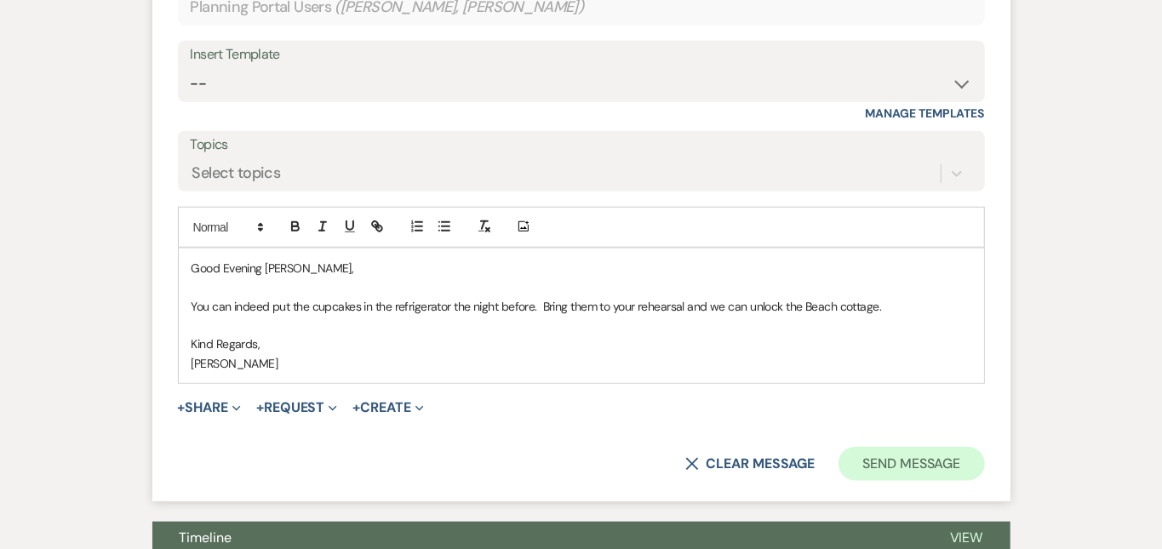
click at [975, 447] on button "Send Message" at bounding box center [912, 464] width 146 height 34
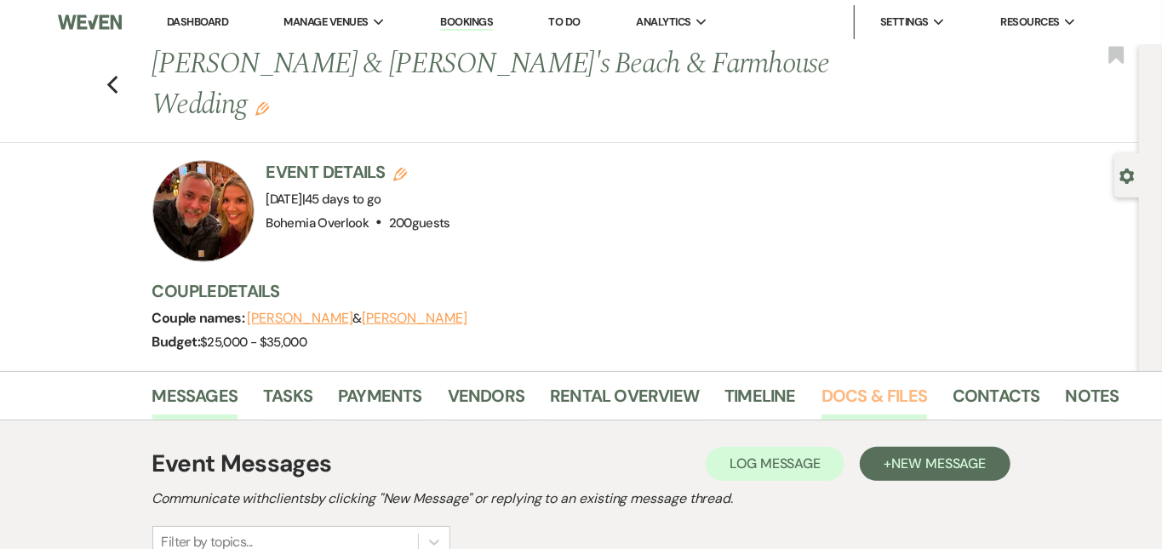
scroll to position [0, 0]
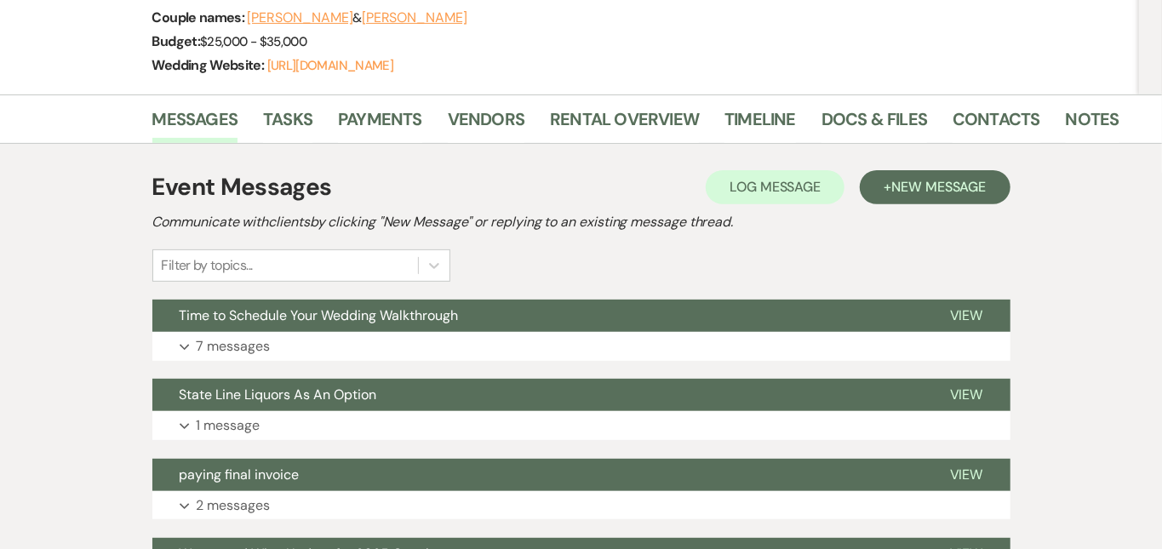
scroll to position [286, 0]
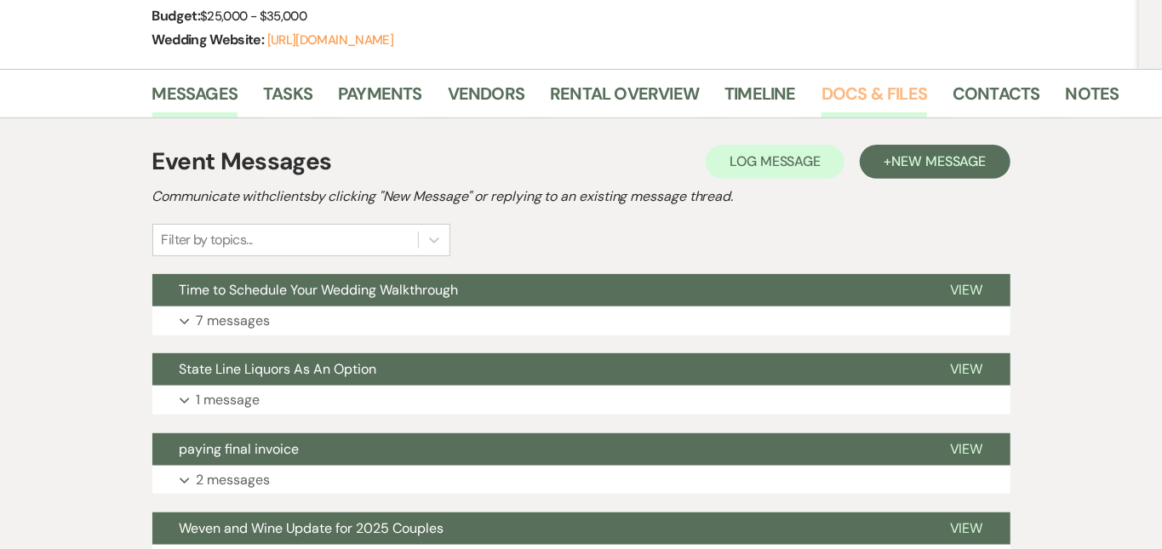
click at [822, 99] on link "Docs & Files" at bounding box center [875, 98] width 106 height 37
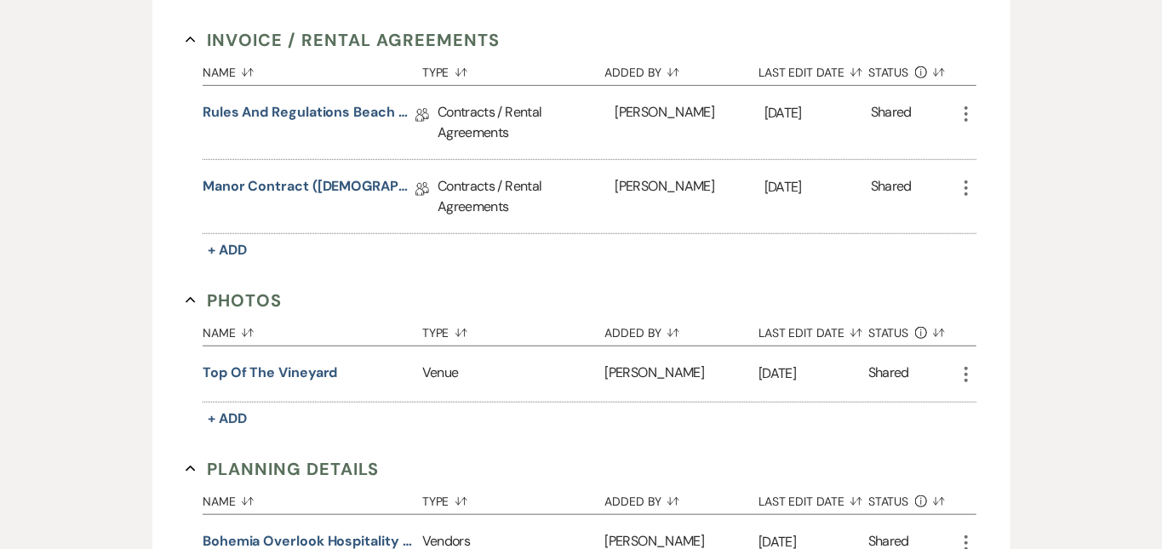
scroll to position [559, 0]
